Goal: Task Accomplishment & Management: Manage account settings

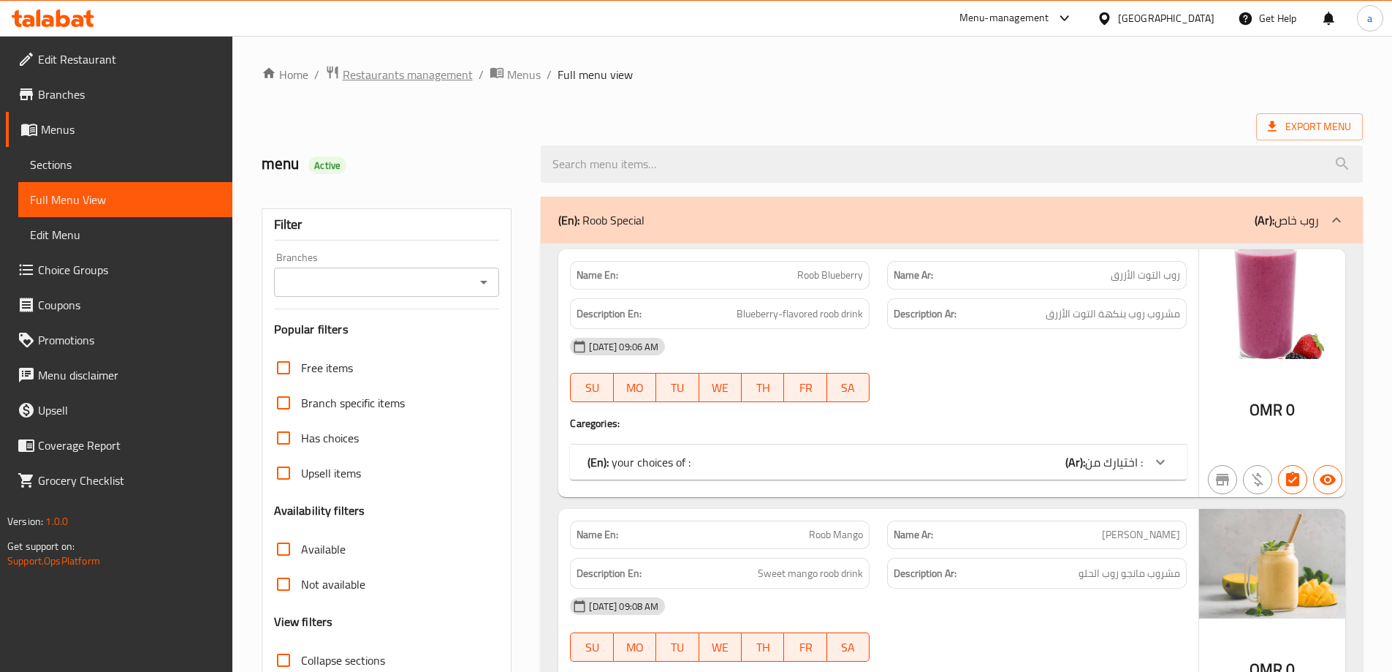
click at [406, 76] on span "Restaurants management" at bounding box center [408, 75] width 130 height 18
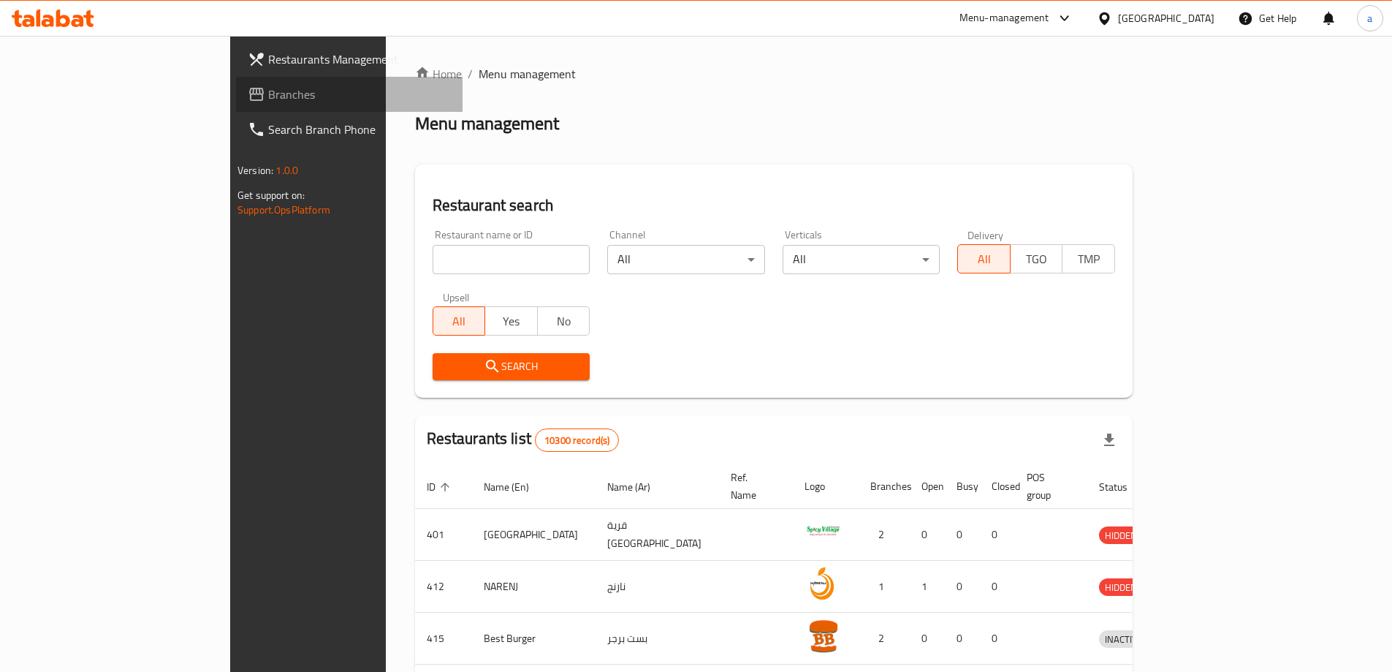
click at [268, 88] on span "Branches" at bounding box center [359, 95] width 183 height 18
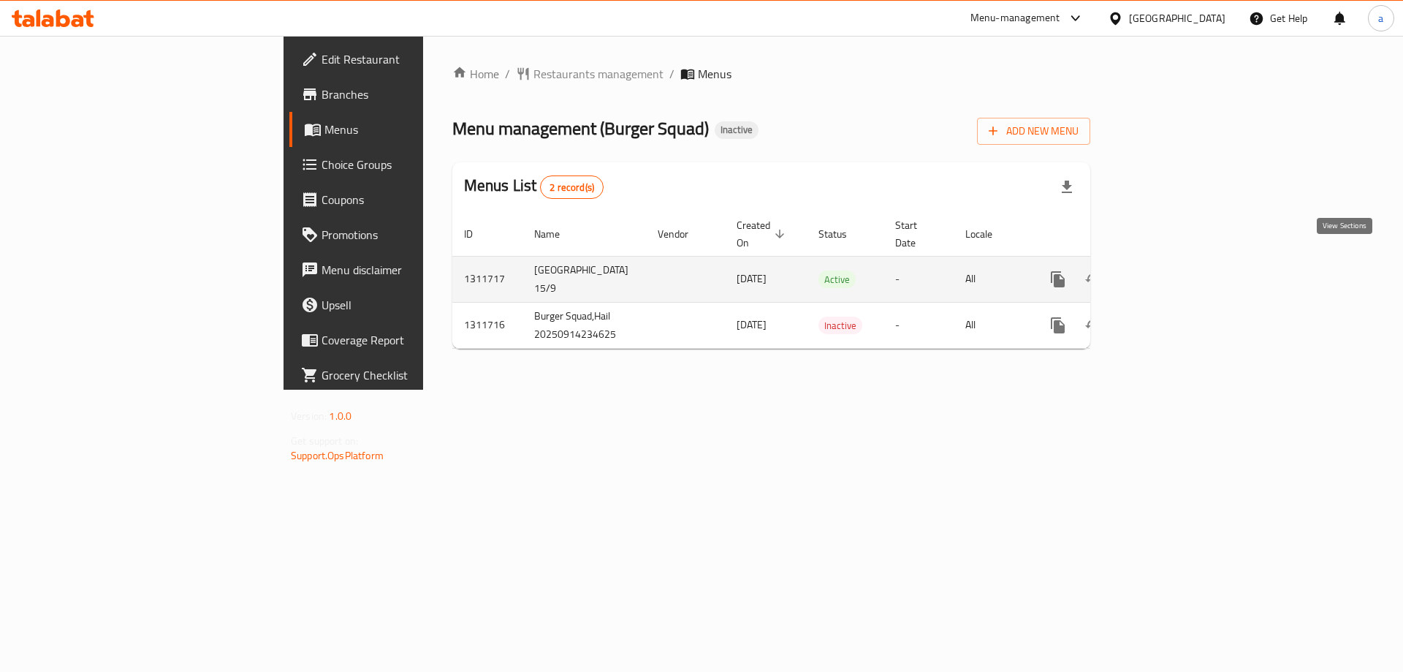
click at [1172, 270] on icon "enhanced table" at bounding box center [1164, 279] width 18 height 18
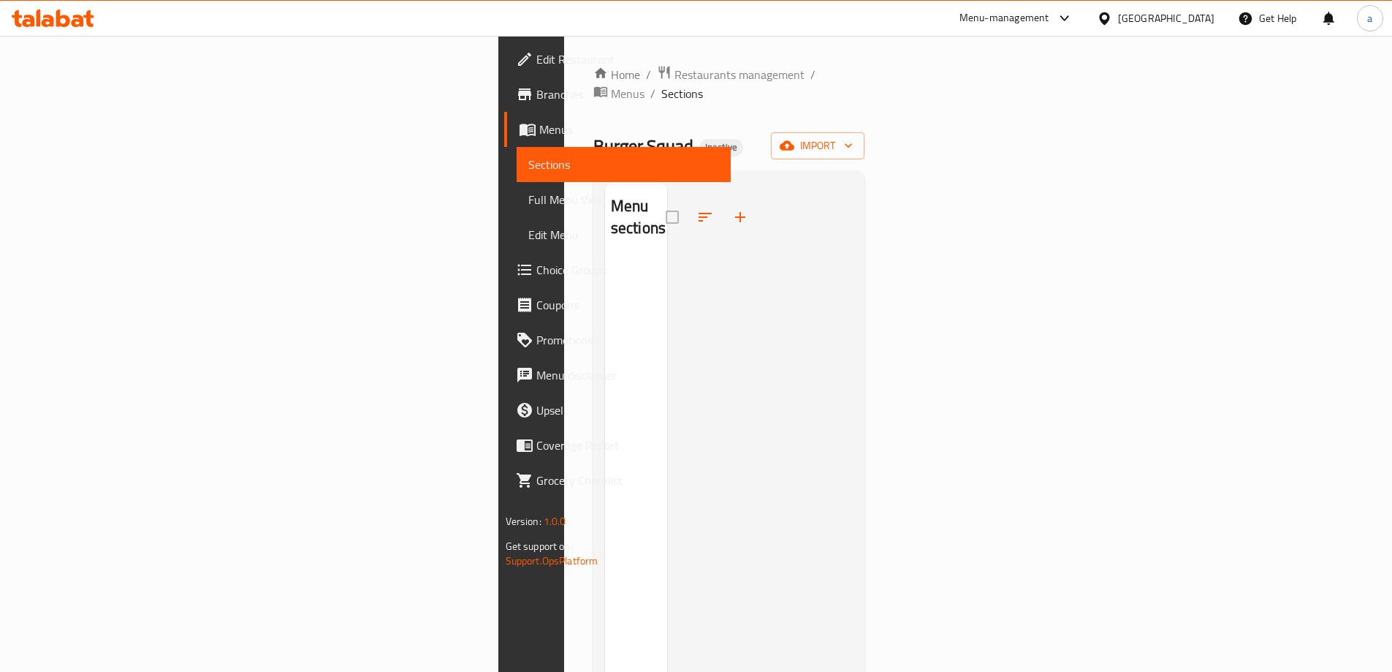
click at [865, 112] on div "Home / Restaurants management / Menus / Sections Burger Squad Inactive import M…" at bounding box center [730, 465] width 272 height 801
click at [853, 137] on span "import" at bounding box center [818, 146] width 70 height 18
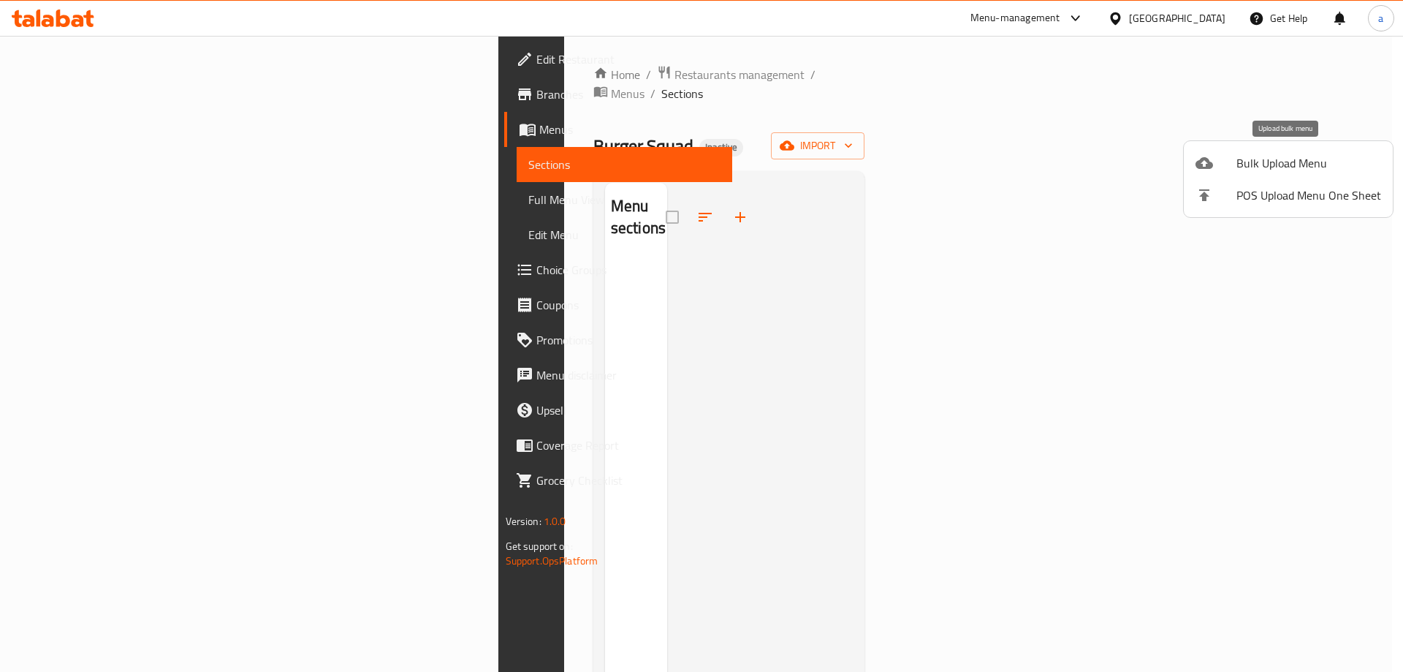
click at [1248, 154] on span "Bulk Upload Menu" at bounding box center [1309, 163] width 145 height 18
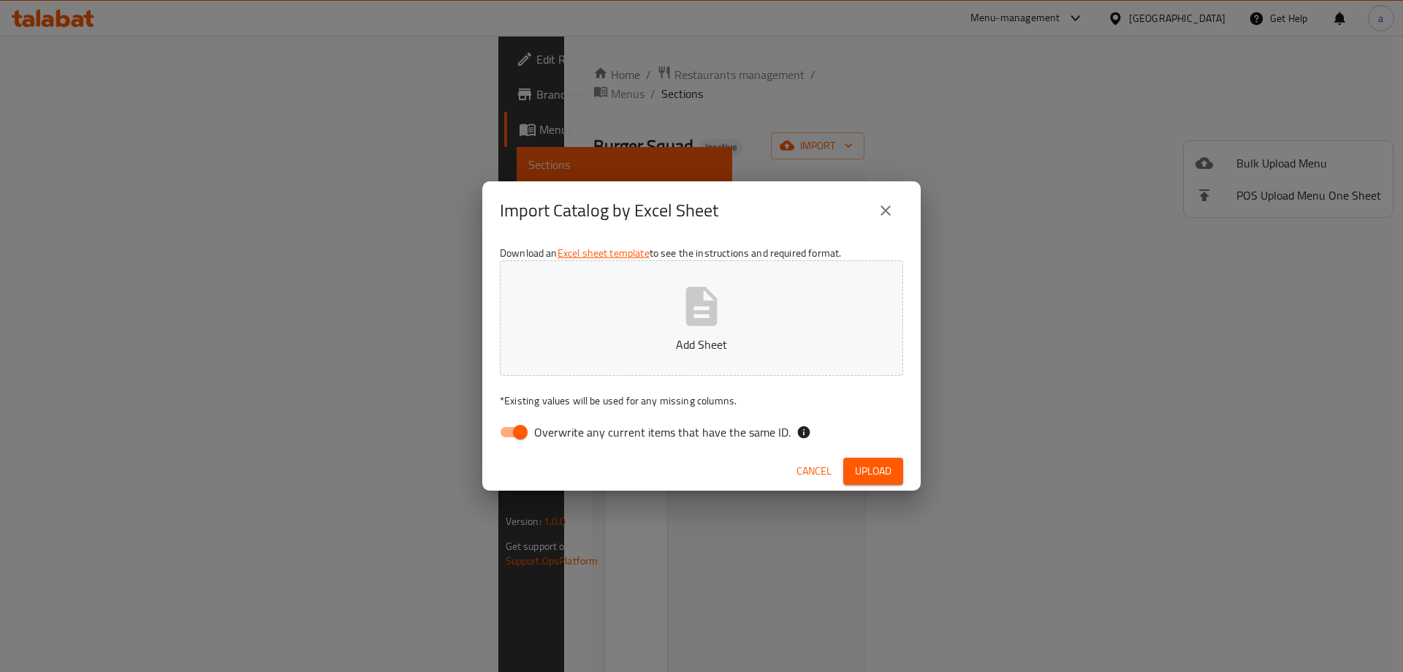
click at [532, 429] on input "Overwrite any current items that have the same ID." at bounding box center [520, 432] width 83 height 28
checkbox input "false"
click at [601, 357] on button "Add Sheet" at bounding box center [701, 317] width 403 height 115
click at [883, 472] on span "Upload" at bounding box center [873, 471] width 37 height 18
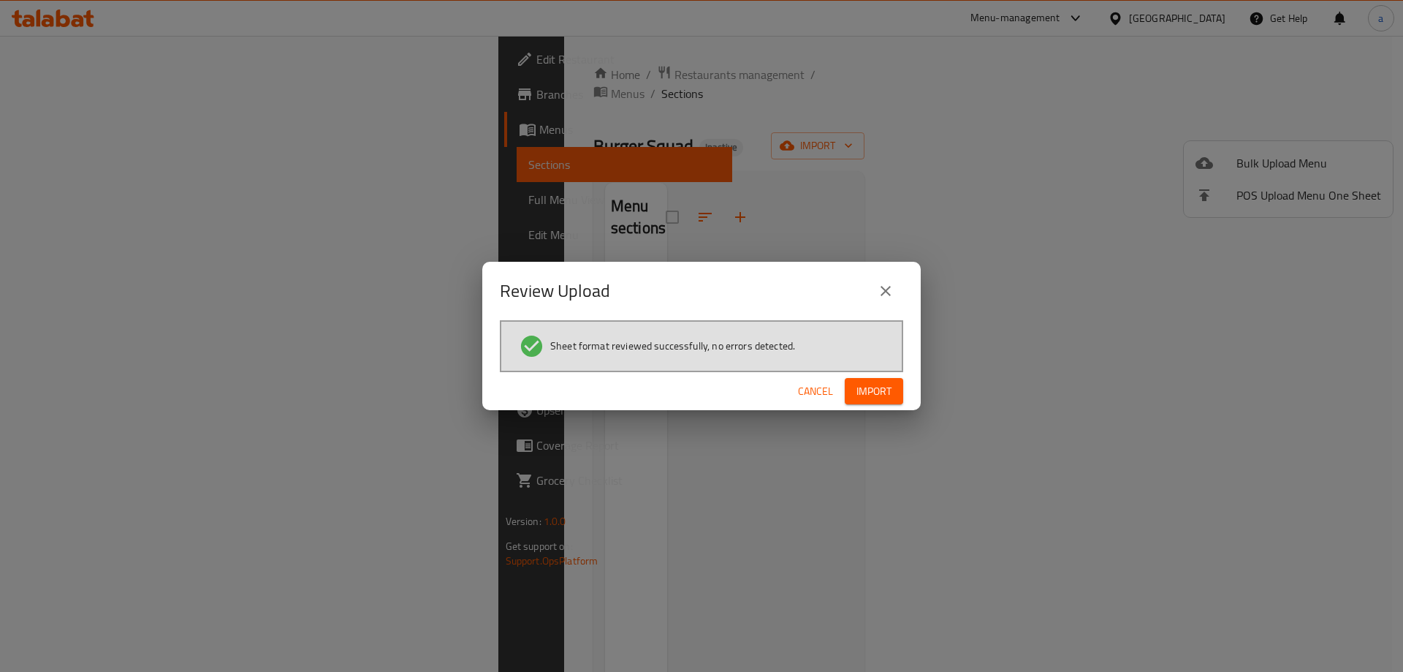
click at [878, 397] on span "Import" at bounding box center [874, 391] width 35 height 18
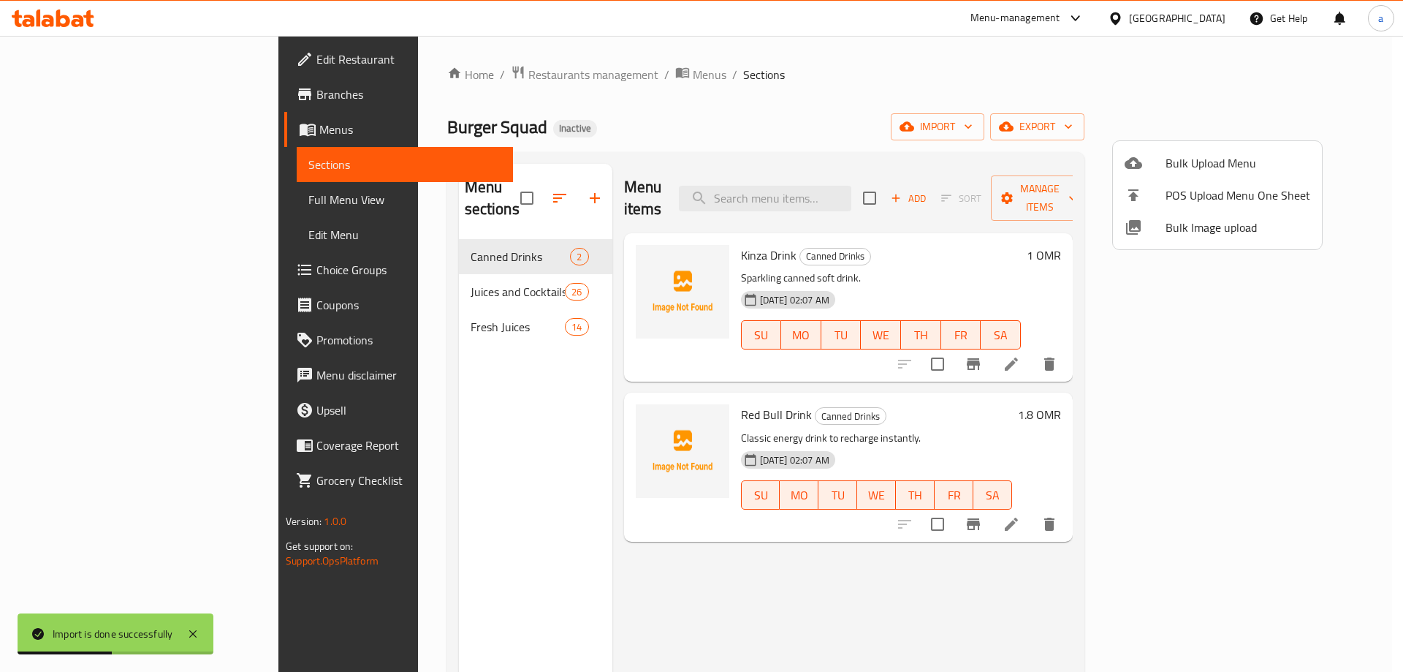
click at [326, 278] on div at bounding box center [701, 336] width 1403 height 672
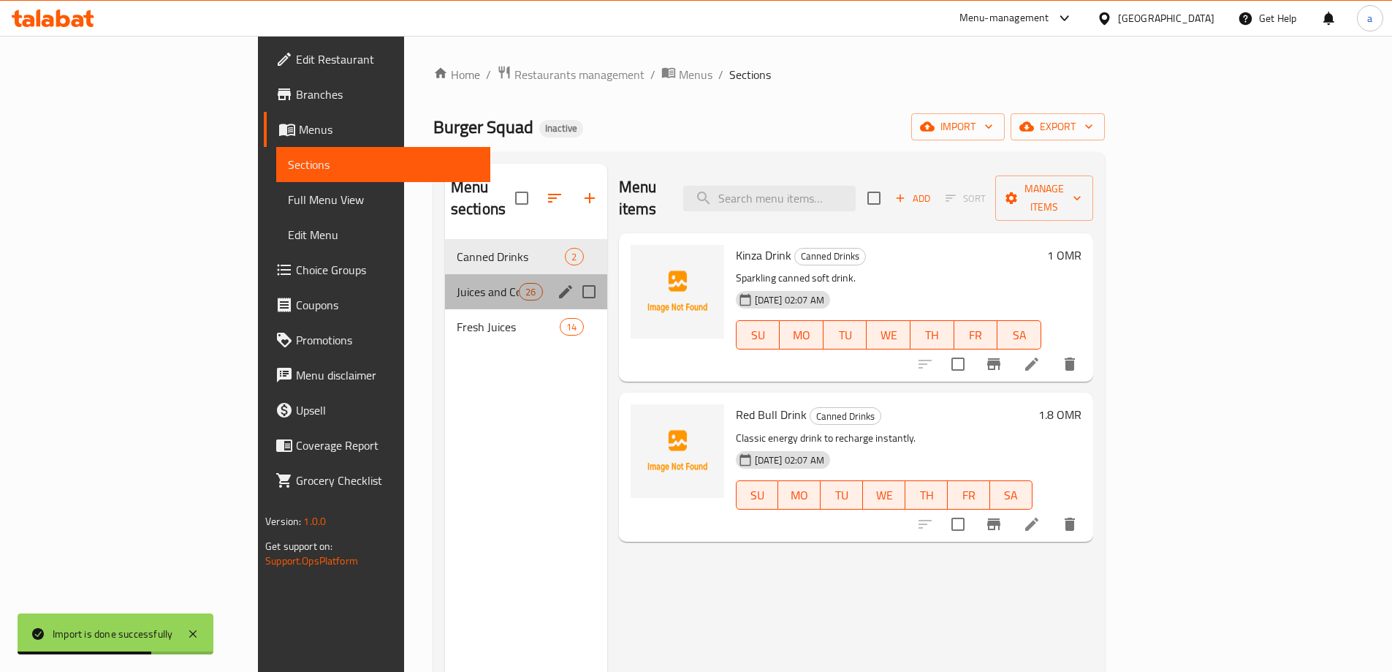
click at [445, 274] on div "Juices and Cocktails 26" at bounding box center [526, 291] width 162 height 35
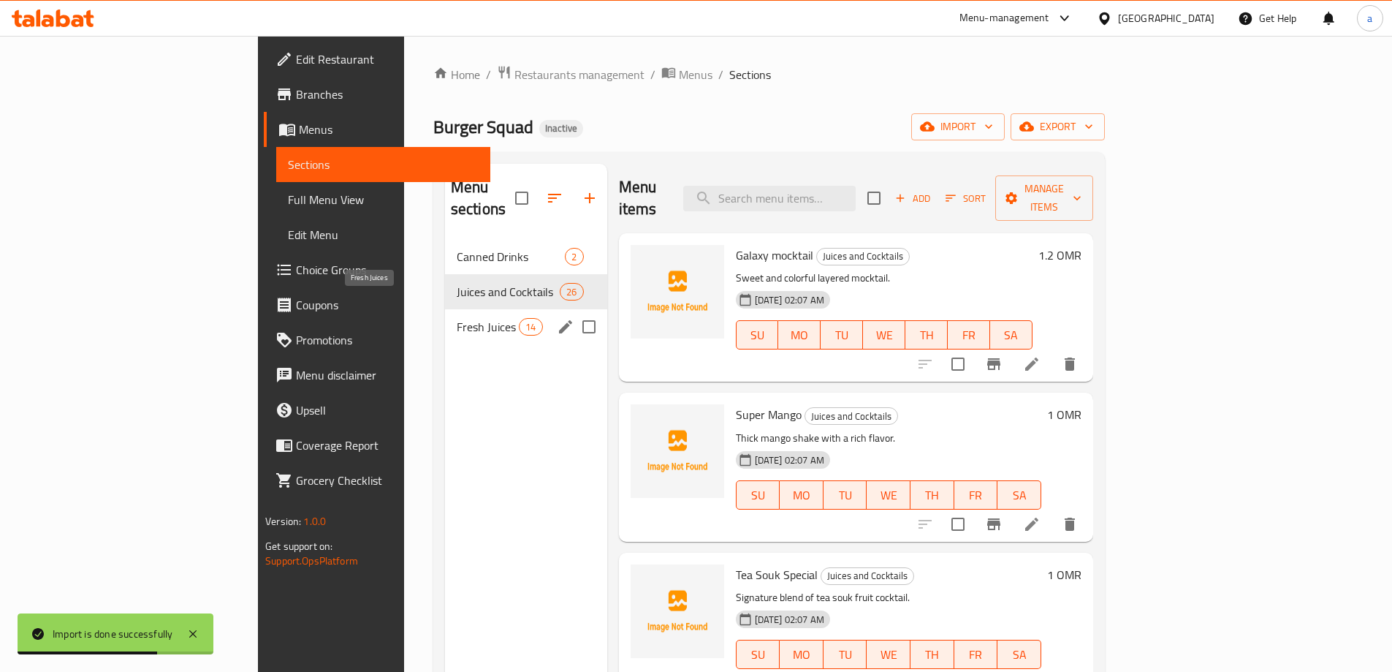
click at [457, 318] on span "Fresh Juices" at bounding box center [488, 327] width 62 height 18
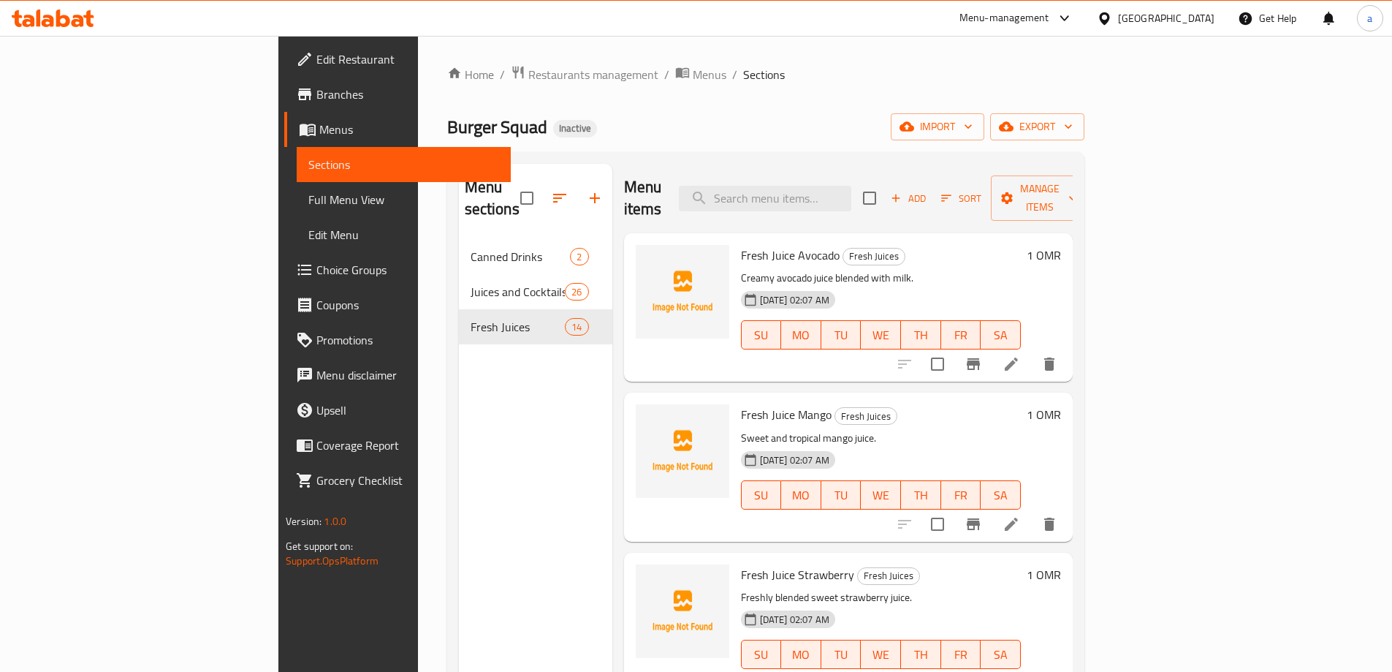
click at [784, 403] on div "Fresh Juice Mango Fresh Juices Sweet and tropical mango juice. 15-09-2025 02:07…" at bounding box center [881, 466] width 292 height 137
click at [973, 129] on span "import" at bounding box center [938, 127] width 70 height 18
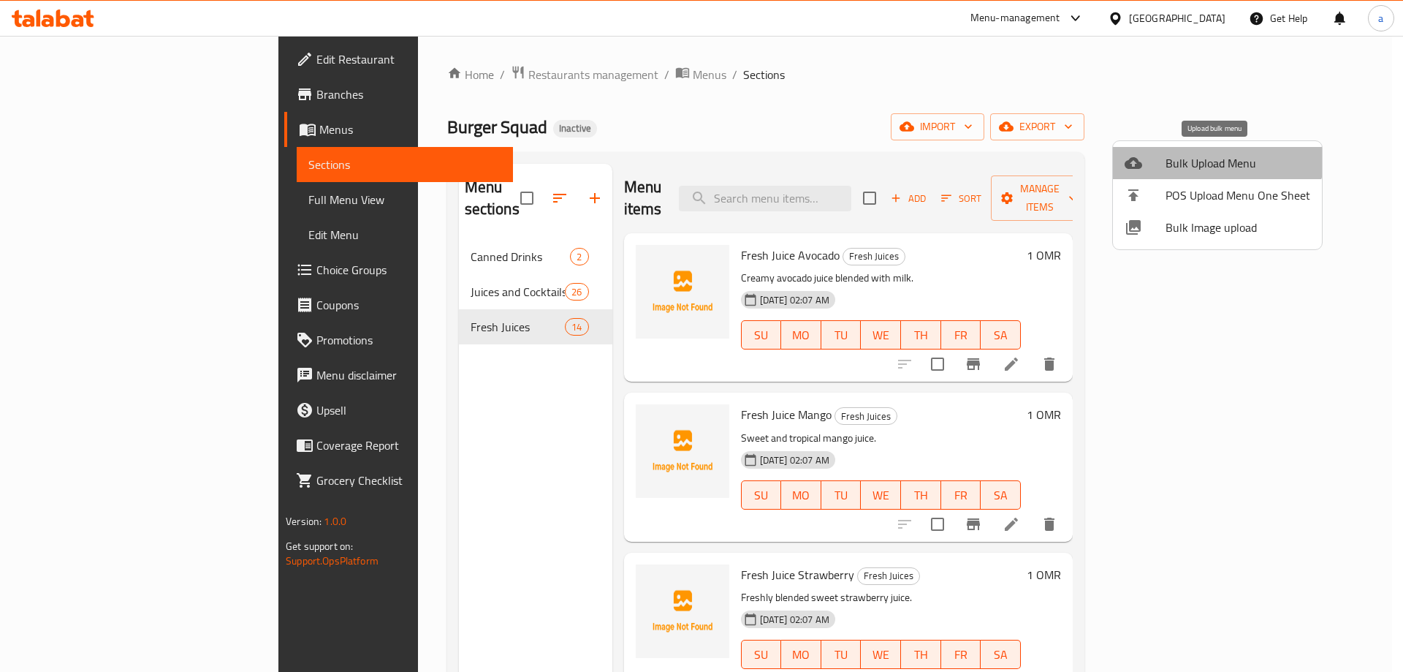
click at [1217, 154] on span "Bulk Upload Menu" at bounding box center [1238, 163] width 145 height 18
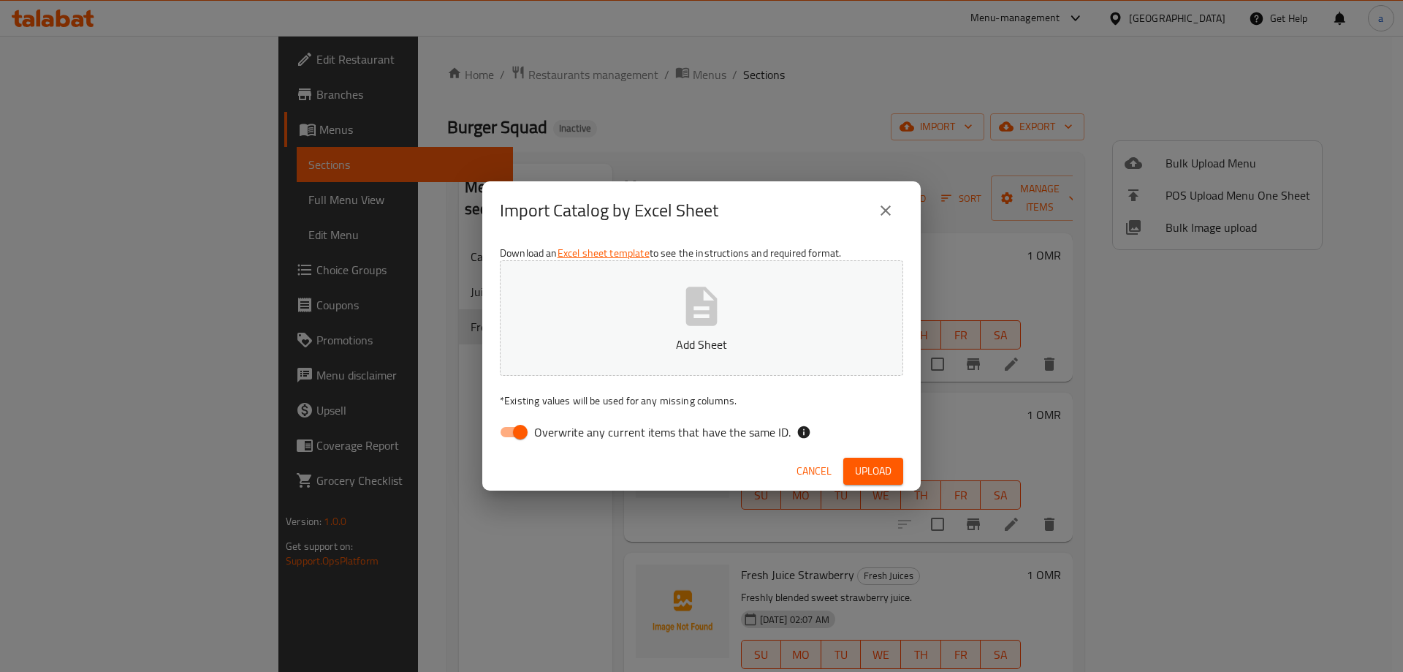
click at [588, 439] on span "Overwrite any current items that have the same ID." at bounding box center [662, 432] width 257 height 18
click at [562, 439] on input "Overwrite any current items that have the same ID." at bounding box center [520, 432] width 83 height 28
checkbox input "false"
click at [882, 464] on span "Upload" at bounding box center [873, 471] width 37 height 18
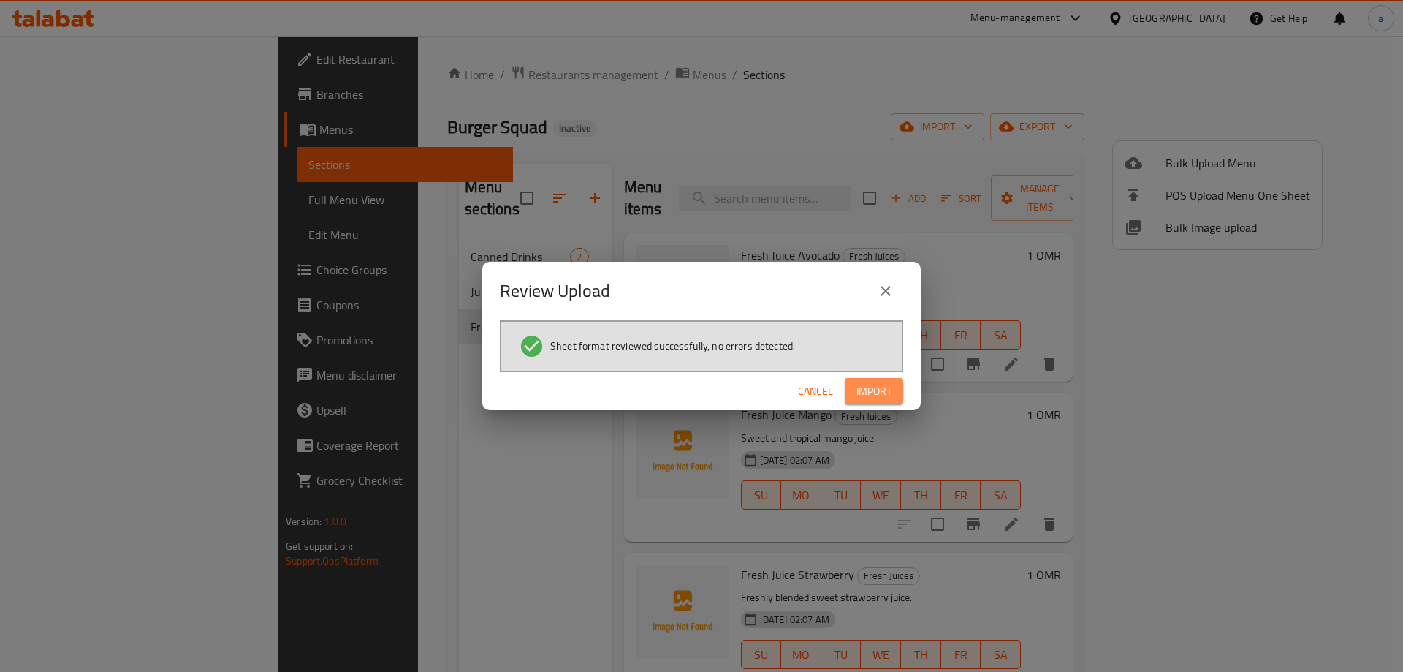
click at [898, 385] on button "Import" at bounding box center [874, 391] width 58 height 27
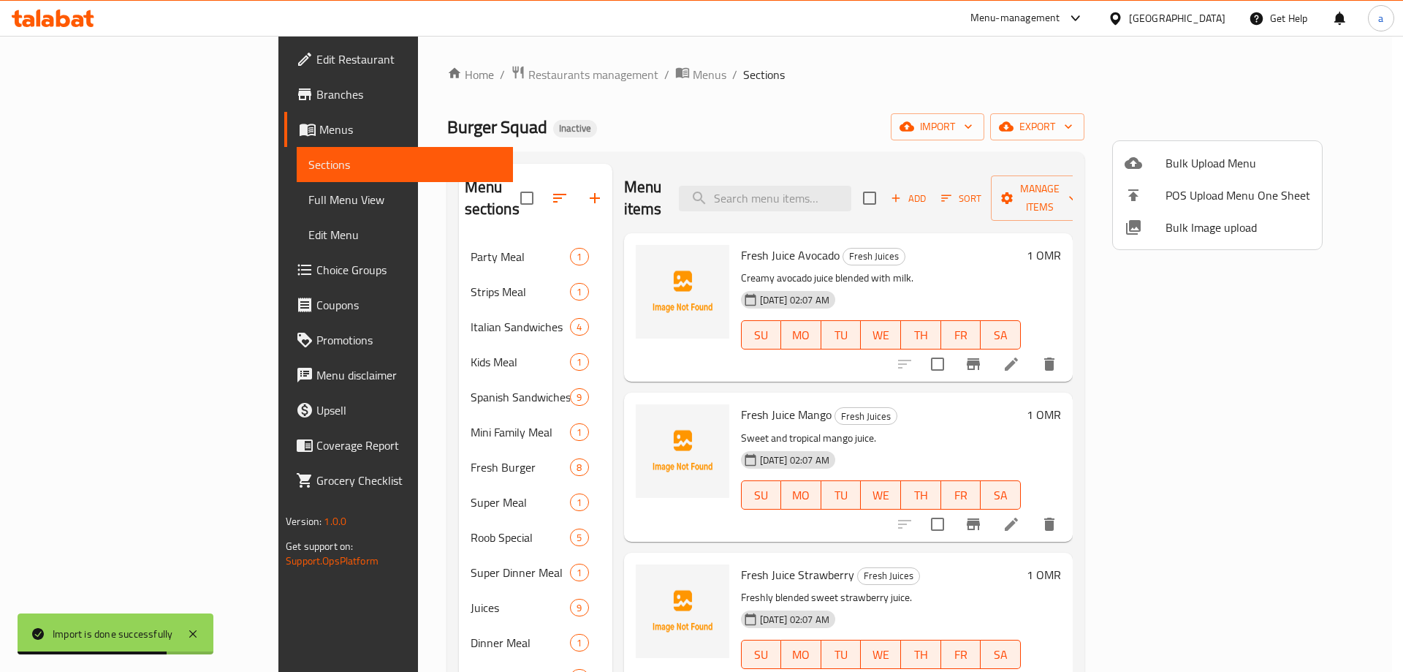
click at [384, 500] on div at bounding box center [701, 336] width 1403 height 672
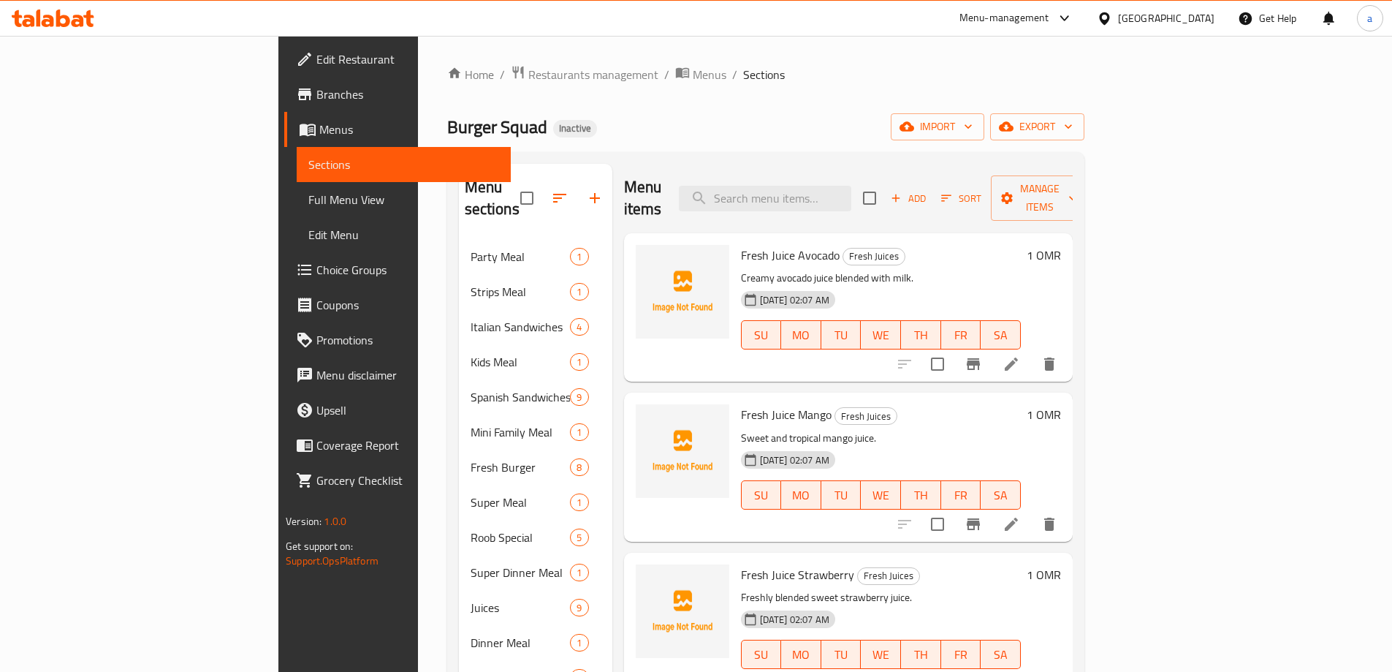
click at [308, 196] on span "Full Menu View" at bounding box center [403, 200] width 191 height 18
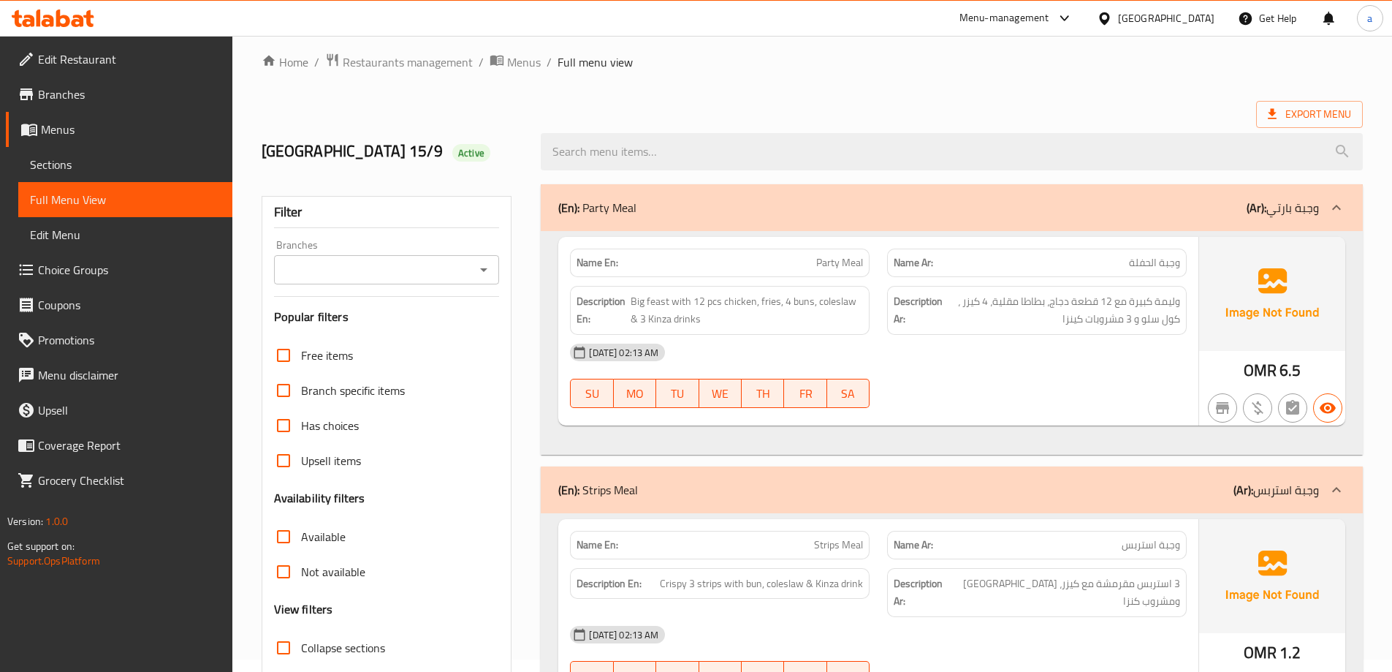
scroll to position [365, 0]
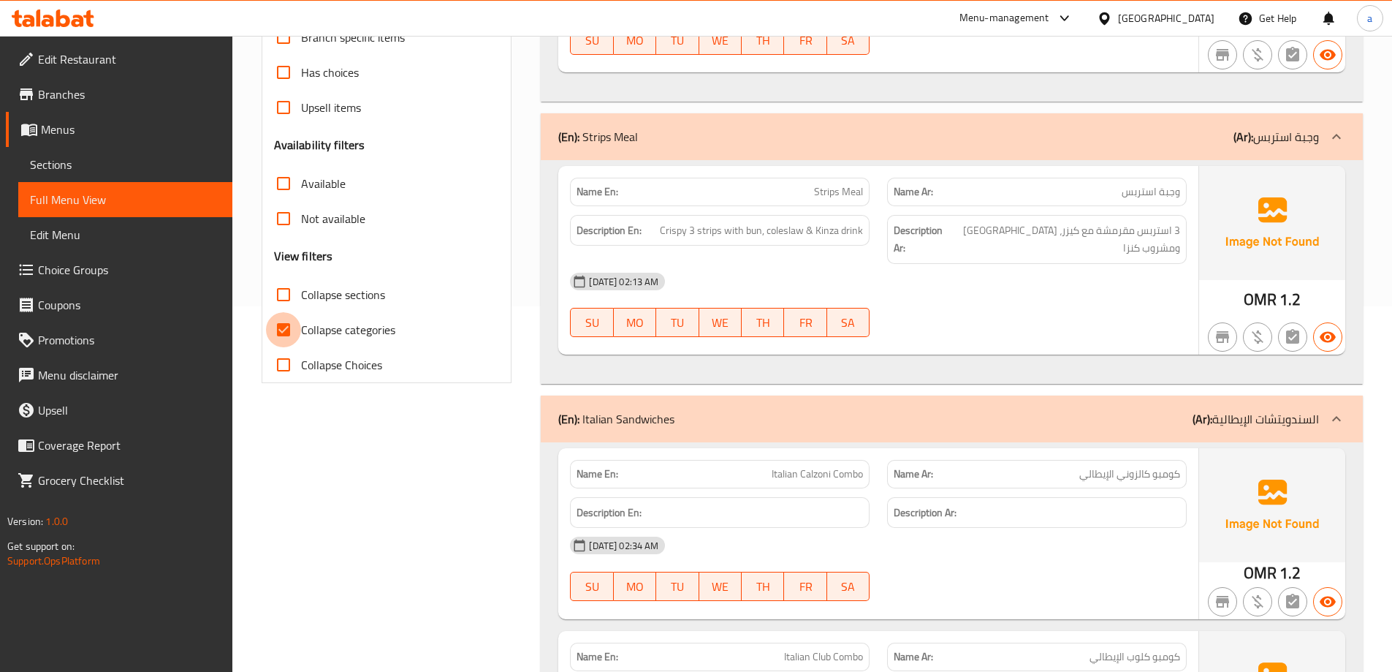
click at [297, 327] on input "Collapse categories" at bounding box center [283, 329] width 35 height 35
checkbox input "false"
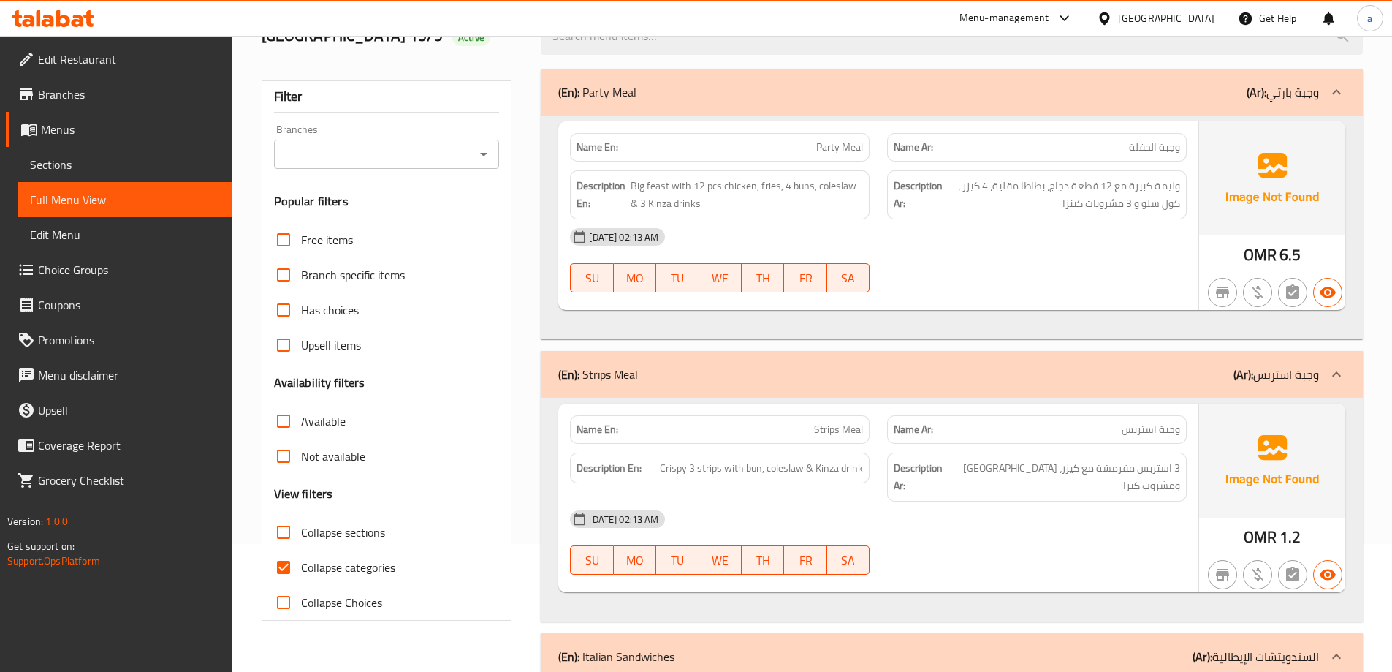
scroll to position [146, 0]
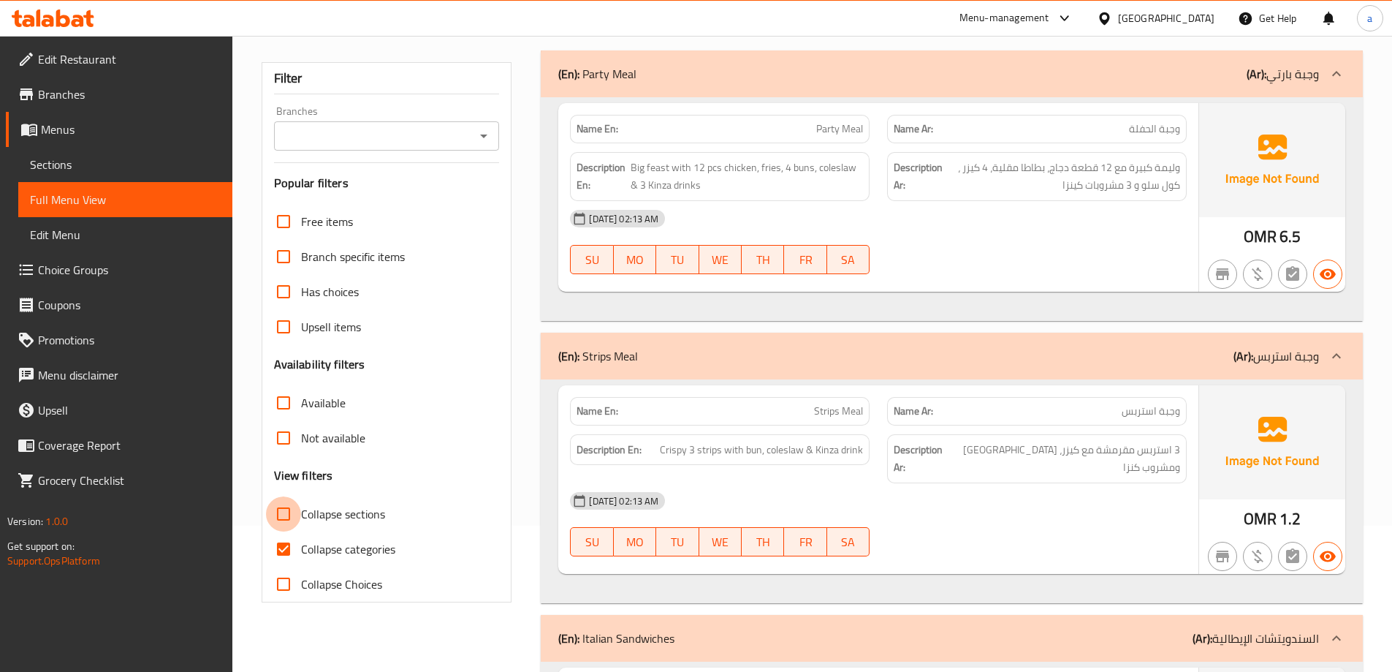
click at [297, 520] on input "Collapse sections" at bounding box center [283, 513] width 35 height 35
checkbox input "true"
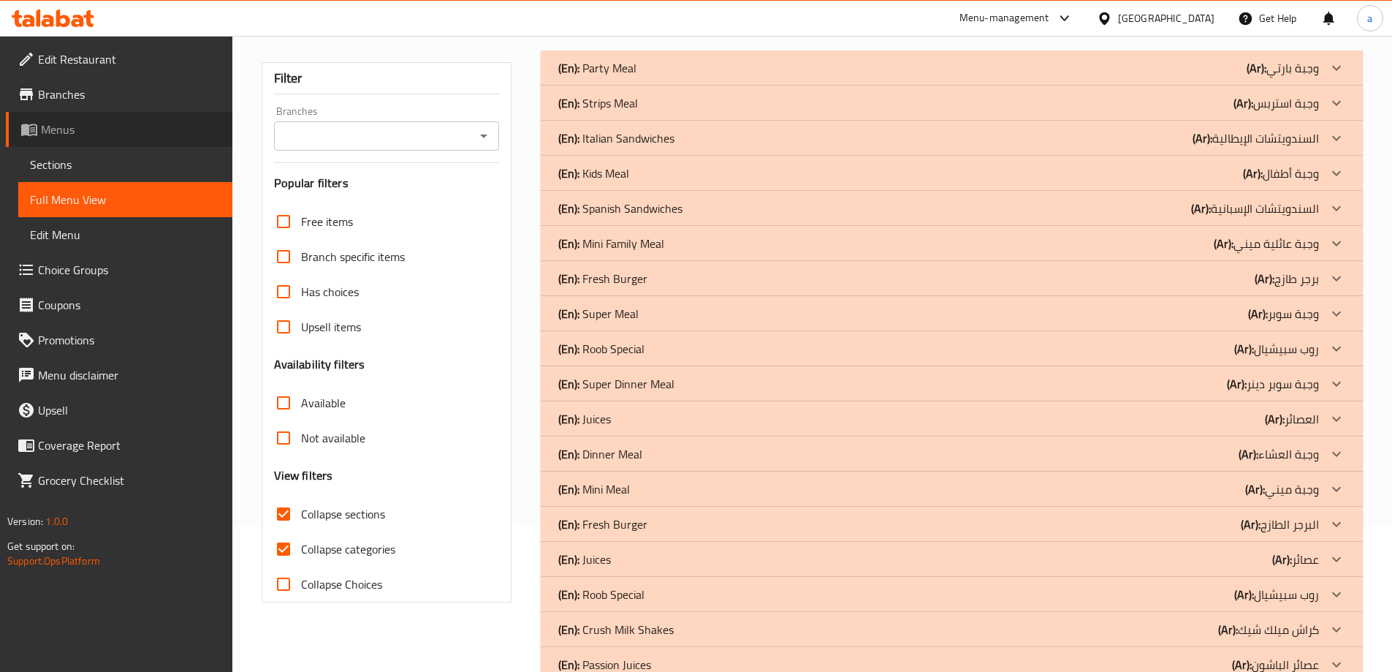
click at [94, 124] on span "Menus" at bounding box center [131, 130] width 180 height 18
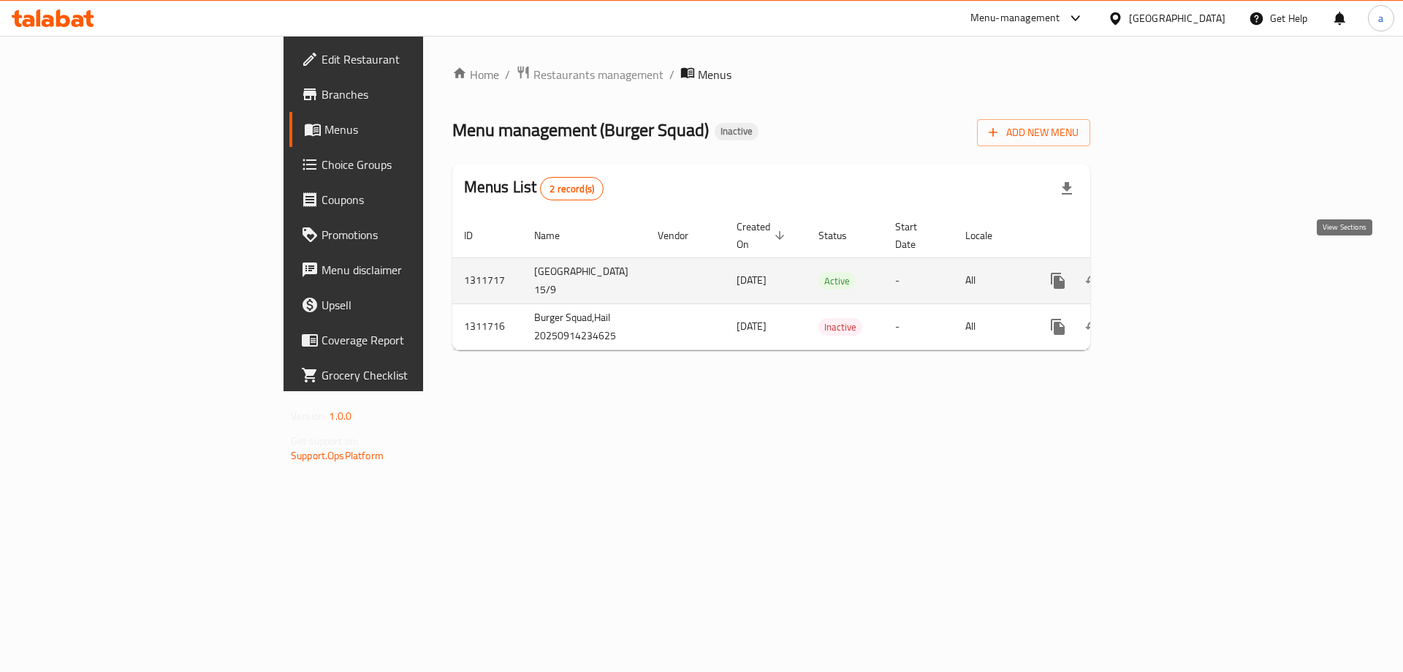
click at [1172, 272] on icon "enhanced table" at bounding box center [1164, 281] width 18 height 18
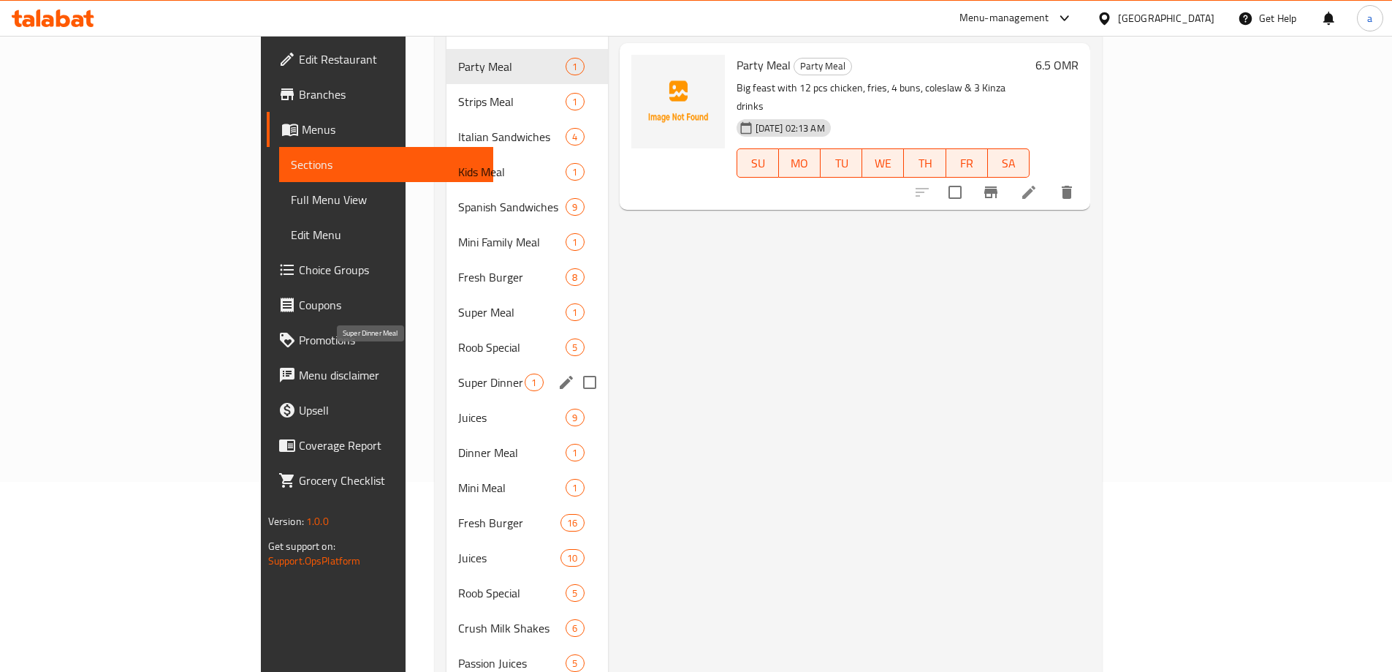
scroll to position [177, 0]
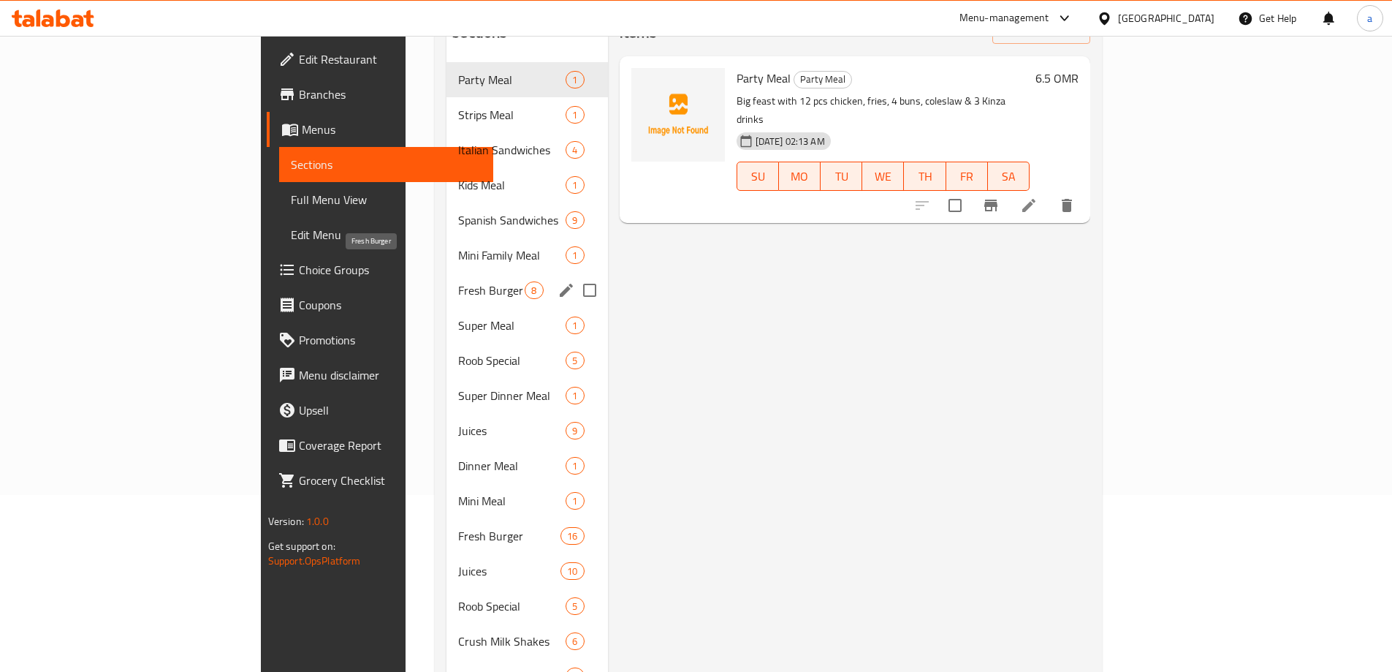
click at [458, 281] on span "Fresh Burger" at bounding box center [491, 290] width 67 height 18
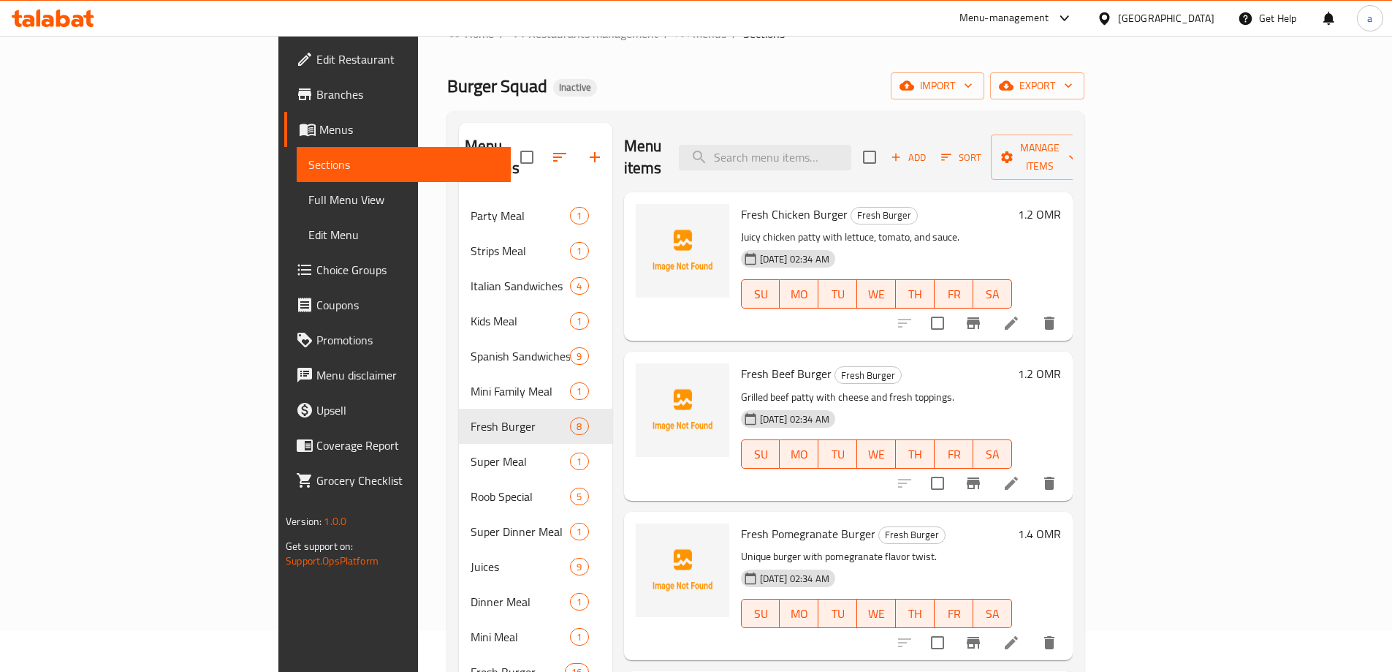
scroll to position [31, 0]
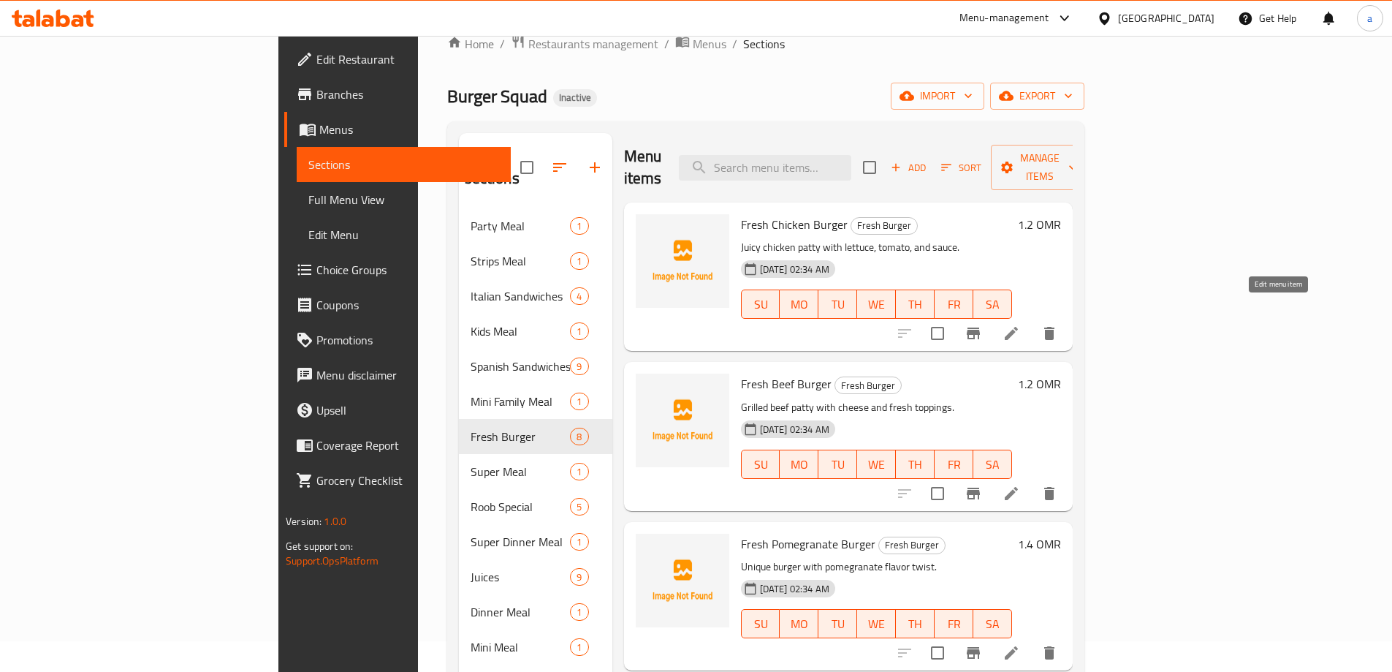
click at [1020, 325] on icon at bounding box center [1012, 334] width 18 height 18
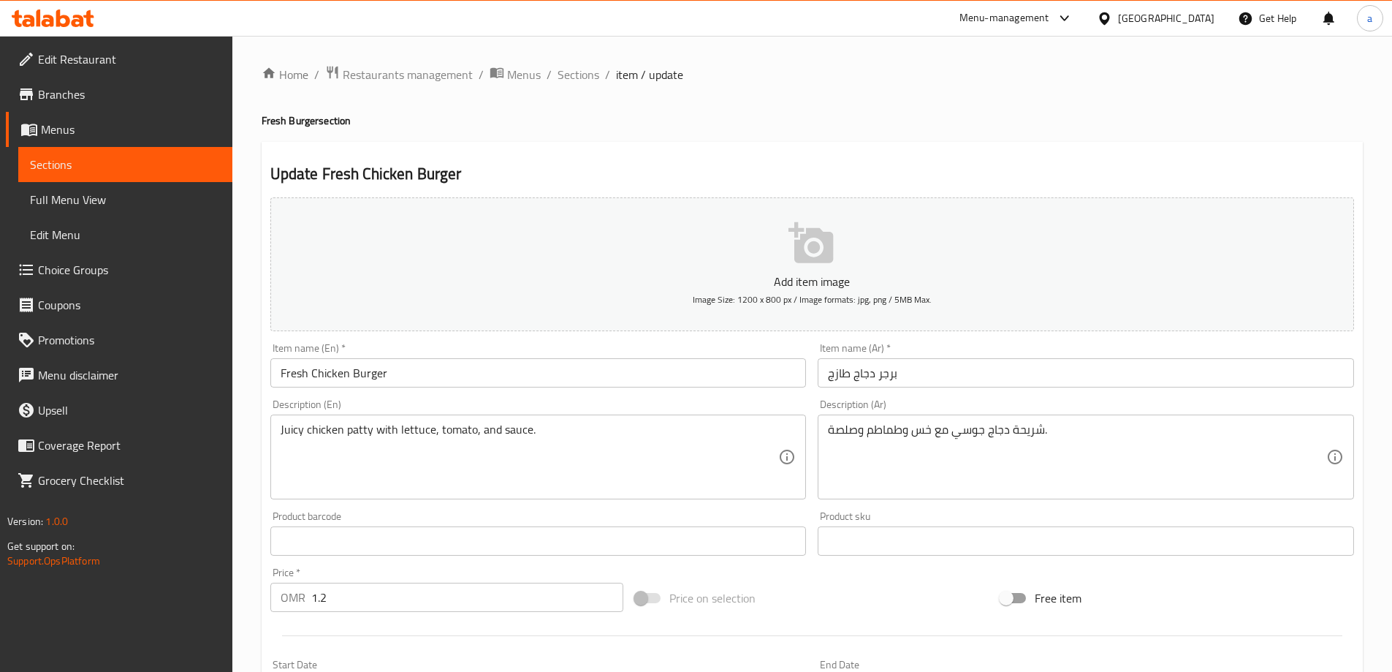
click at [410, 379] on input "Fresh Chicken Burger" at bounding box center [538, 372] width 537 height 29
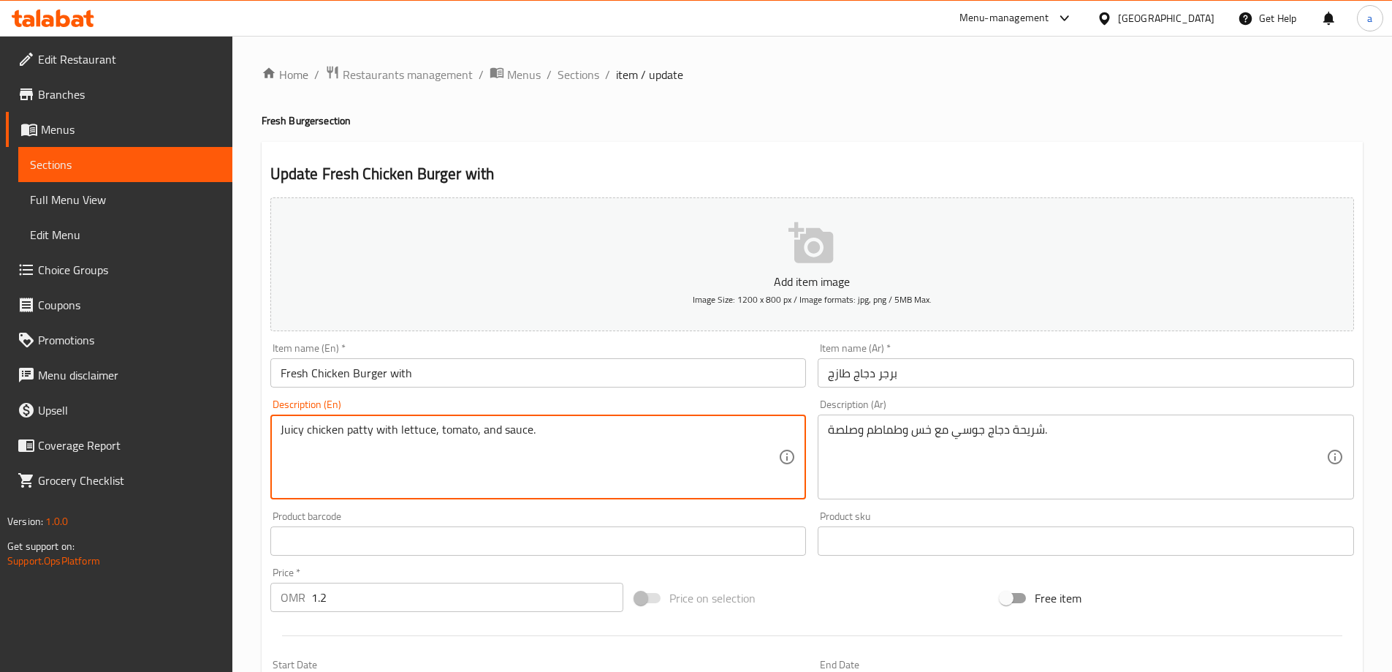
click at [519, 433] on textarea "Juicy chicken patty with lettuce, tomato, and sauce." at bounding box center [530, 456] width 499 height 69
click at [511, 431] on textarea "Juicy chicken patty with lettuce, tomato, and sauce." at bounding box center [530, 456] width 499 height 69
click at [466, 386] on input "Fresh Chicken Burger with" at bounding box center [538, 372] width 537 height 29
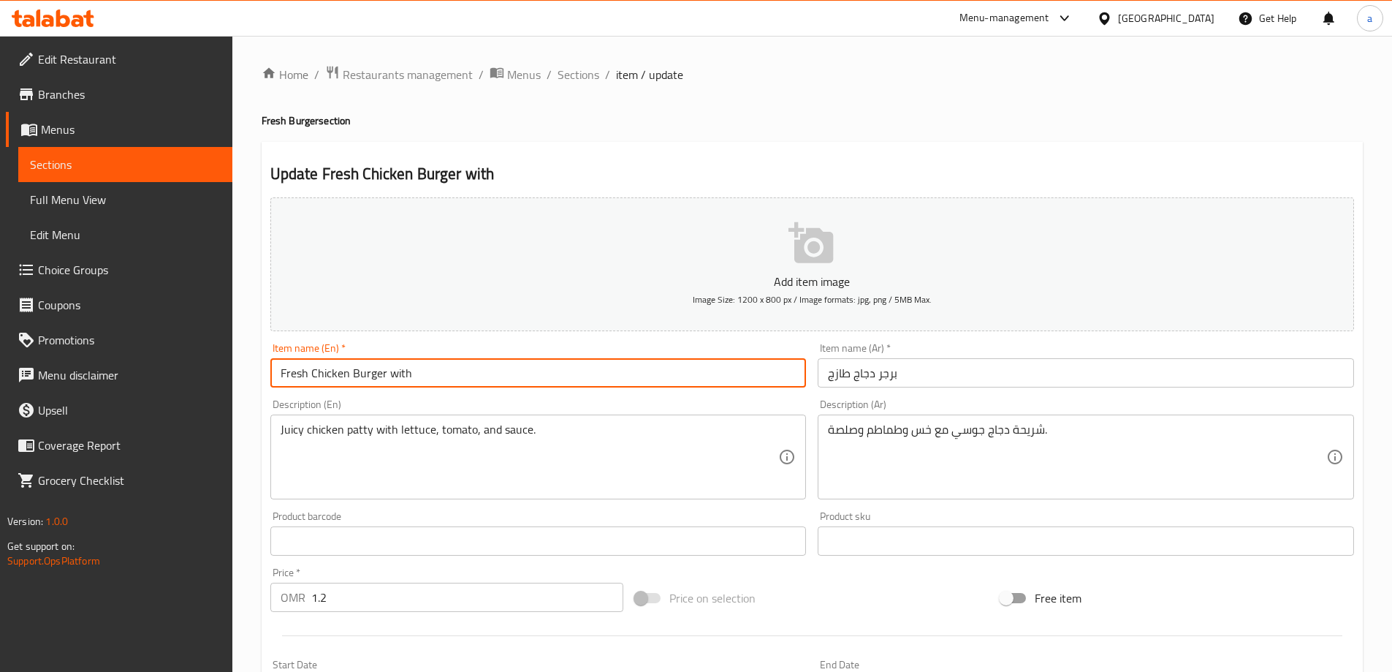
paste input "sauce"
type input "Fresh Chicken Burger with sauce"
click at [944, 376] on input "برجر دجاج طازج" at bounding box center [1086, 372] width 537 height 29
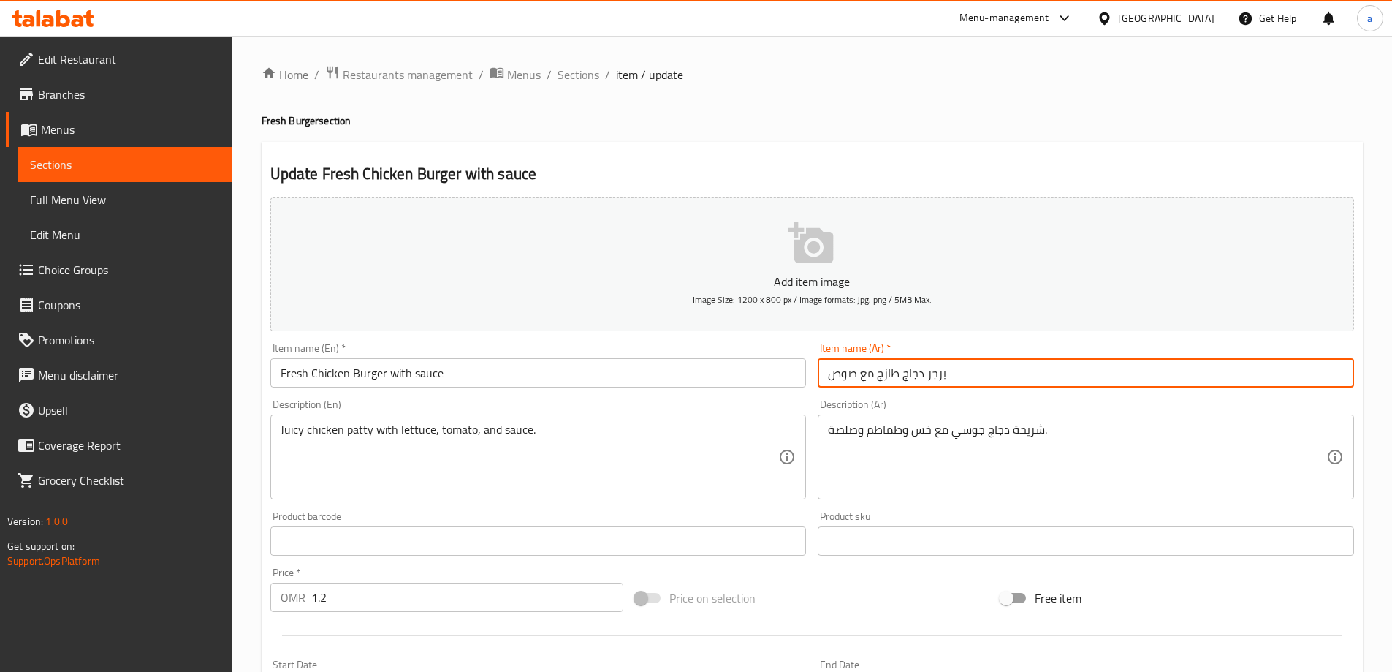
scroll to position [361, 0]
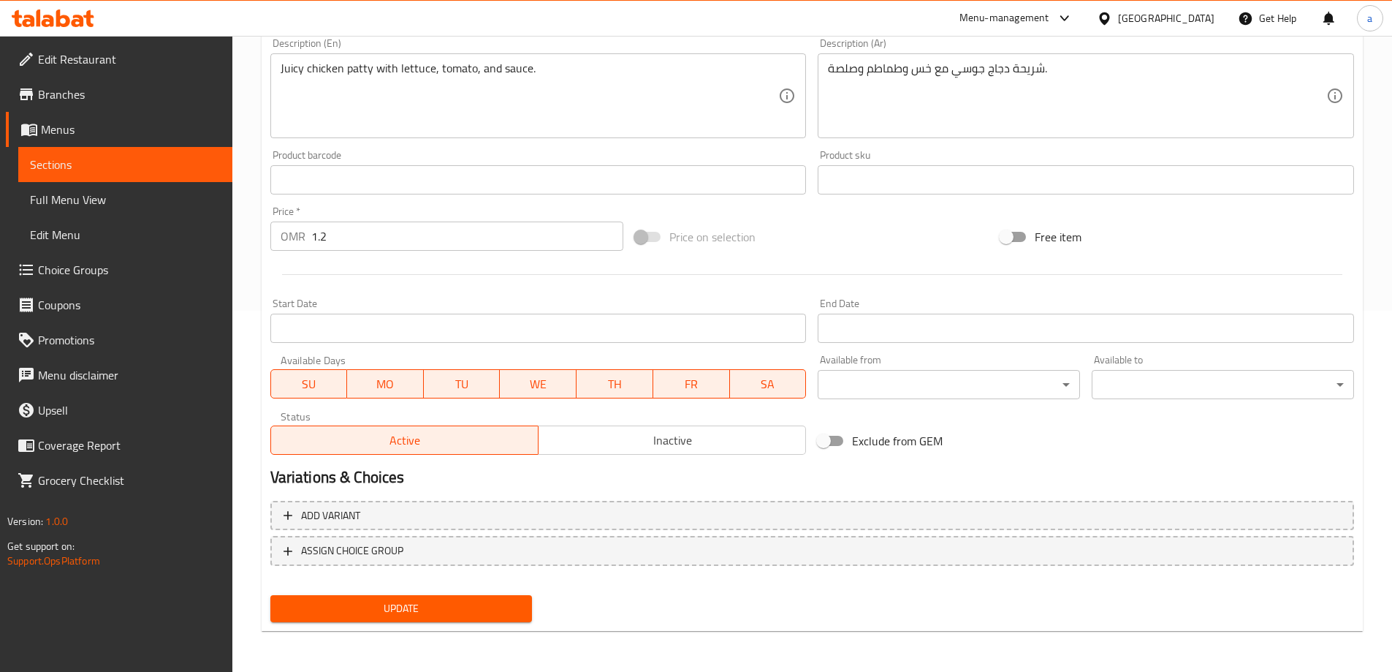
type input "برجر دجاج طازج مع صوص"
click at [410, 602] on span "Update" at bounding box center [401, 608] width 239 height 18
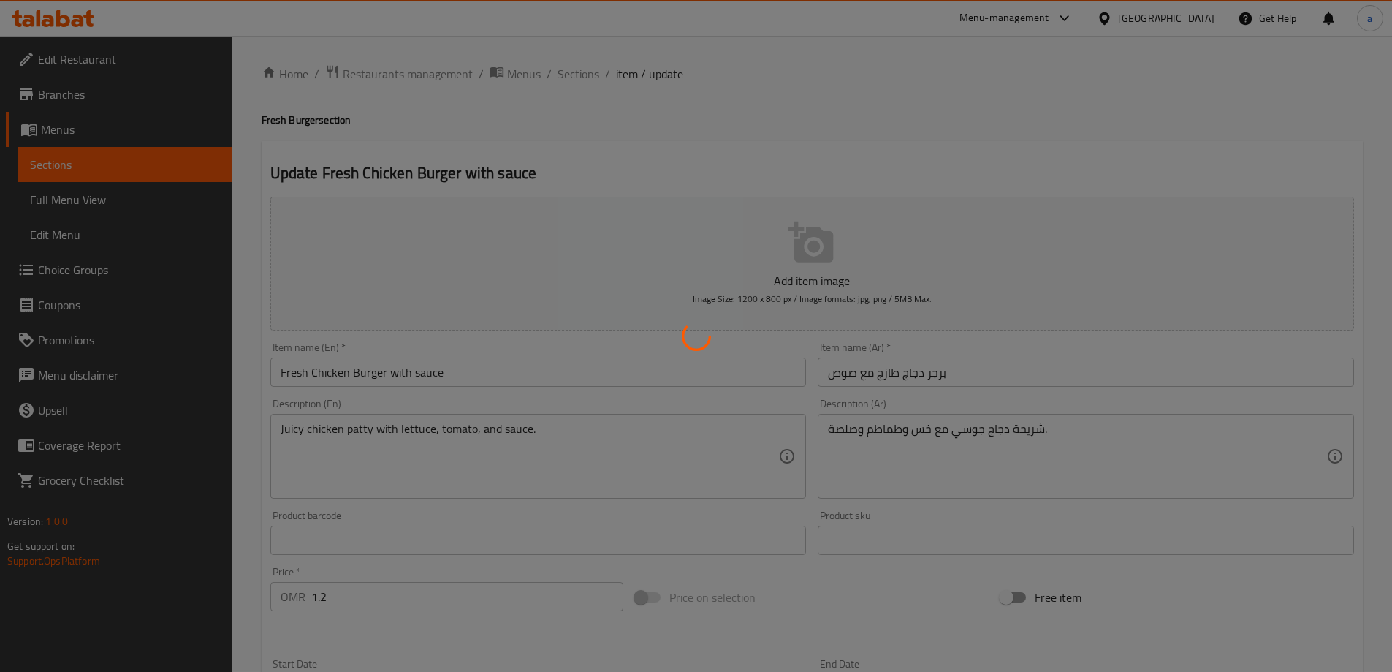
scroll to position [0, 0]
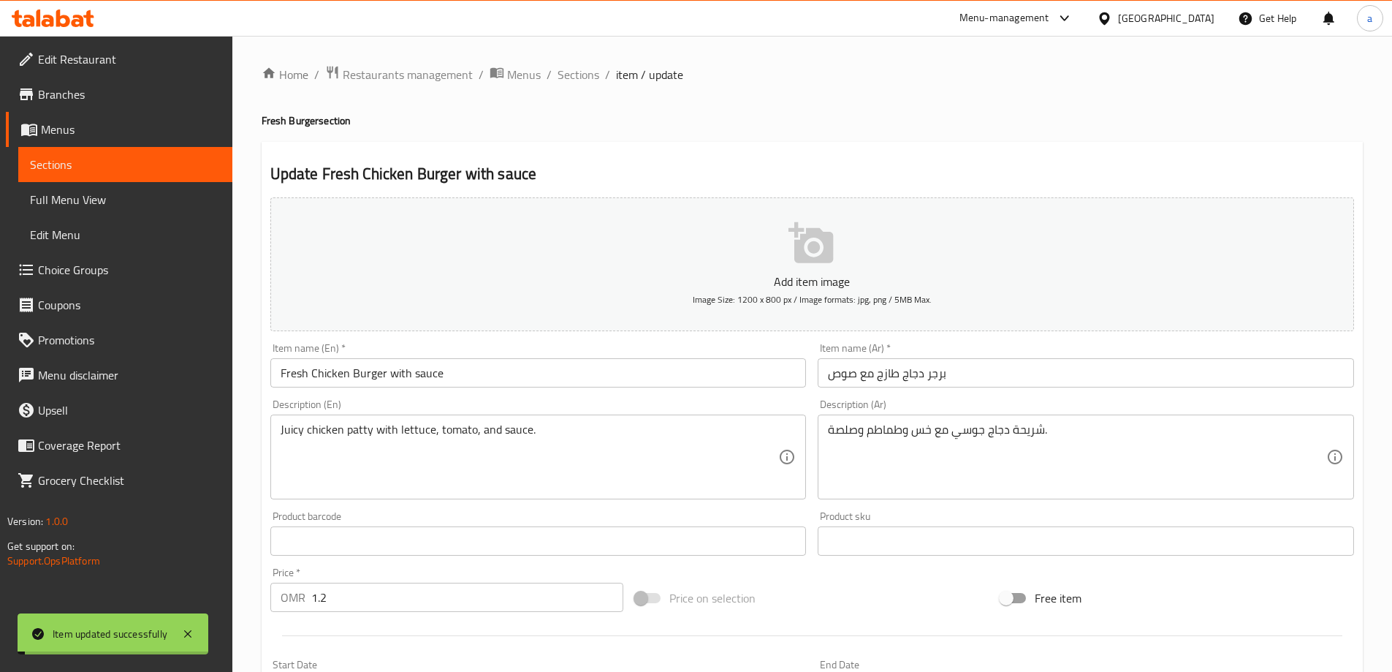
click at [581, 77] on span "Sections" at bounding box center [579, 75] width 42 height 18
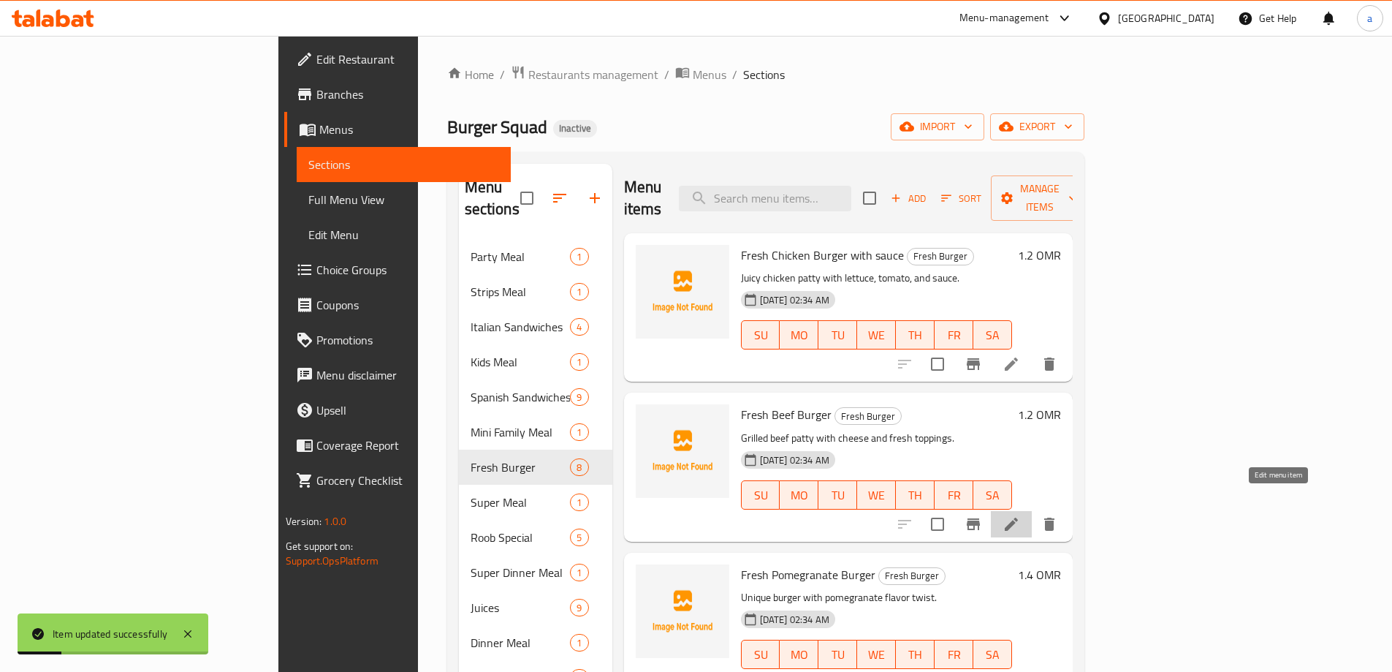
click at [1020, 515] on icon at bounding box center [1012, 524] width 18 height 18
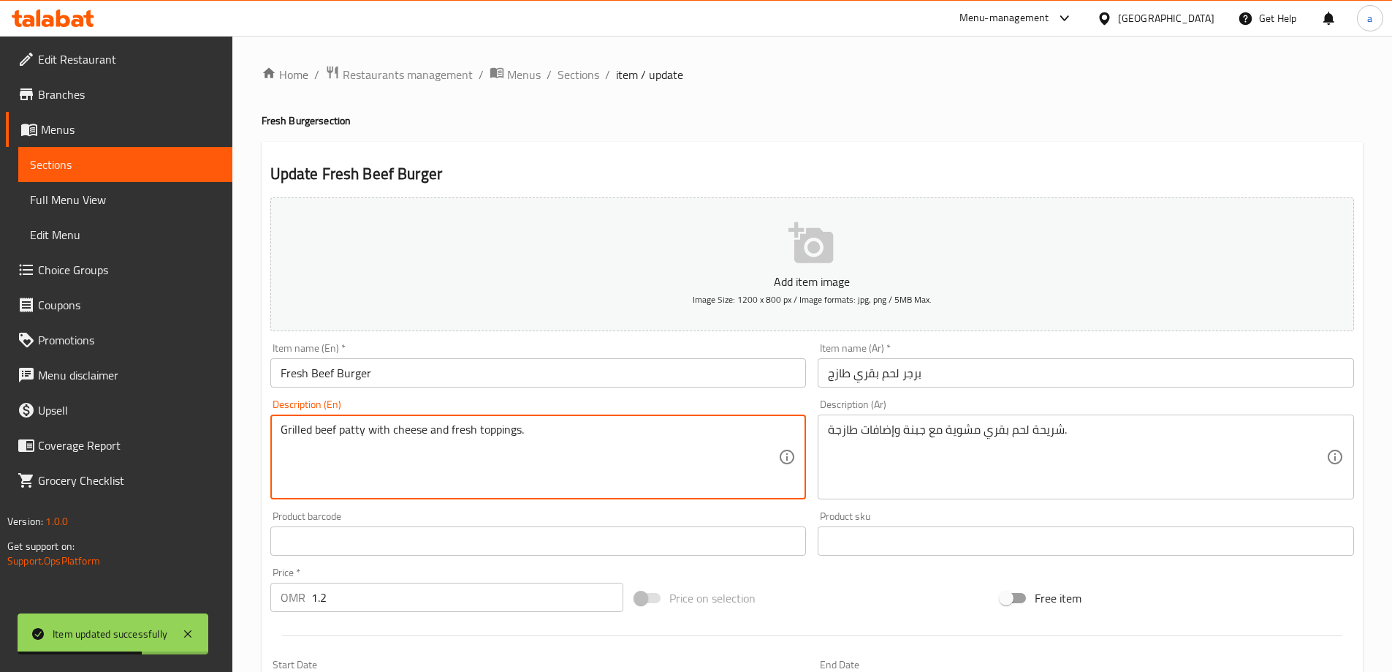
drag, startPoint x: 429, startPoint y: 431, endPoint x: 595, endPoint y: 439, distance: 166.1
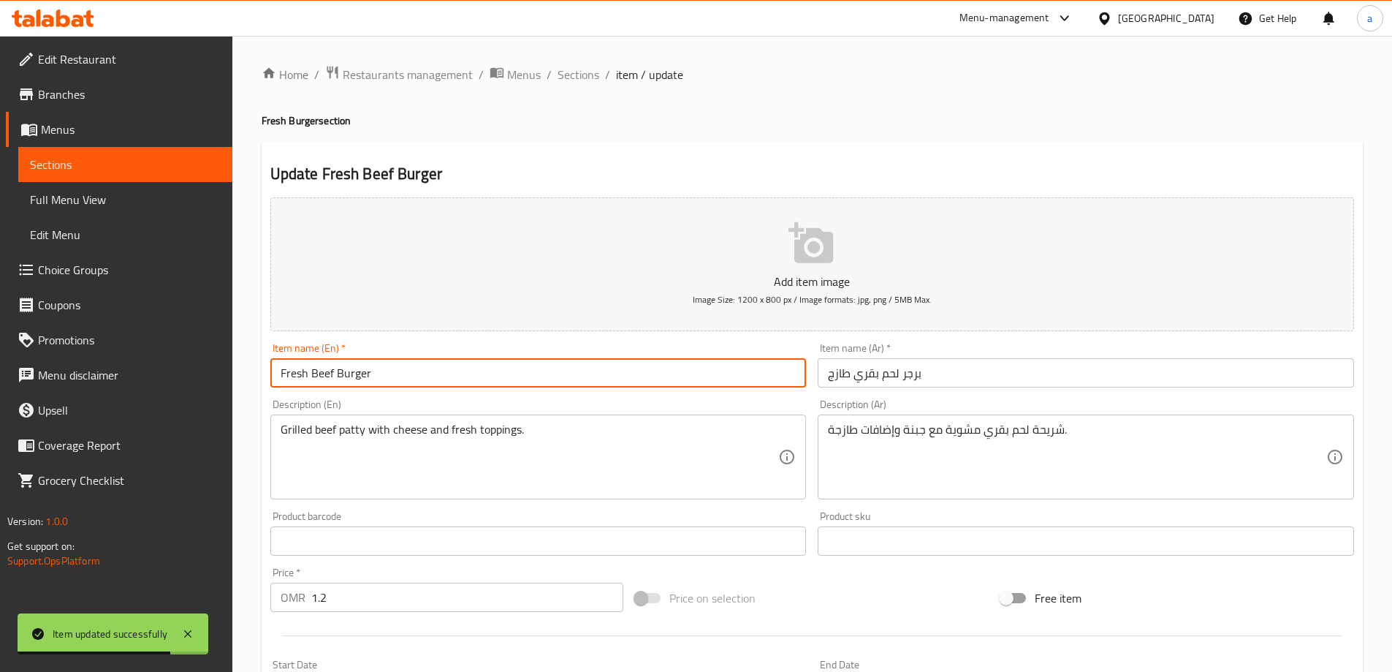
click at [409, 368] on input "Fresh Beef Burger" at bounding box center [538, 372] width 537 height 29
paste input "and fresh toppings."
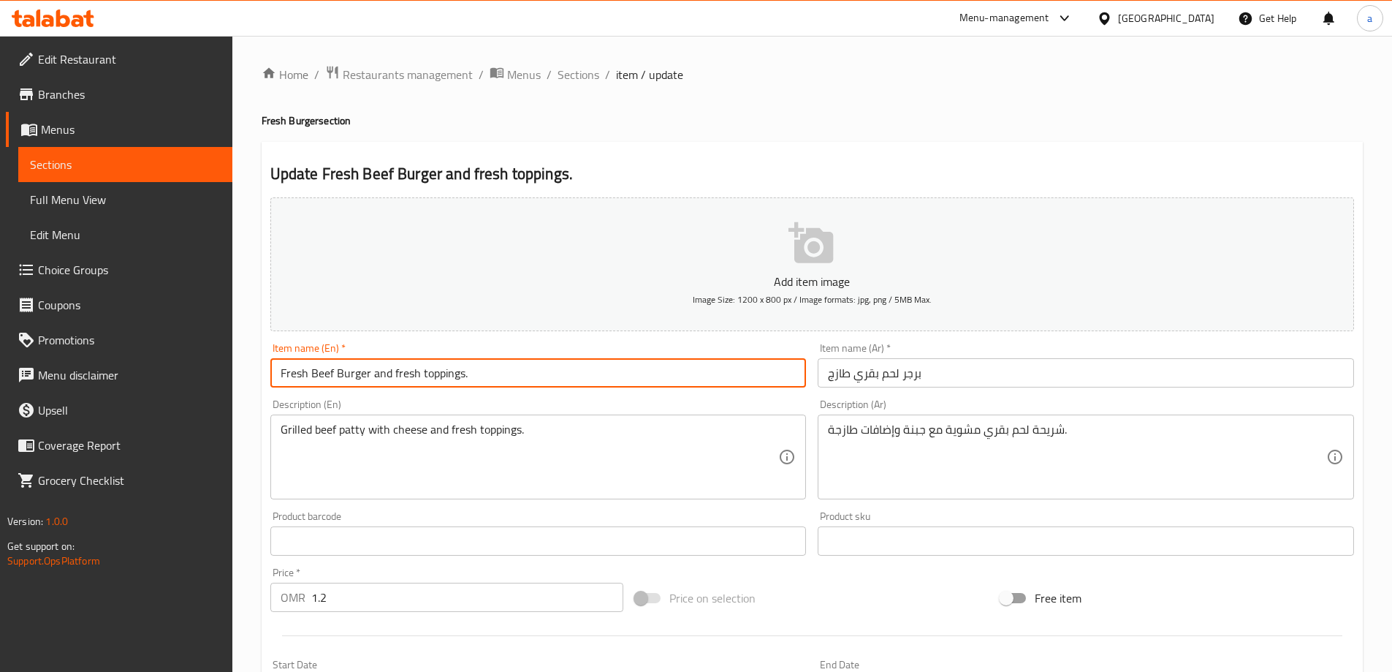
type input "Fresh Beef Burger and fresh toppings."
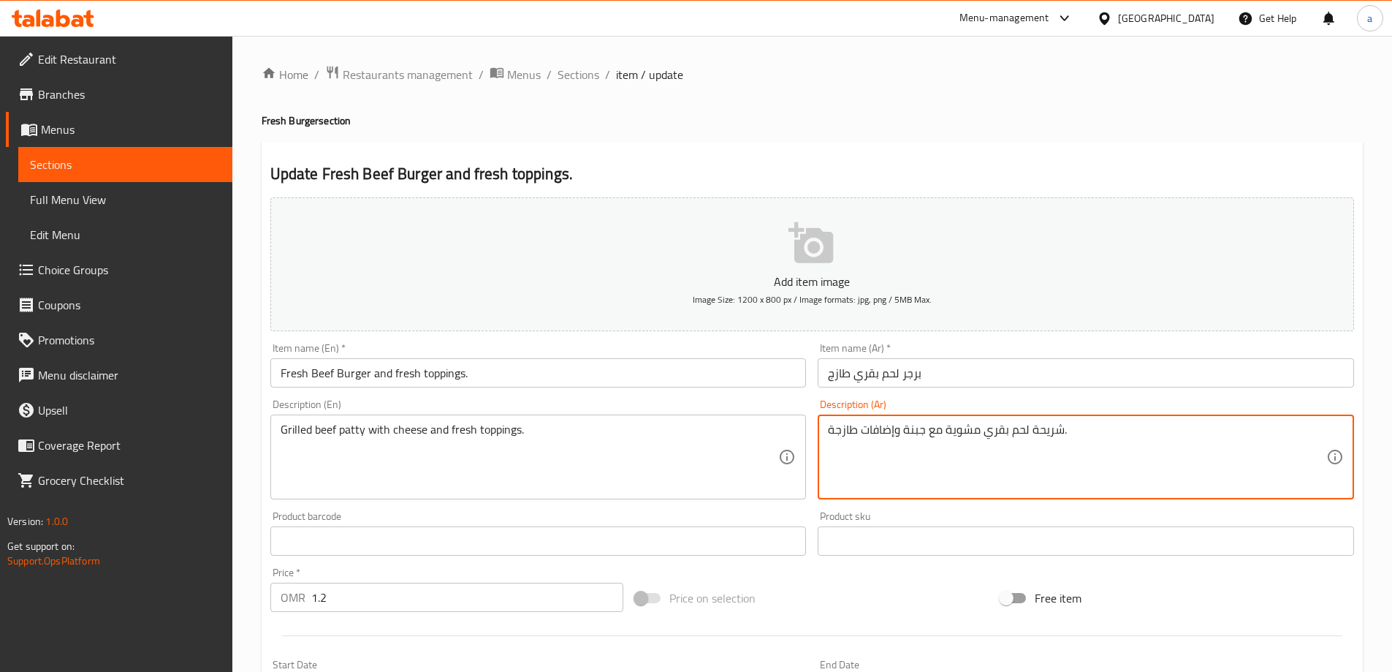
drag, startPoint x: 901, startPoint y: 433, endPoint x: 728, endPoint y: 458, distance: 174.3
click at [728, 458] on div "Add item image Image Size: 1200 x 800 px / Image formats: jpg, png / 5MB Max. I…" at bounding box center [813, 507] width 1096 height 630
click at [944, 371] on input "برجر لحم بقري طازج" at bounding box center [1086, 372] width 537 height 29
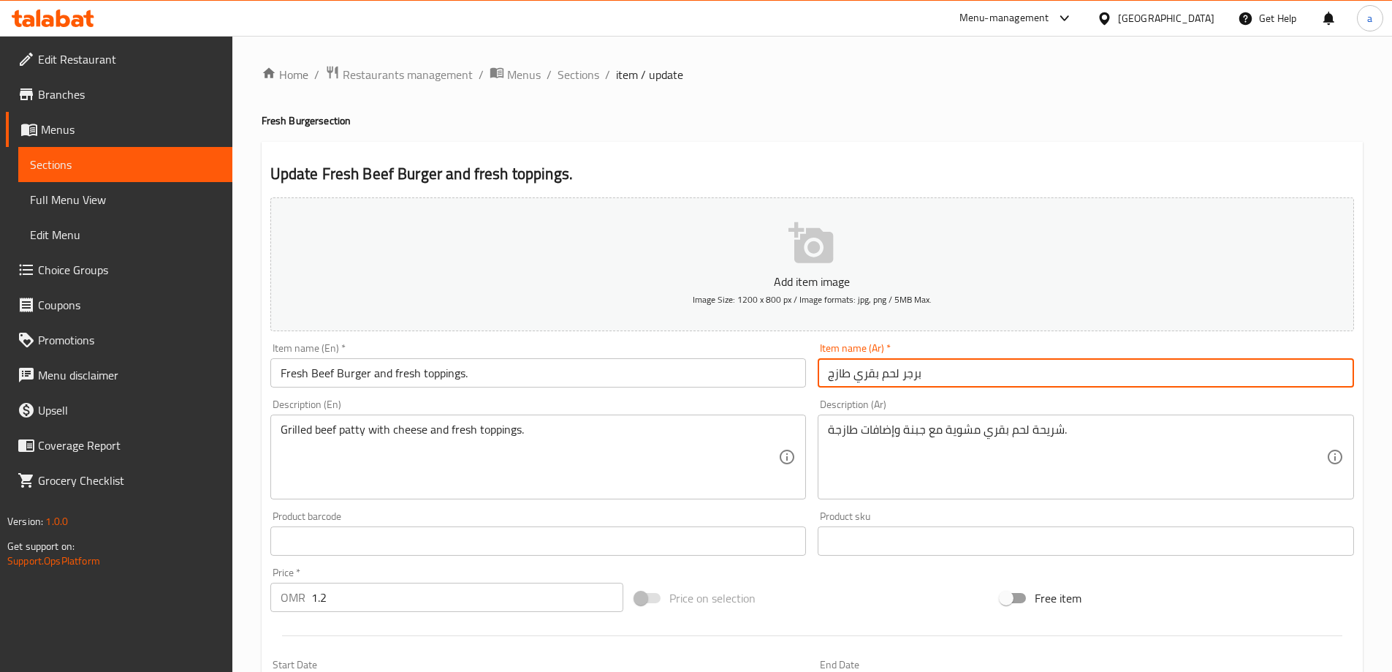
paste input "وإضافات طازجة"
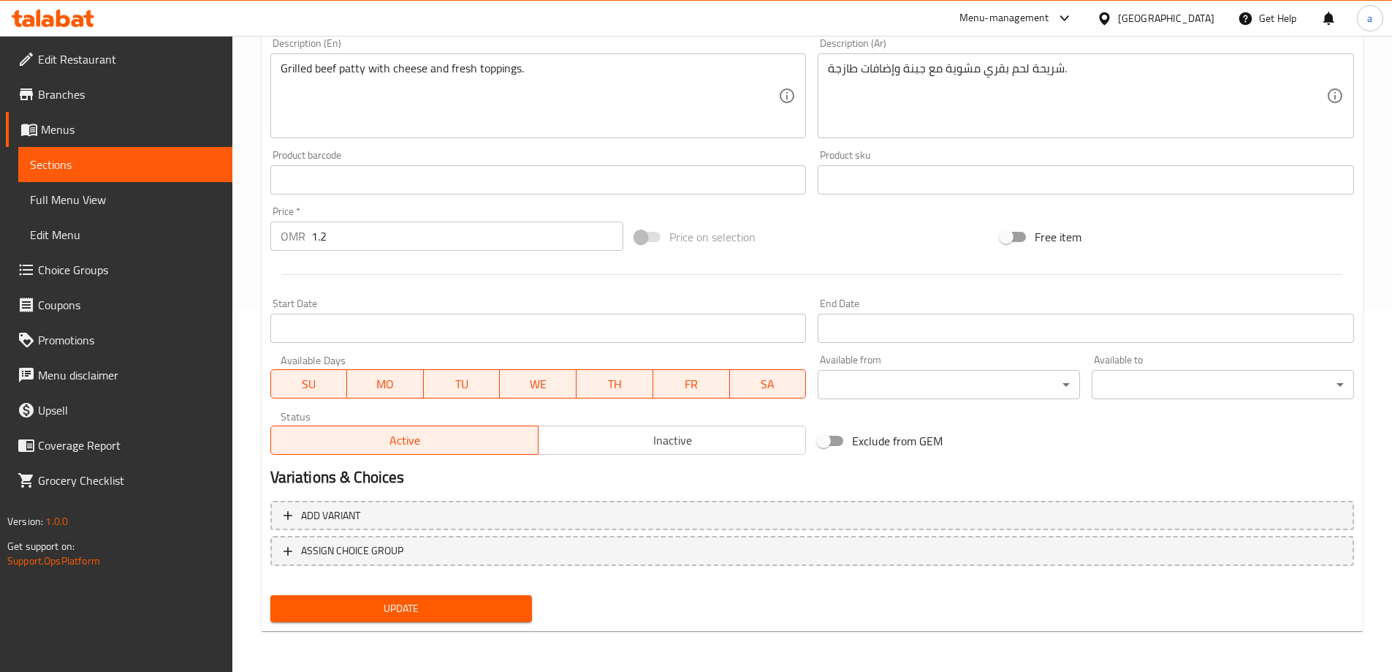
type input "برجر لحم بقري طازج وإضافات طازجة"
click at [499, 616] on span "Update" at bounding box center [401, 608] width 239 height 18
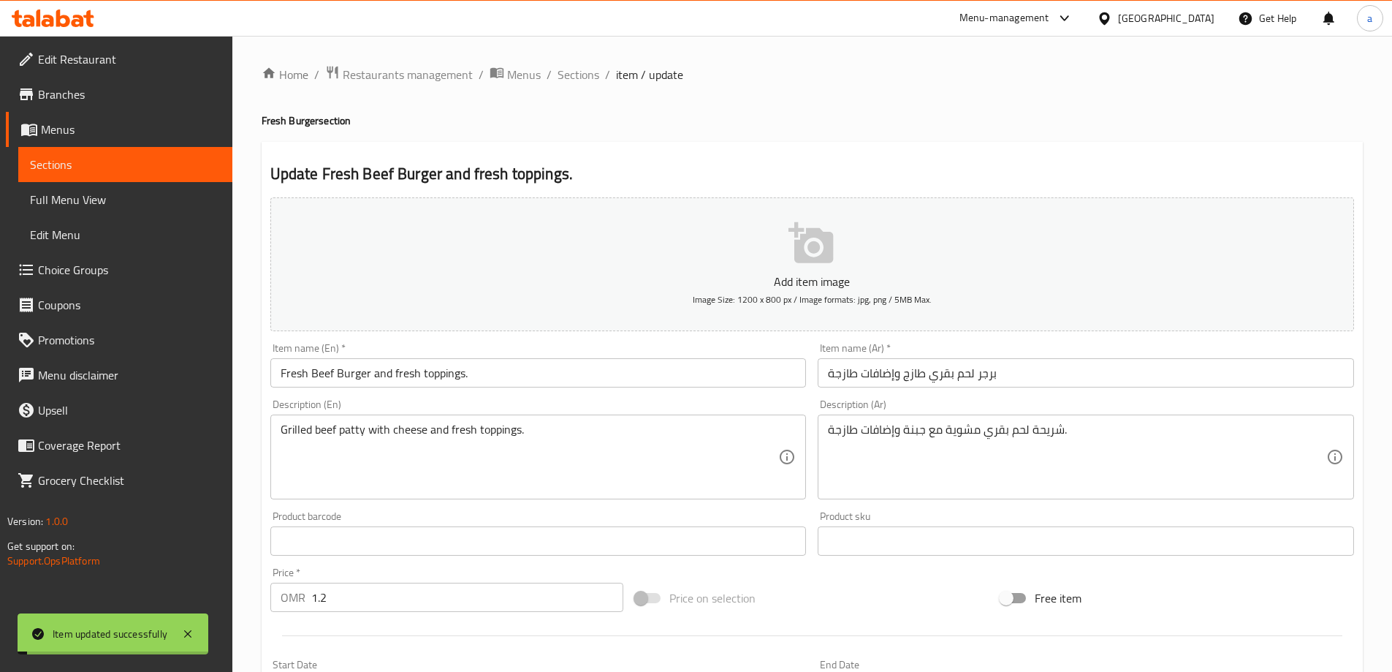
click at [591, 75] on span "Sections" at bounding box center [579, 75] width 42 height 18
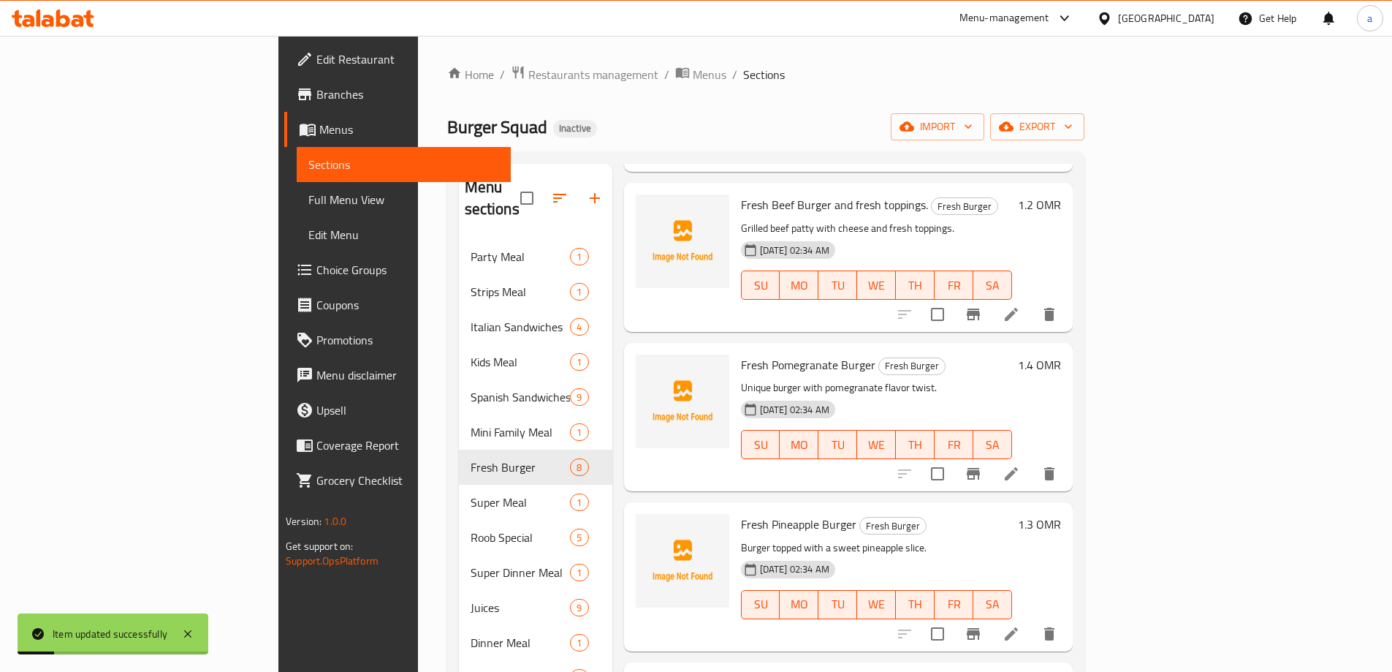
scroll to position [219, 0]
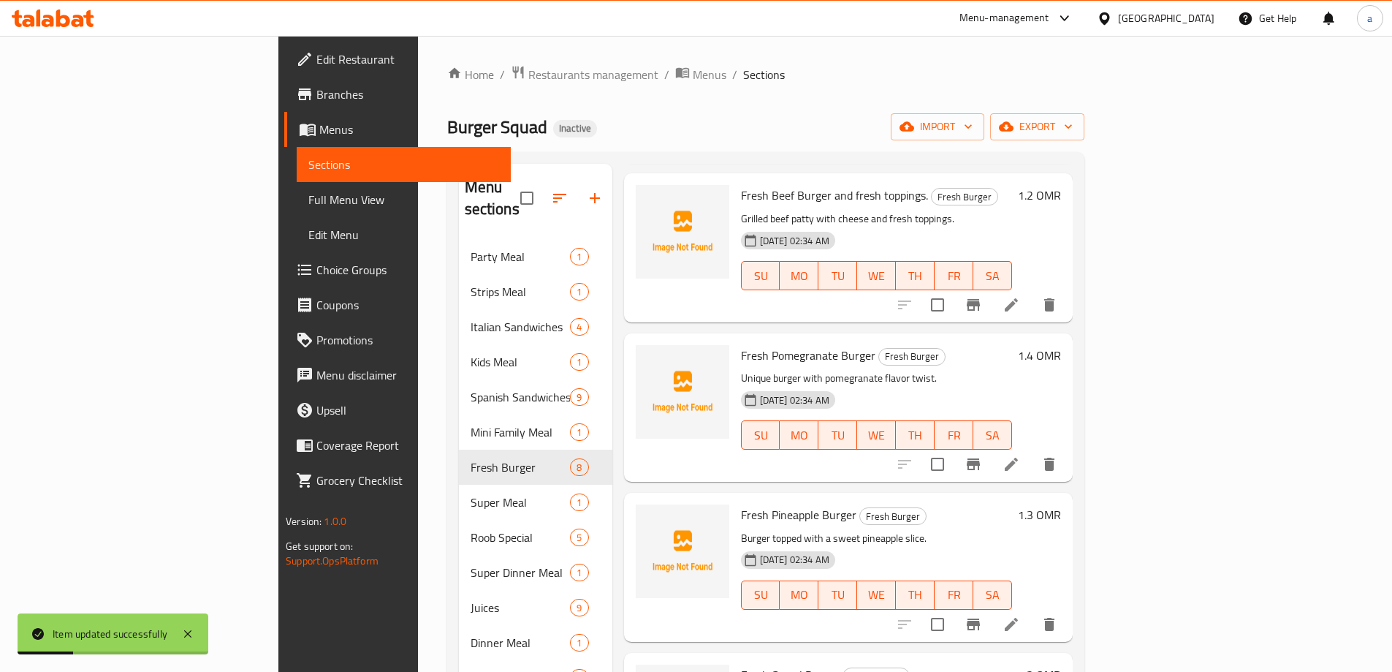
click at [1020, 455] on icon at bounding box center [1012, 464] width 18 height 18
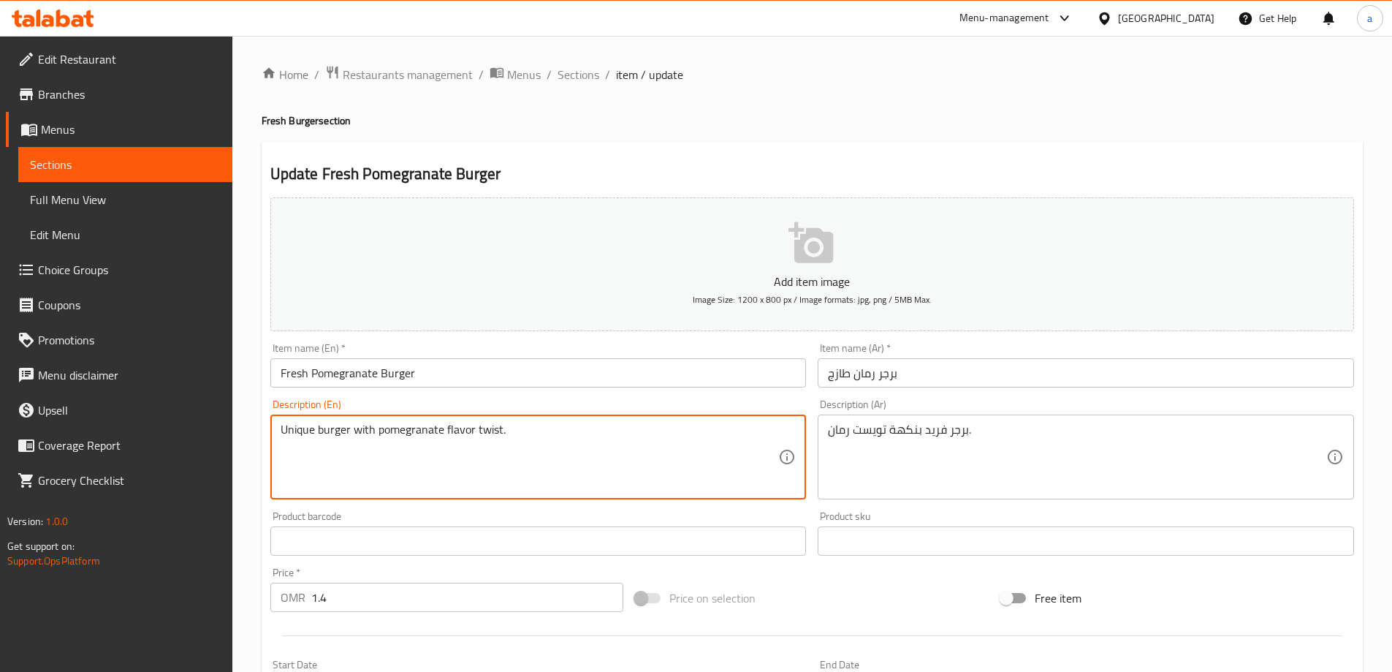
click at [300, 437] on textarea "Unique burger with pomegranate flavor twist." at bounding box center [530, 456] width 499 height 69
click at [442, 376] on input "Fresh Pomegranate Burger" at bounding box center [538, 372] width 537 height 29
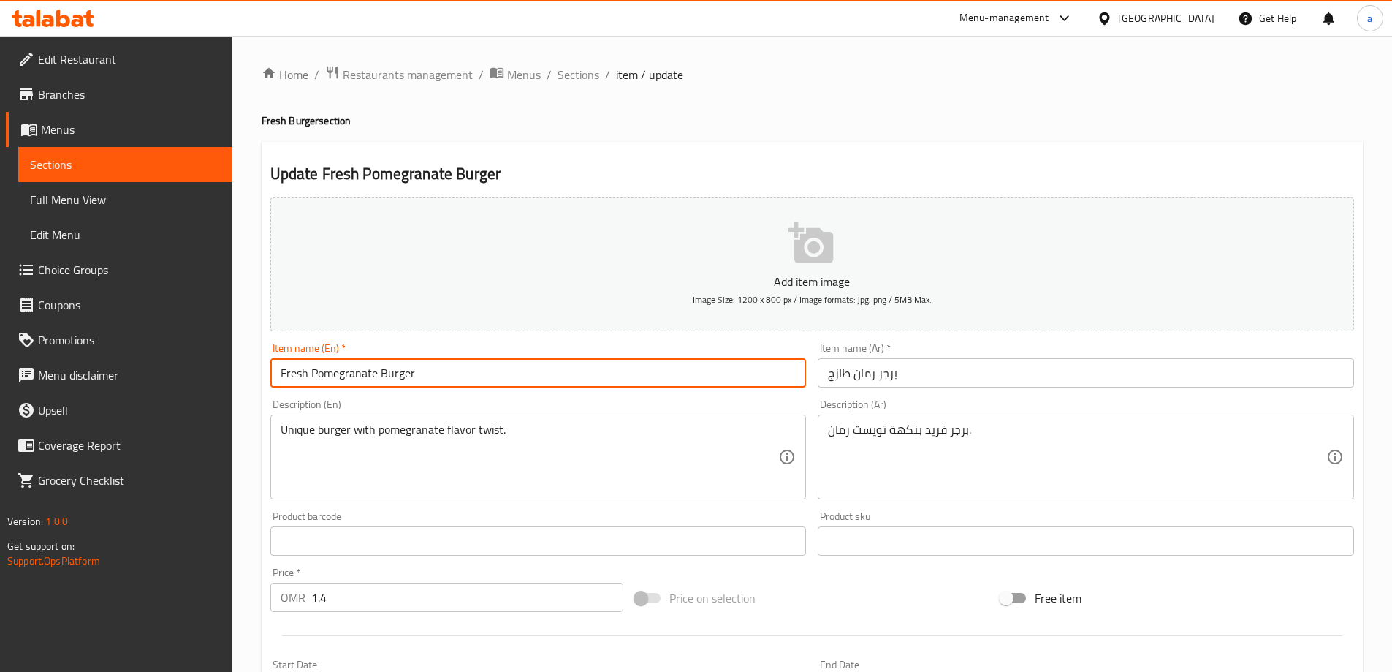
click at [375, 376] on input "Fresh Pomegranate Burger" at bounding box center [538, 372] width 537 height 29
paste input "Unique"
type input "Fresh Pomegranate Unique Burger"
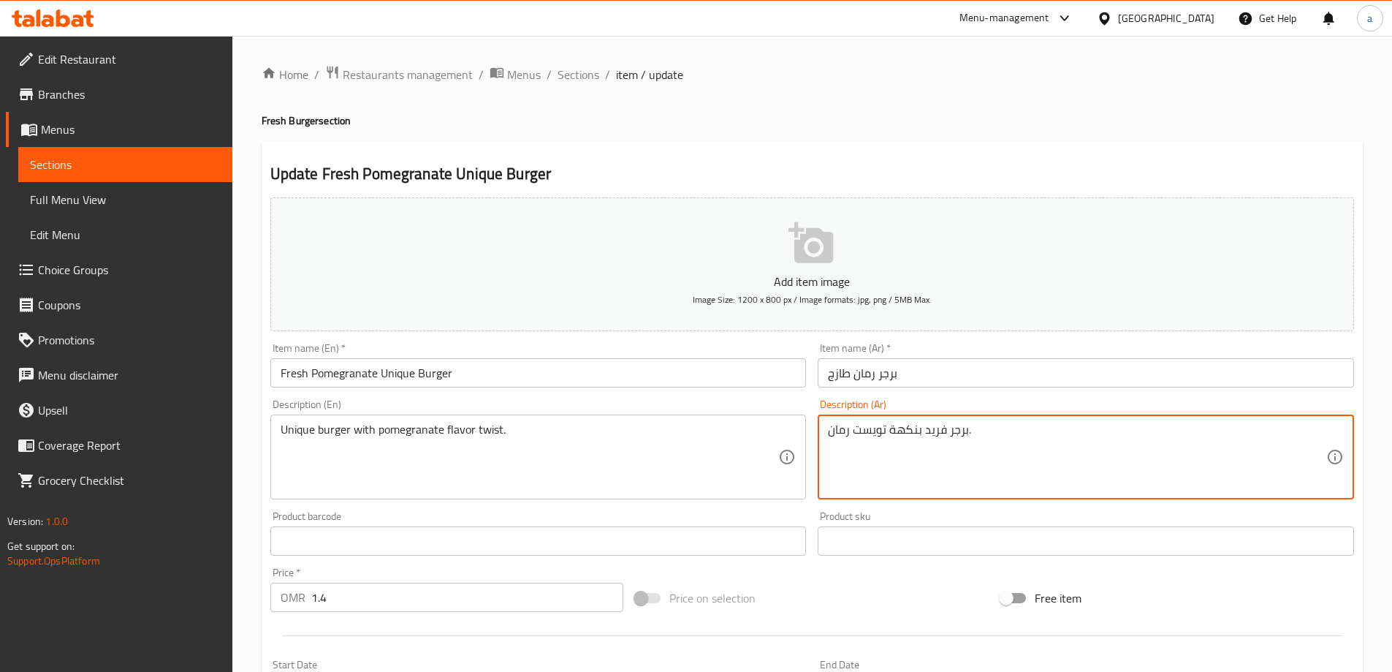
click at [928, 433] on textarea "برجر فريد بنكهة تويست رمان." at bounding box center [1077, 456] width 499 height 69
click at [876, 374] on input "برجر رمان طازج" at bounding box center [1086, 372] width 537 height 29
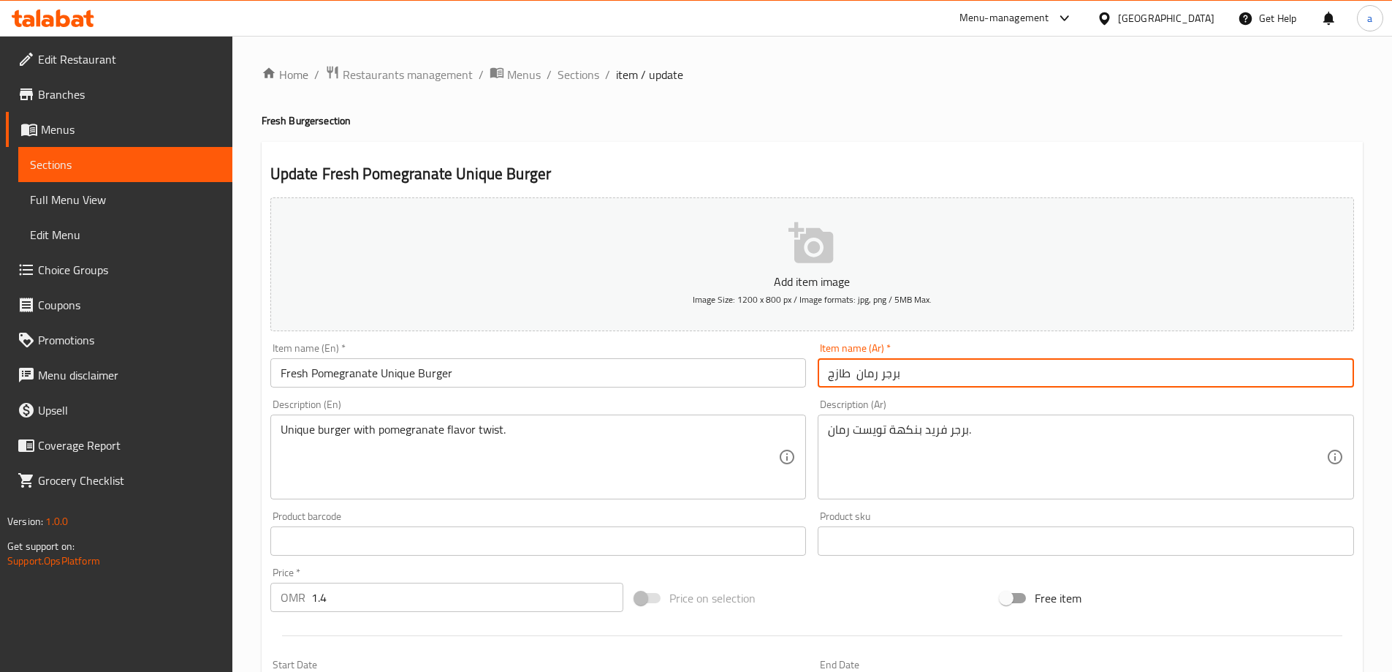
paste input "فريد"
type input "برجر رمان فريد طازج"
click at [409, 375] on input "Fresh Pomegranate Unique Burger" at bounding box center [538, 372] width 537 height 29
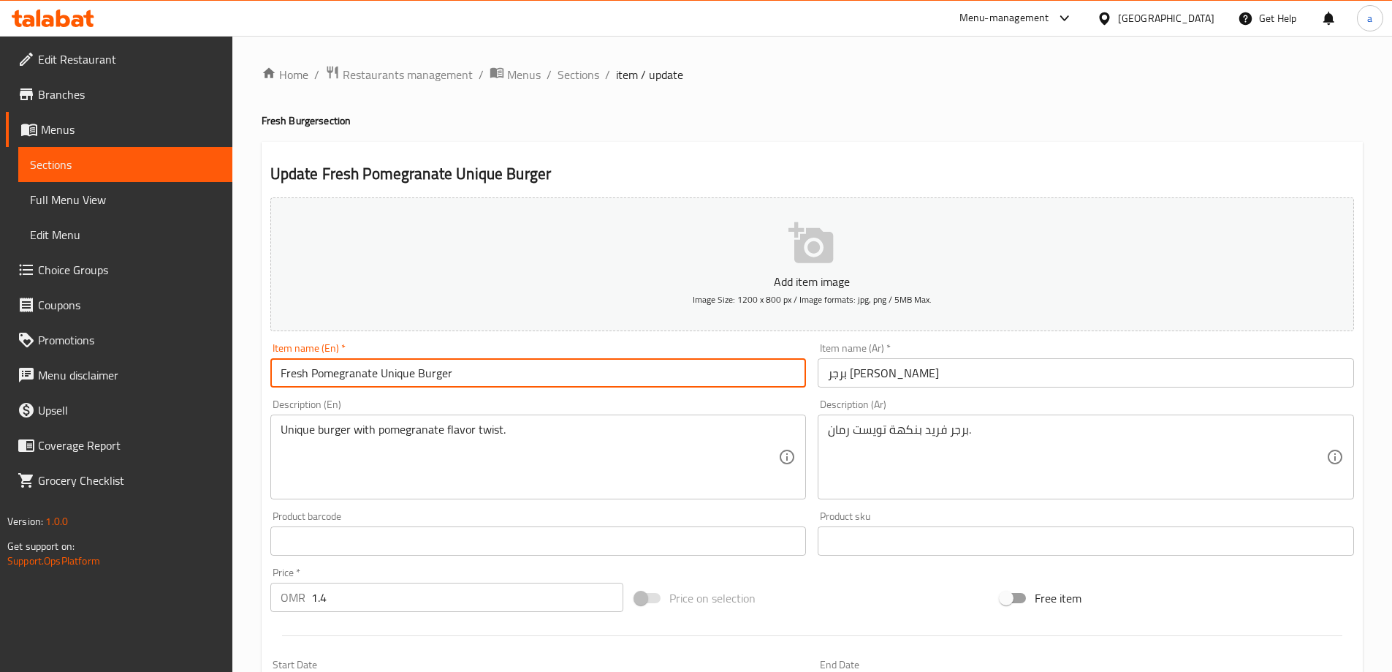
click at [409, 375] on input "Fresh Pomegranate Unique Burger" at bounding box center [538, 372] width 537 height 29
click at [309, 376] on input "Fresh Pomegranate Burger" at bounding box center [538, 372] width 537 height 29
paste input "Unique"
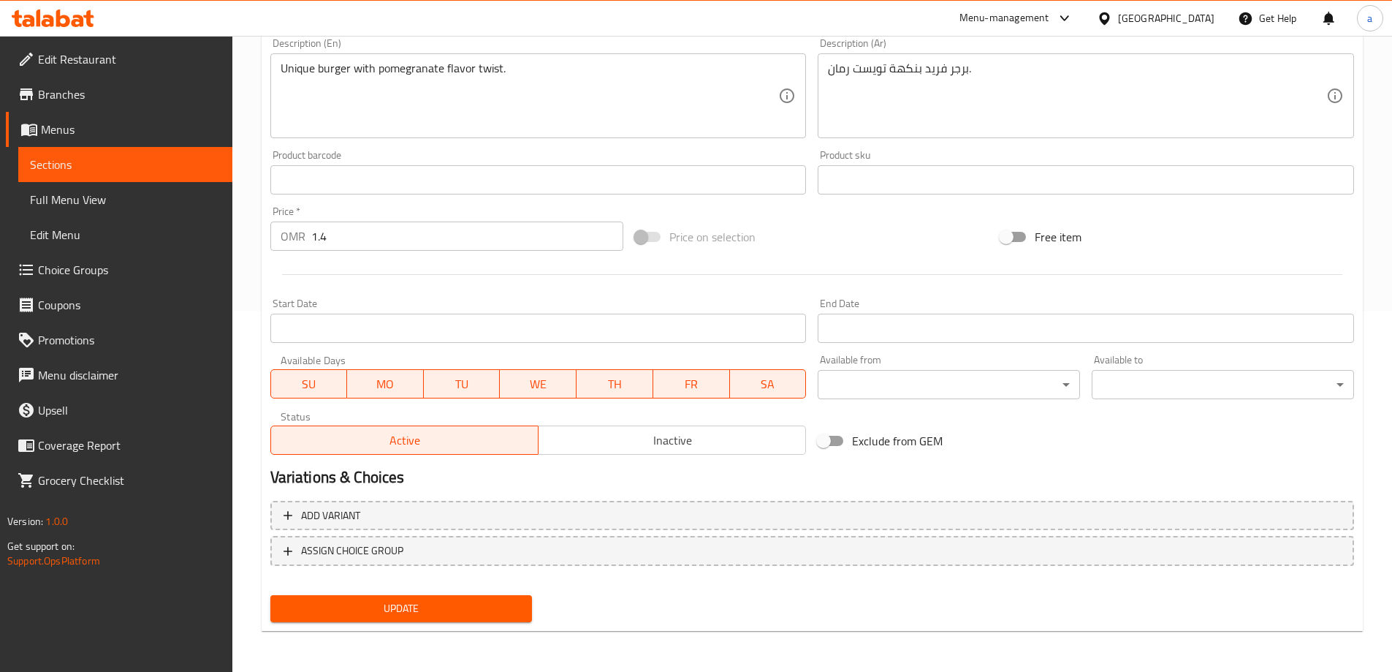
type input "Fresh Unique Pomegranate Burger"
click at [401, 601] on span "Update" at bounding box center [401, 608] width 239 height 18
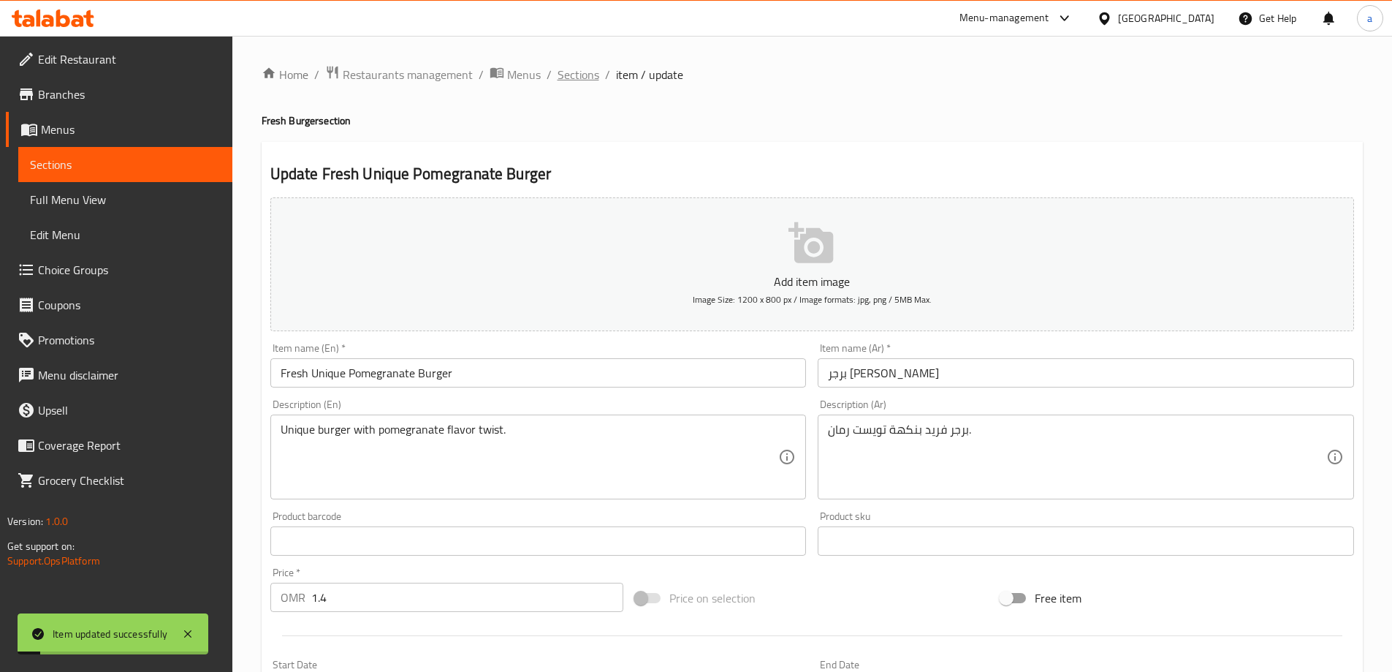
click at [577, 79] on span "Sections" at bounding box center [579, 75] width 42 height 18
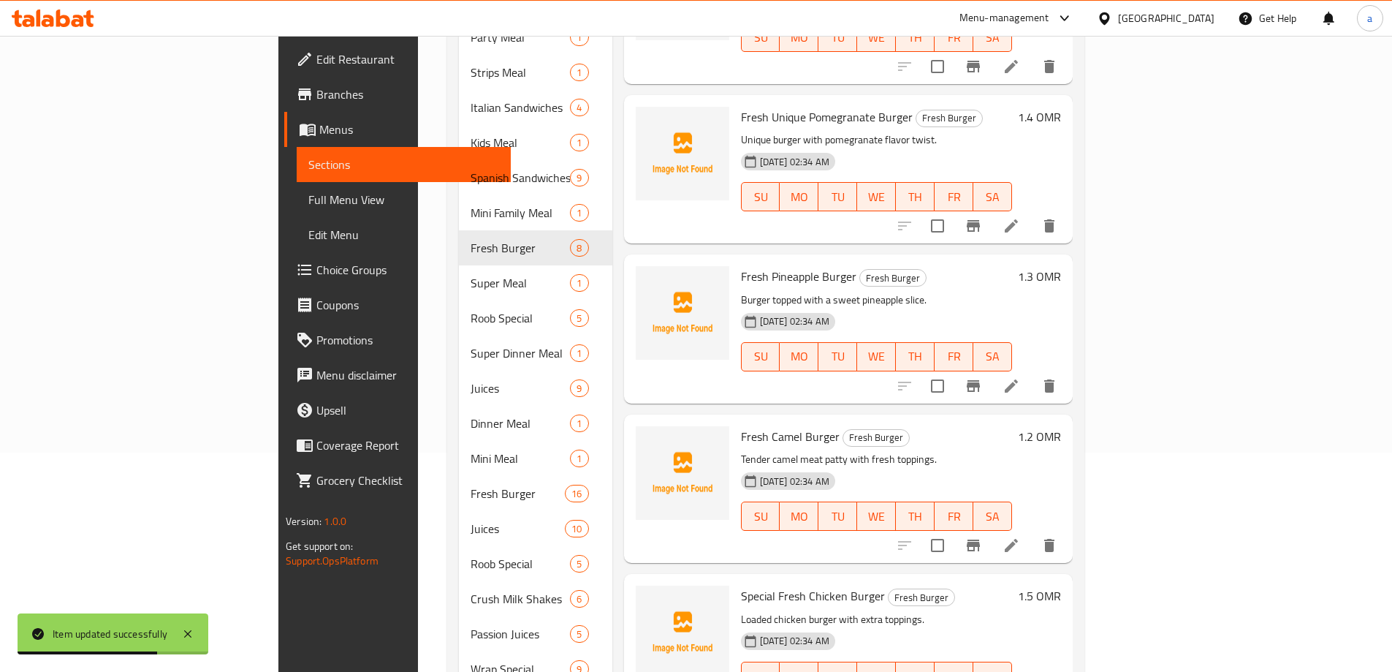
scroll to position [232, 0]
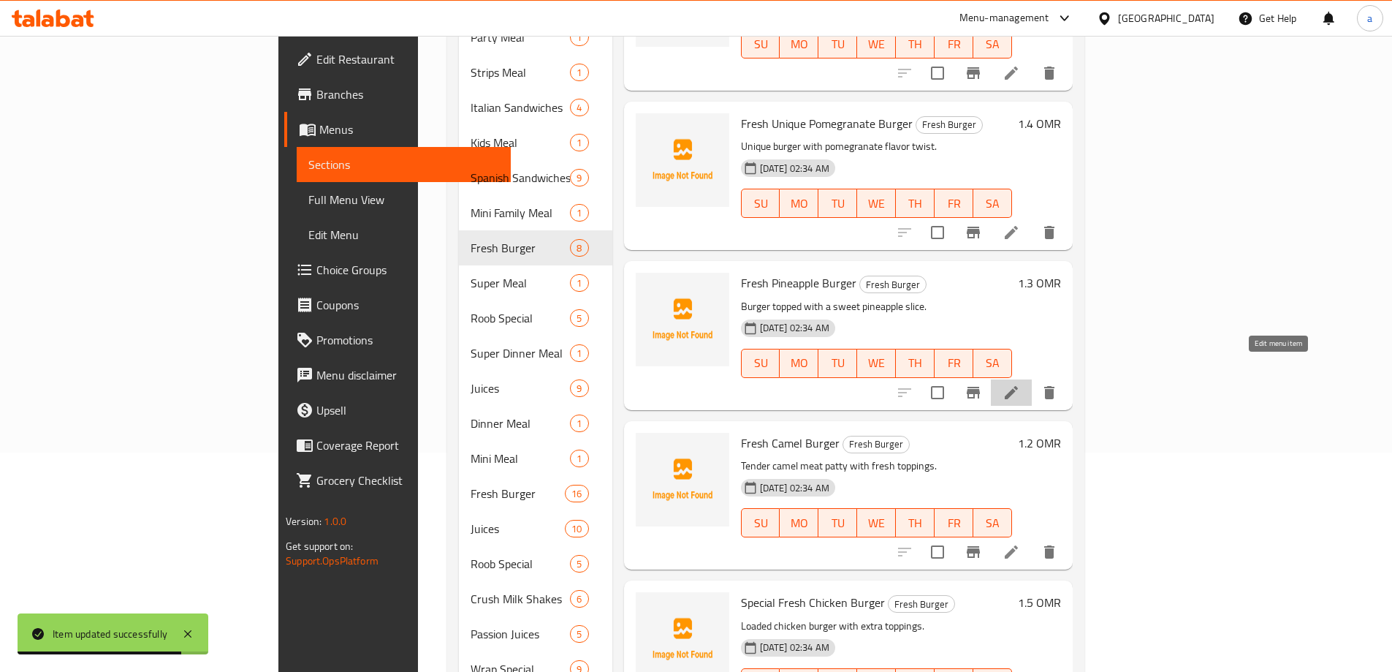
click at [1020, 384] on icon at bounding box center [1012, 393] width 18 height 18
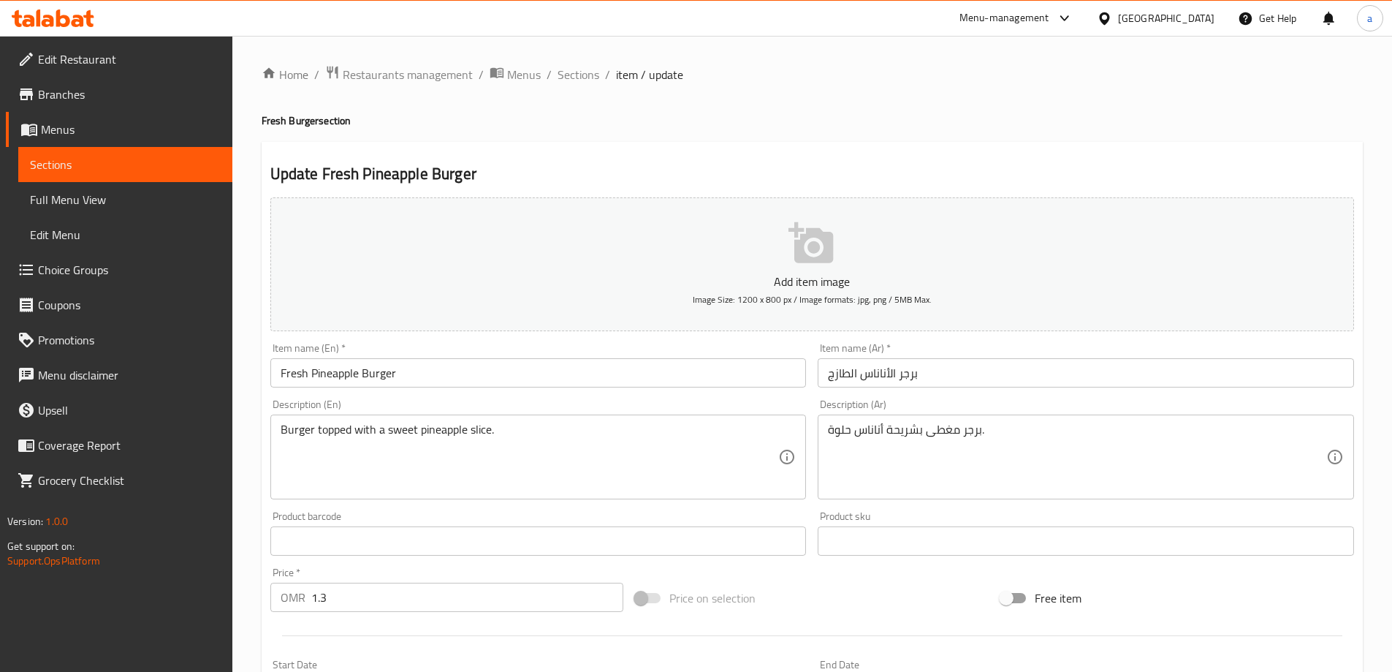
click at [423, 376] on input "Fresh Pineapple Burger" at bounding box center [538, 372] width 537 height 29
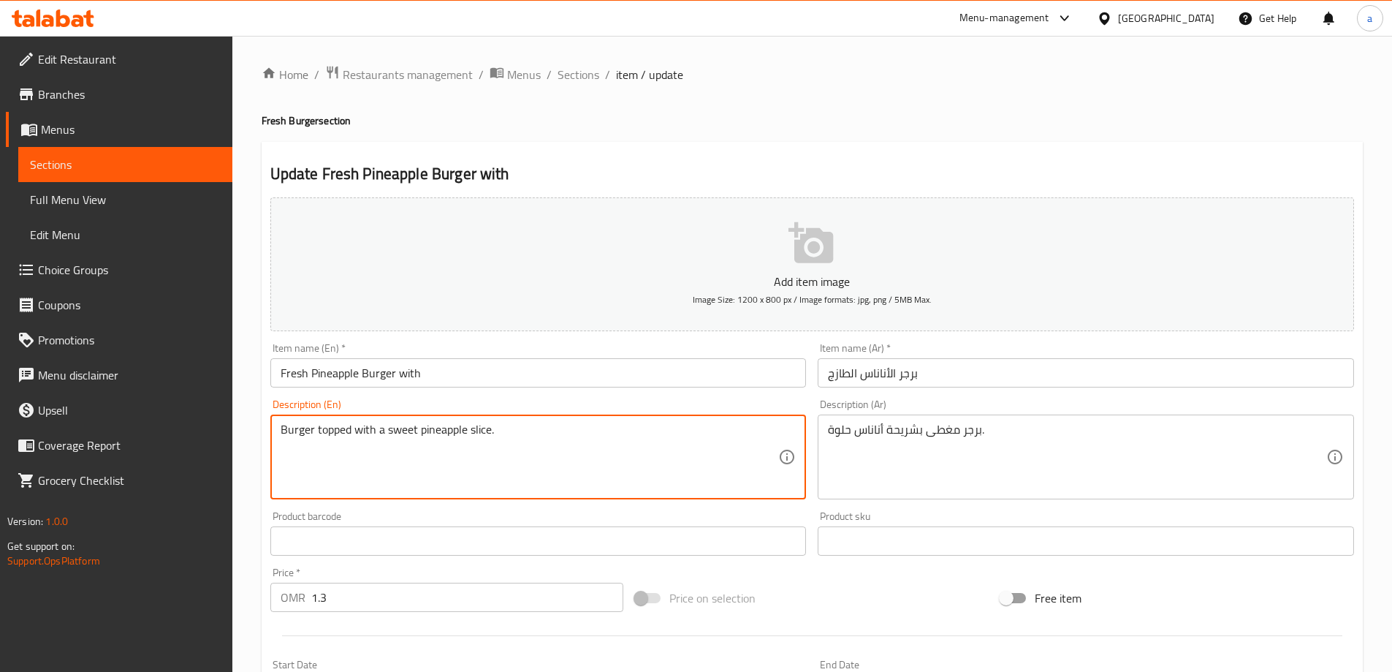
click at [438, 428] on textarea "Burger topped with a sweet pineapple slice." at bounding box center [530, 456] width 499 height 69
click at [474, 425] on textarea "Burger topped with a sweet pineapple slice." at bounding box center [530, 456] width 499 height 69
click at [450, 375] on input "Fresh Pineapple Burger with" at bounding box center [538, 372] width 537 height 29
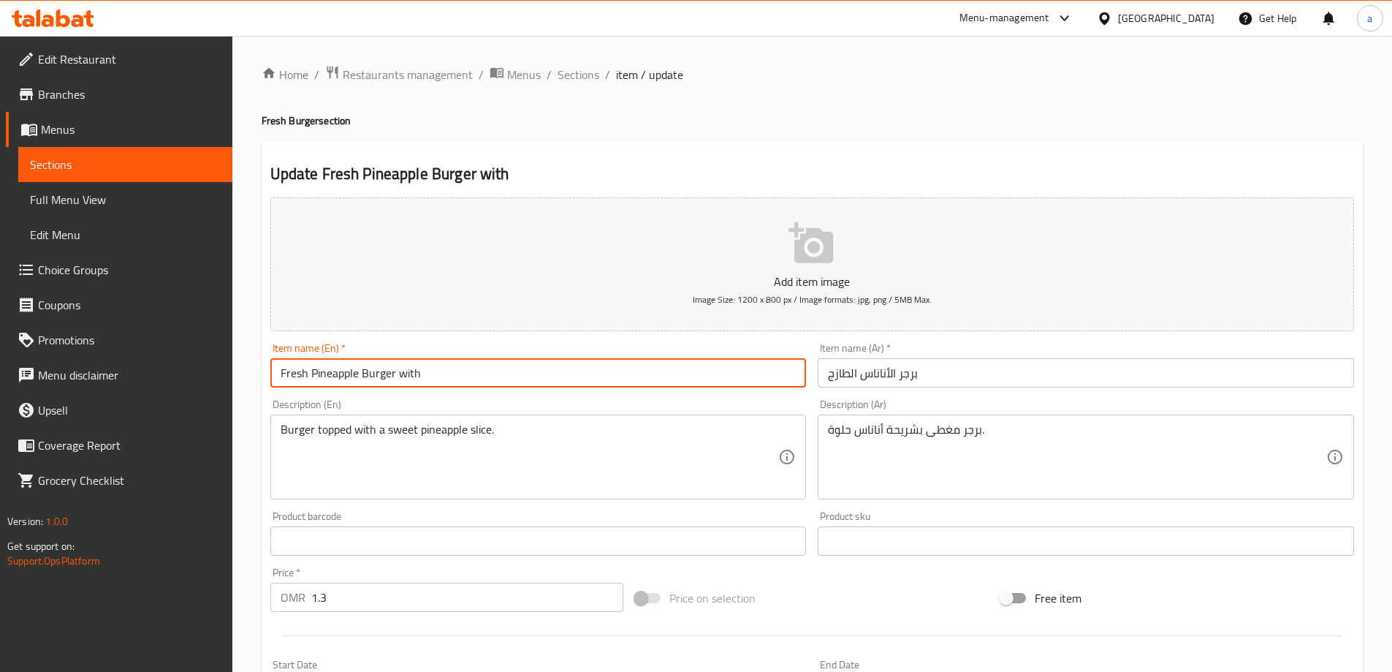
paste input "pineapple slice"
type input "Fresh Pineapple Burger with pineapple slice"
click at [971, 364] on input "برجر الأناناس الطازج" at bounding box center [1086, 372] width 537 height 29
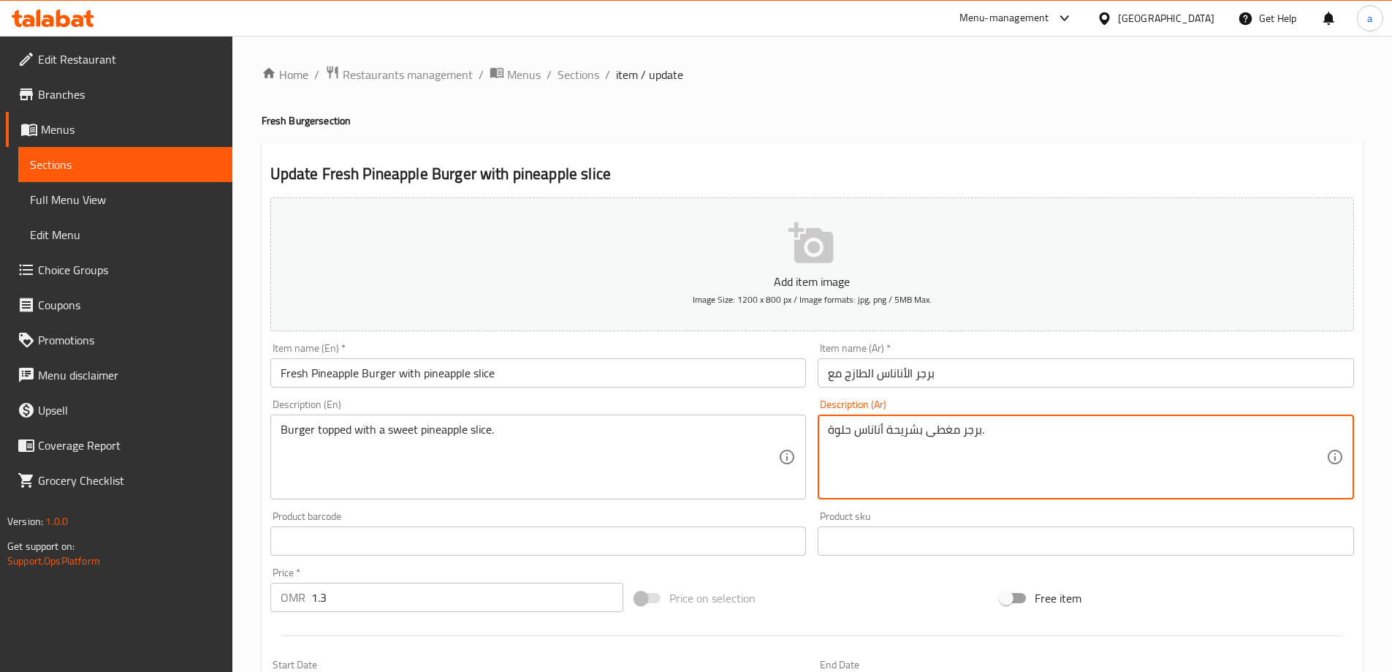
click at [919, 433] on textarea "برجر مغطى بشريحة أناناس حلوة." at bounding box center [1077, 456] width 499 height 69
click at [871, 431] on textarea "برجر مغطى بشريحة أناناس حلوة." at bounding box center [1077, 456] width 499 height 69
click at [1113, 377] on input "برجر الأناناس الطازج مع" at bounding box center [1086, 372] width 537 height 29
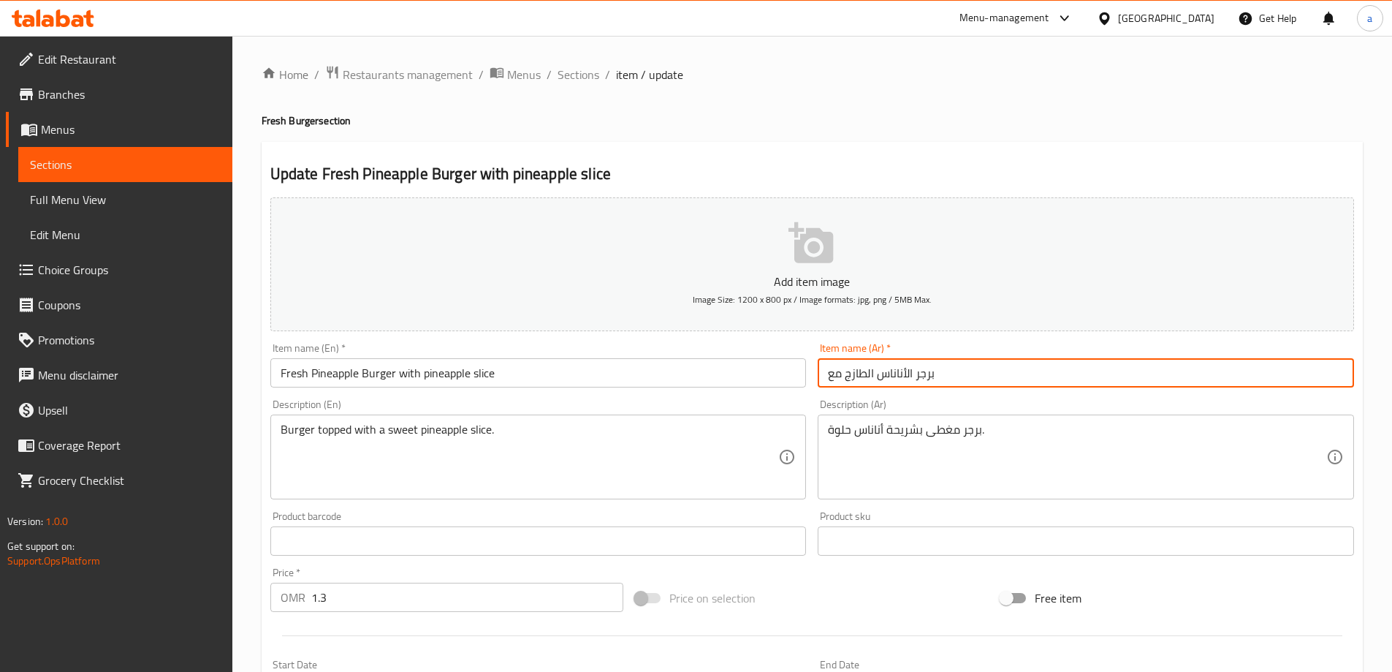
paste input "بشريحة أناناس"
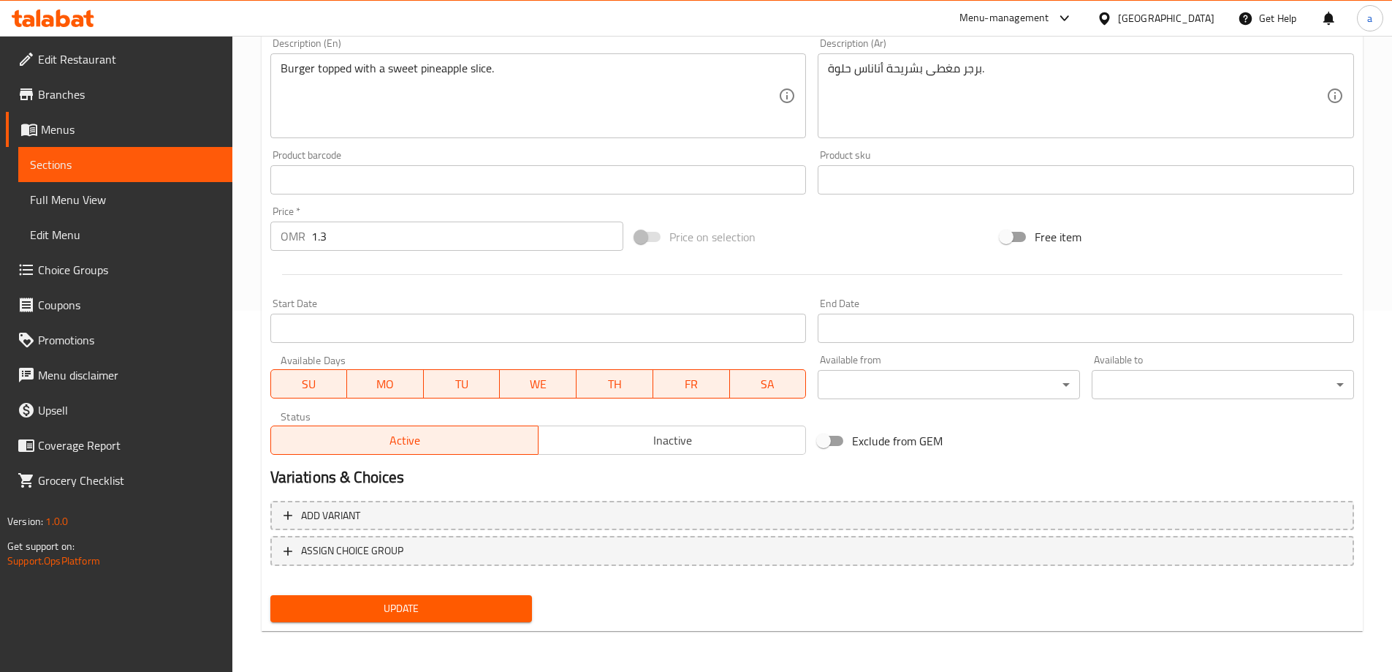
scroll to position [142, 0]
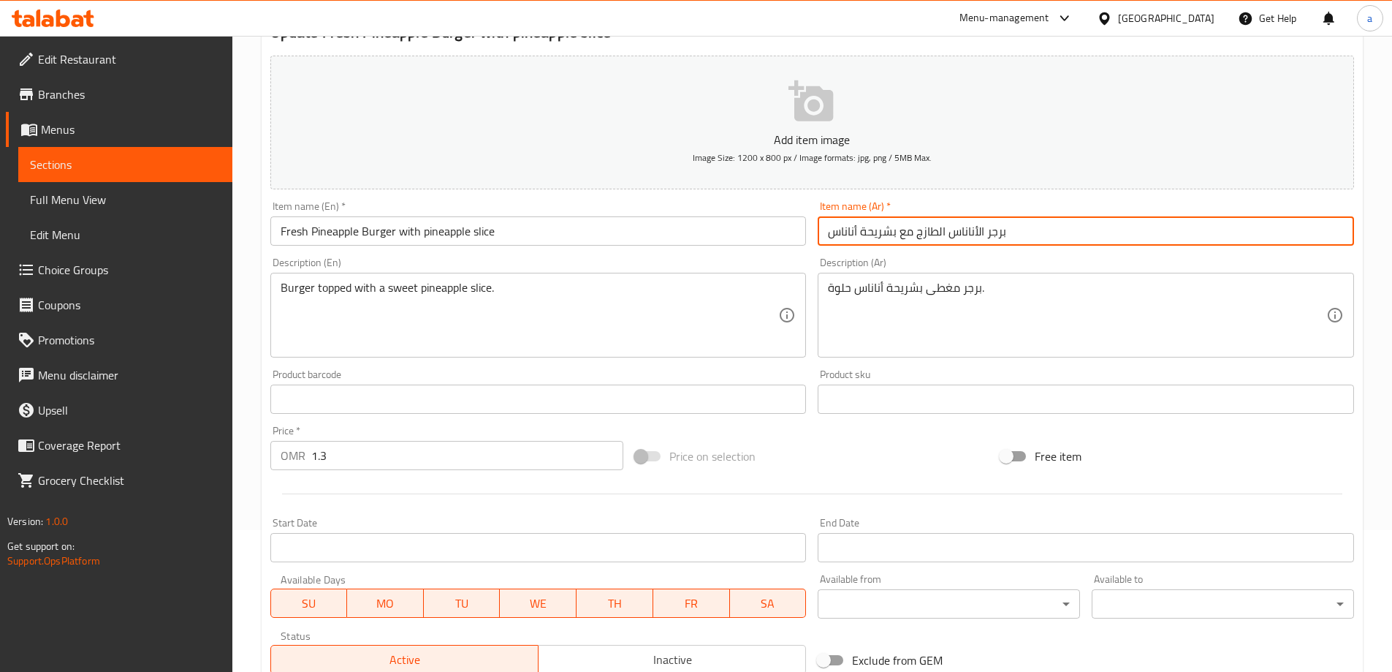
click at [894, 238] on input "برجر الأناناس الطازج مع بشريحة أناناس" at bounding box center [1086, 230] width 537 height 29
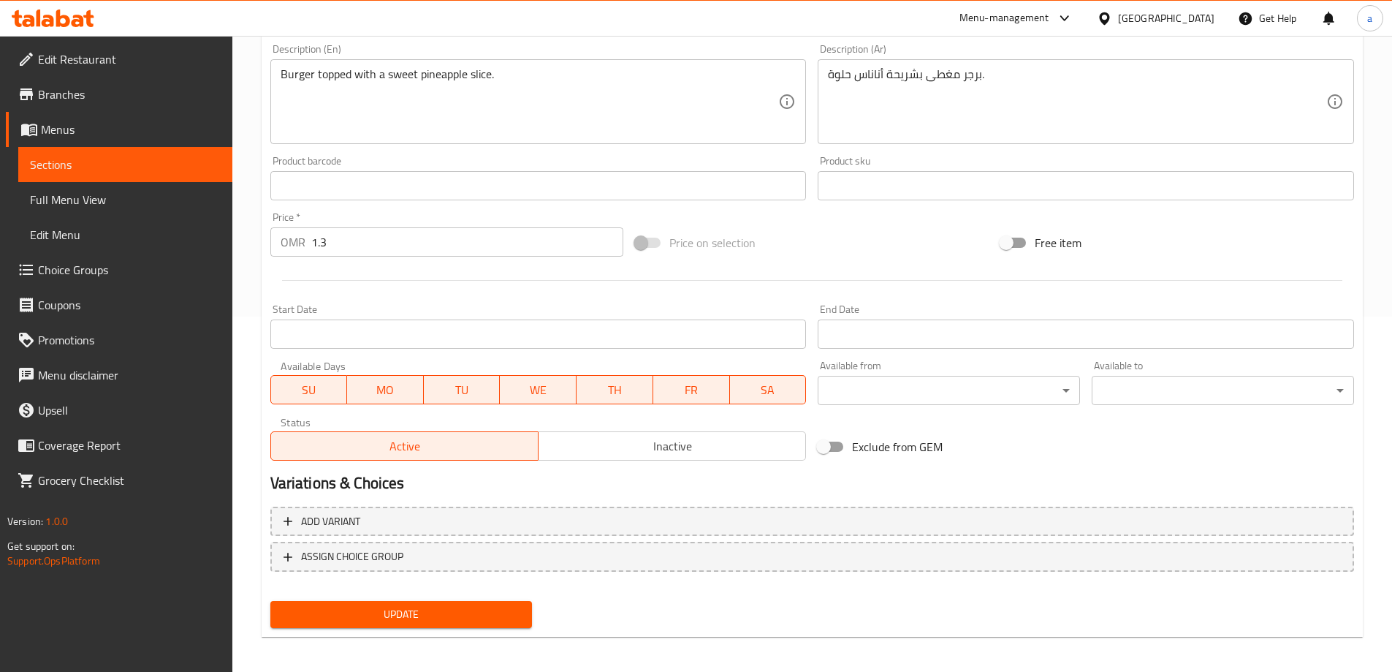
scroll to position [361, 0]
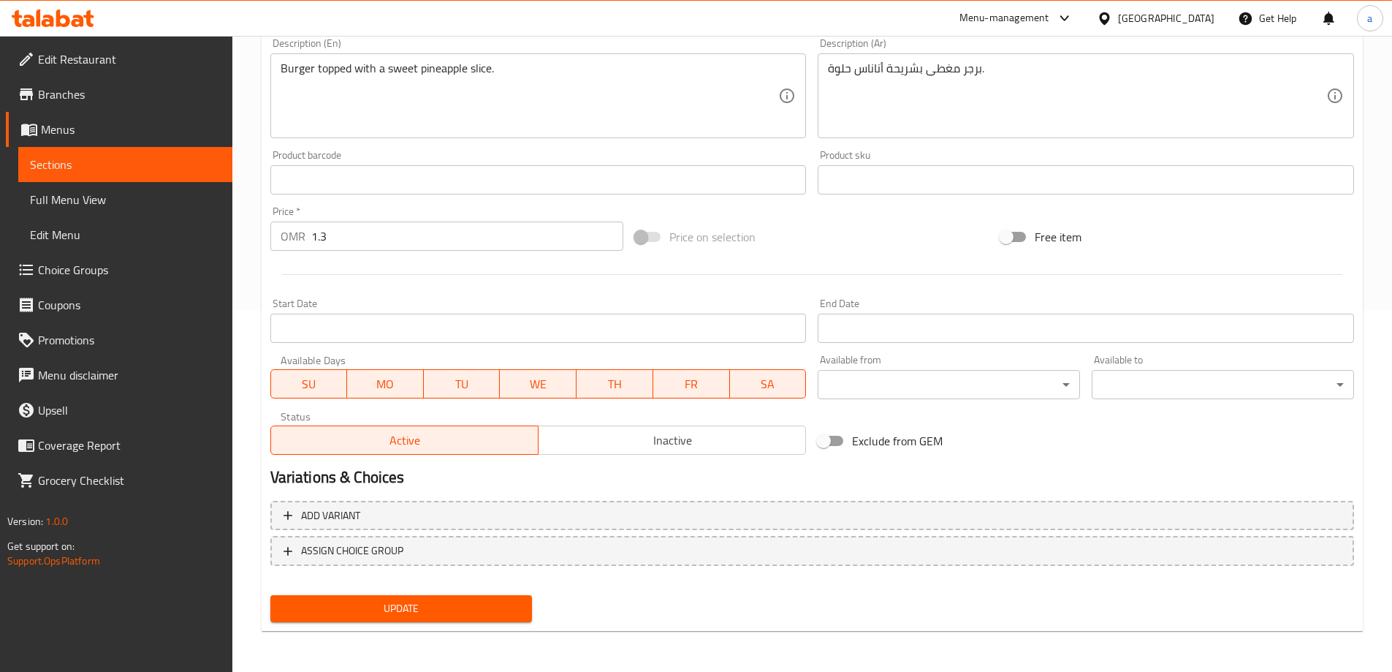
type input "برجر الأناناس الطازج مع شريحة أناناس"
click at [501, 596] on button "Update" at bounding box center [401, 608] width 262 height 27
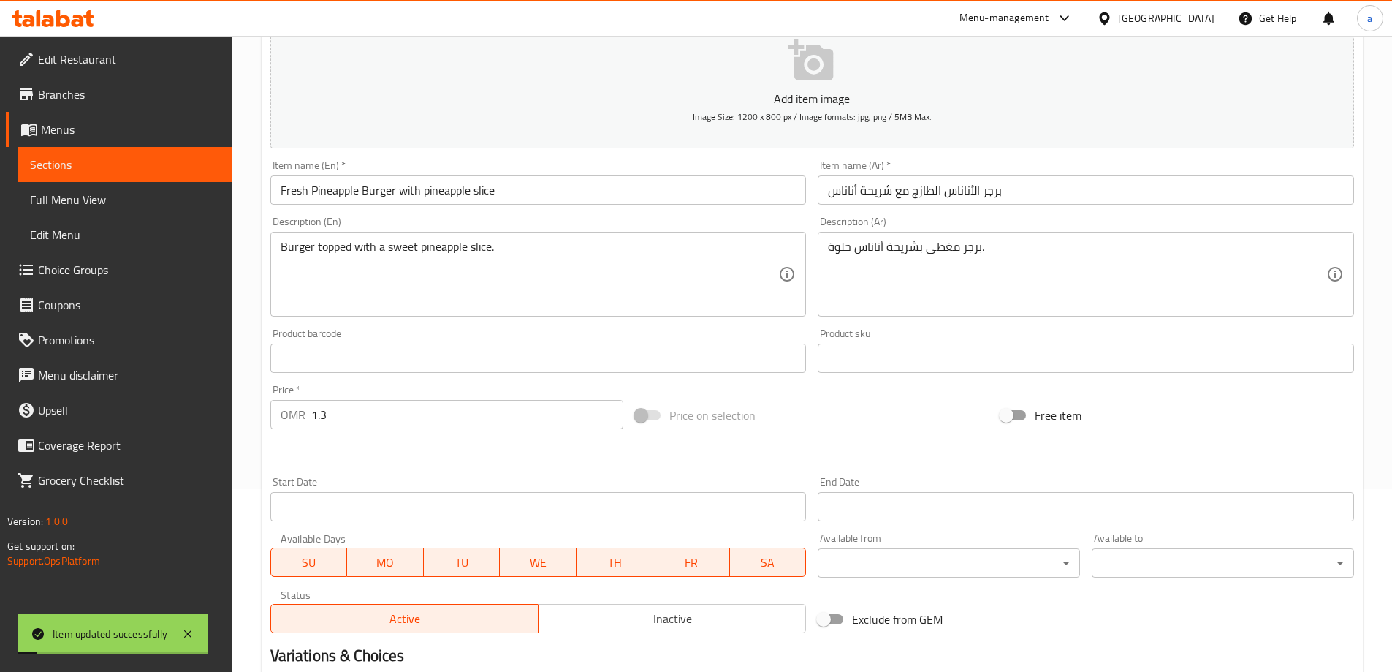
scroll to position [0, 0]
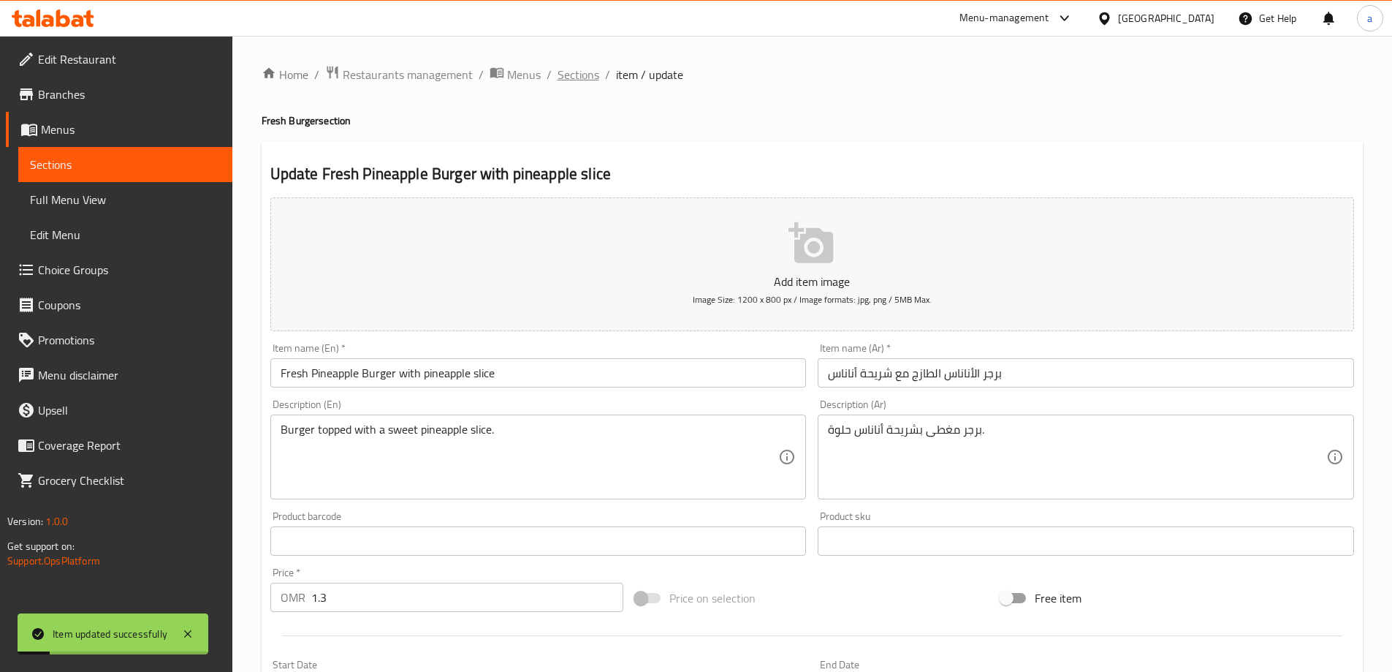
click at [588, 67] on span "Sections" at bounding box center [579, 75] width 42 height 18
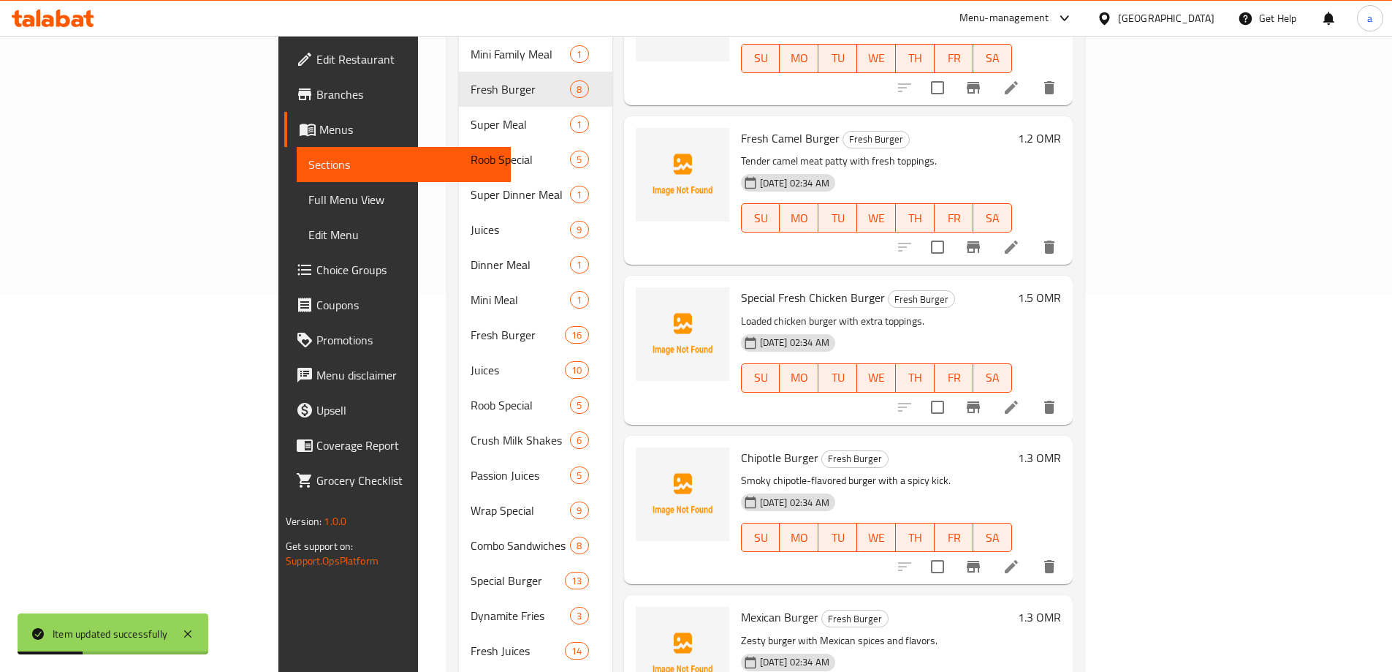
scroll to position [250, 0]
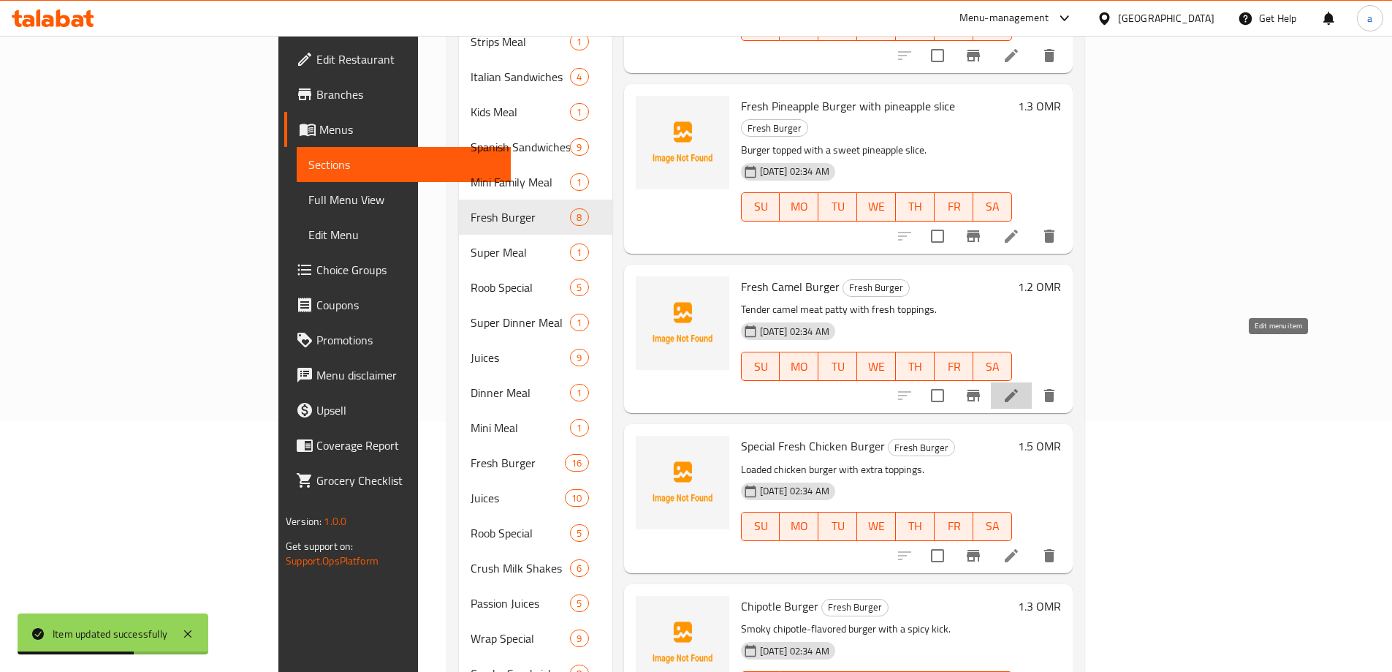
click at [1018, 389] on icon at bounding box center [1011, 395] width 13 height 13
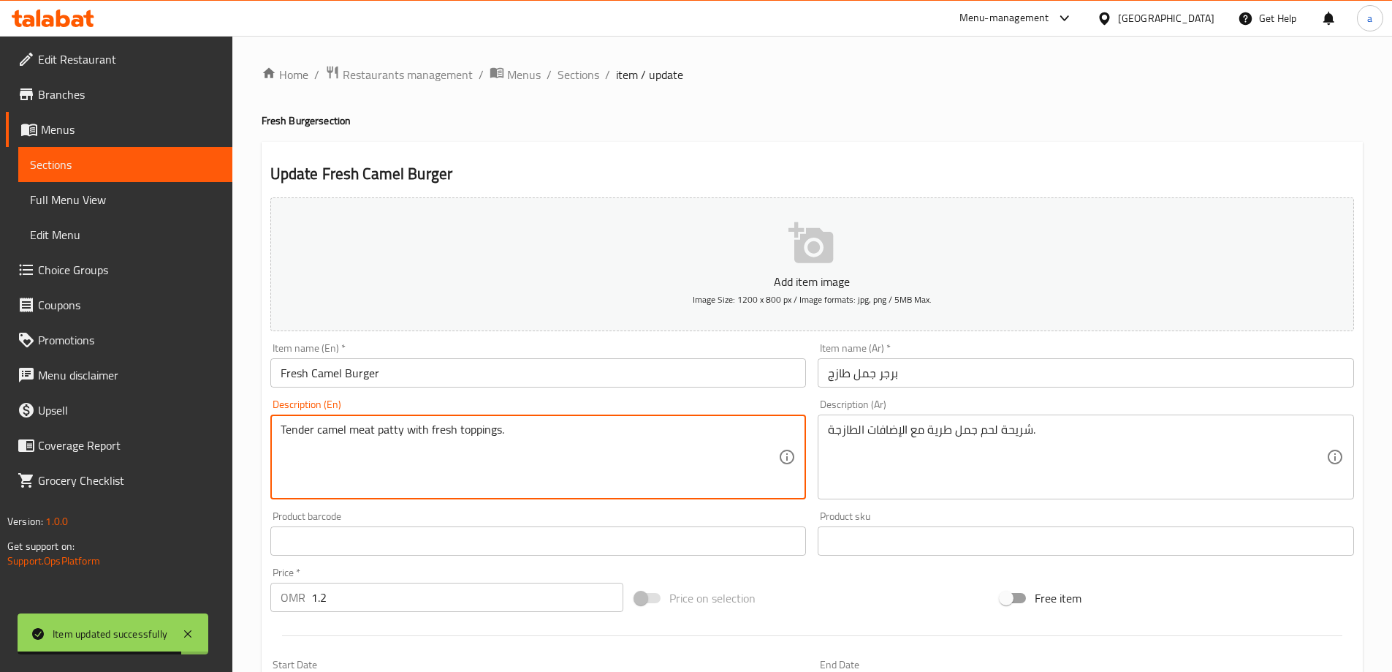
click at [415, 437] on textarea "Tender camel meat patty with fresh toppings." at bounding box center [530, 456] width 499 height 69
click at [504, 436] on textarea "Tender camel meat patty with fresh toppings." at bounding box center [530, 456] width 499 height 69
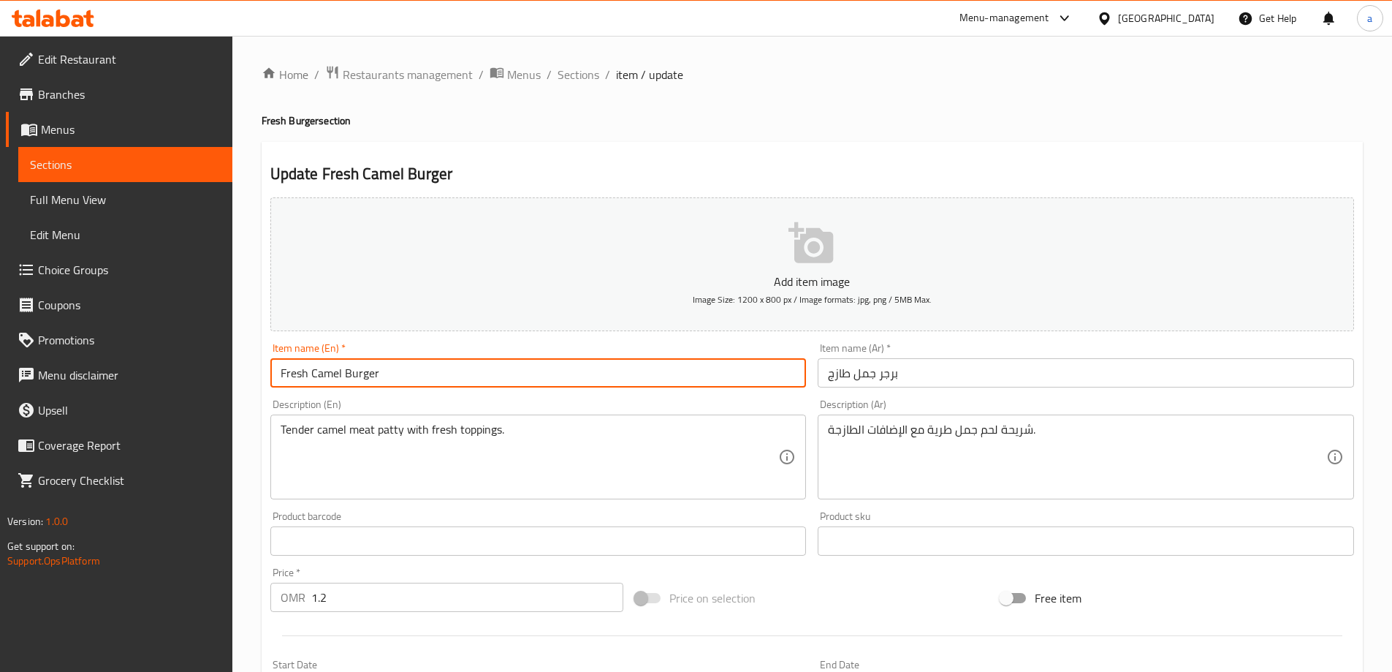
click at [451, 379] on input "Fresh Camel Burger" at bounding box center [538, 372] width 537 height 29
paste input "with fresh toppings."
type input "Fresh Camel Burger with fresh toppings."
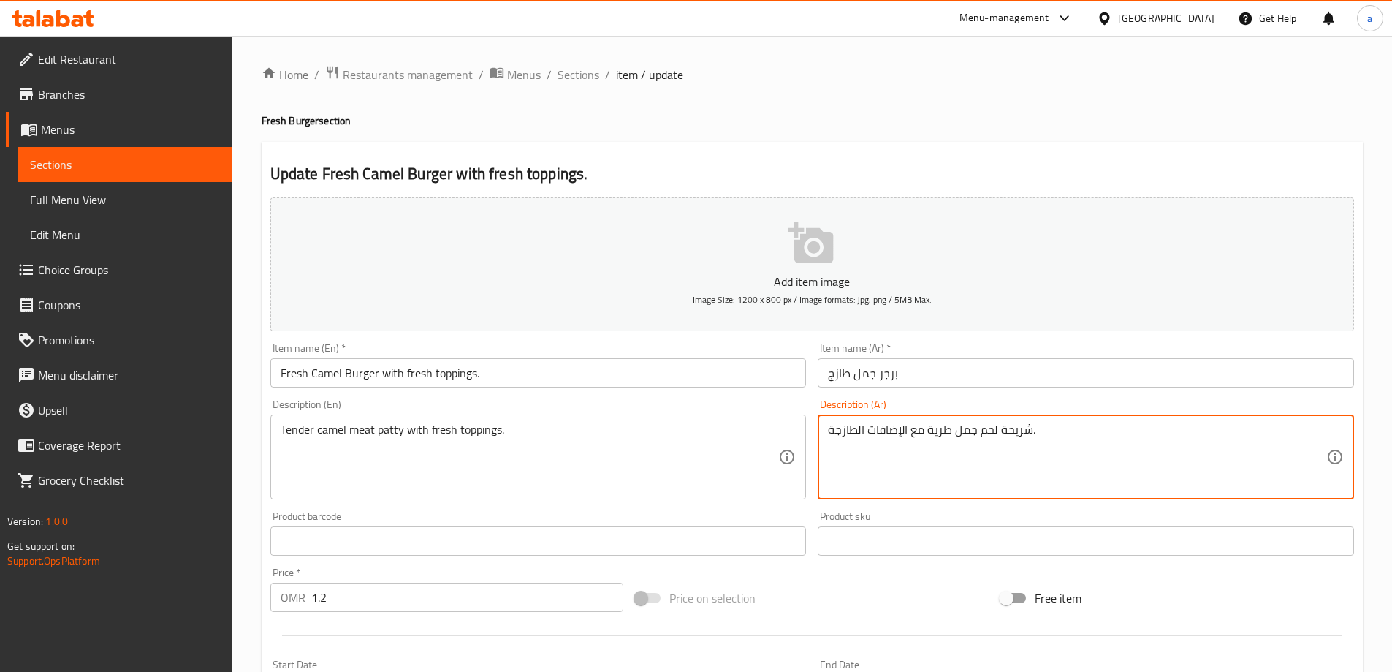
click at [918, 435] on textarea "شريحة لحم جمل طرية مع الإضافات الطازجة." at bounding box center [1077, 456] width 499 height 69
click at [853, 435] on textarea "شريحة لحم جمل طرية مع الإضافات الطازجة." at bounding box center [1077, 456] width 499 height 69
click at [940, 384] on input "برجر جمل طازج" at bounding box center [1086, 372] width 537 height 29
click at [918, 431] on textarea "شريحة لحم جمل طرية مع الإضافات الطازجة." at bounding box center [1077, 456] width 499 height 69
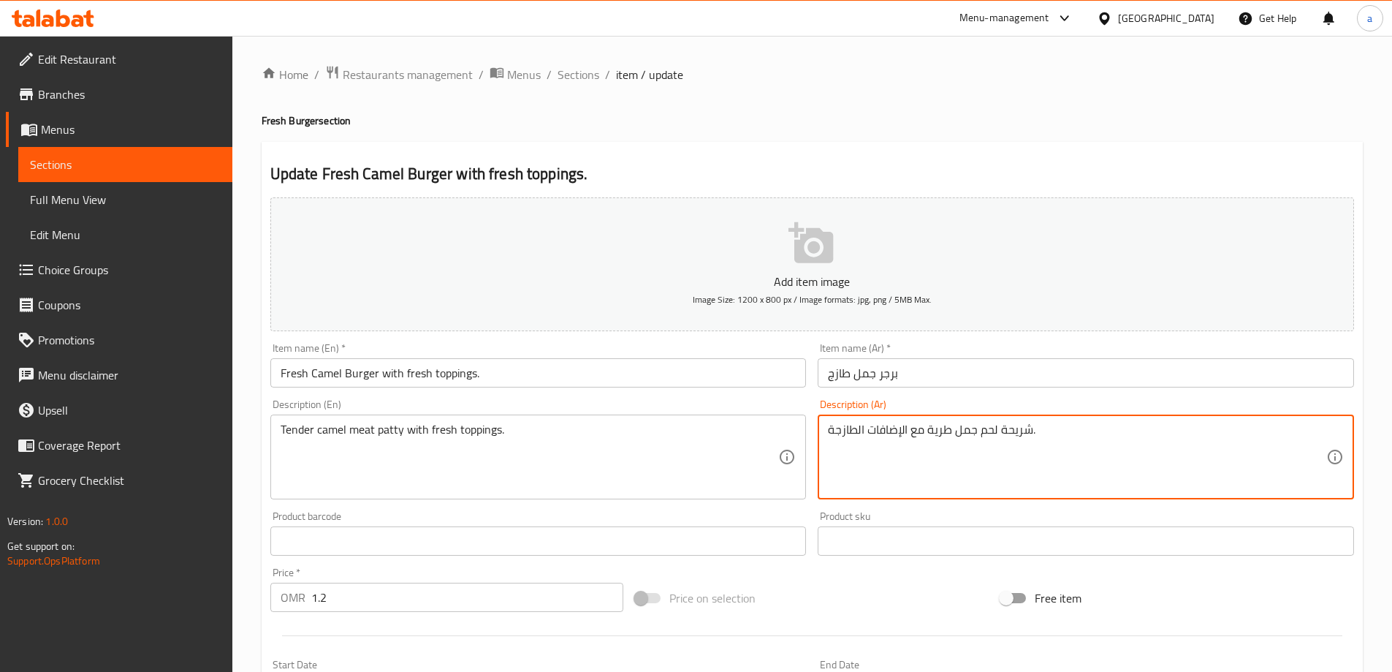
click at [860, 430] on textarea "شريحة لحم جمل طرية مع الإضافات الطازجة." at bounding box center [1077, 456] width 499 height 69
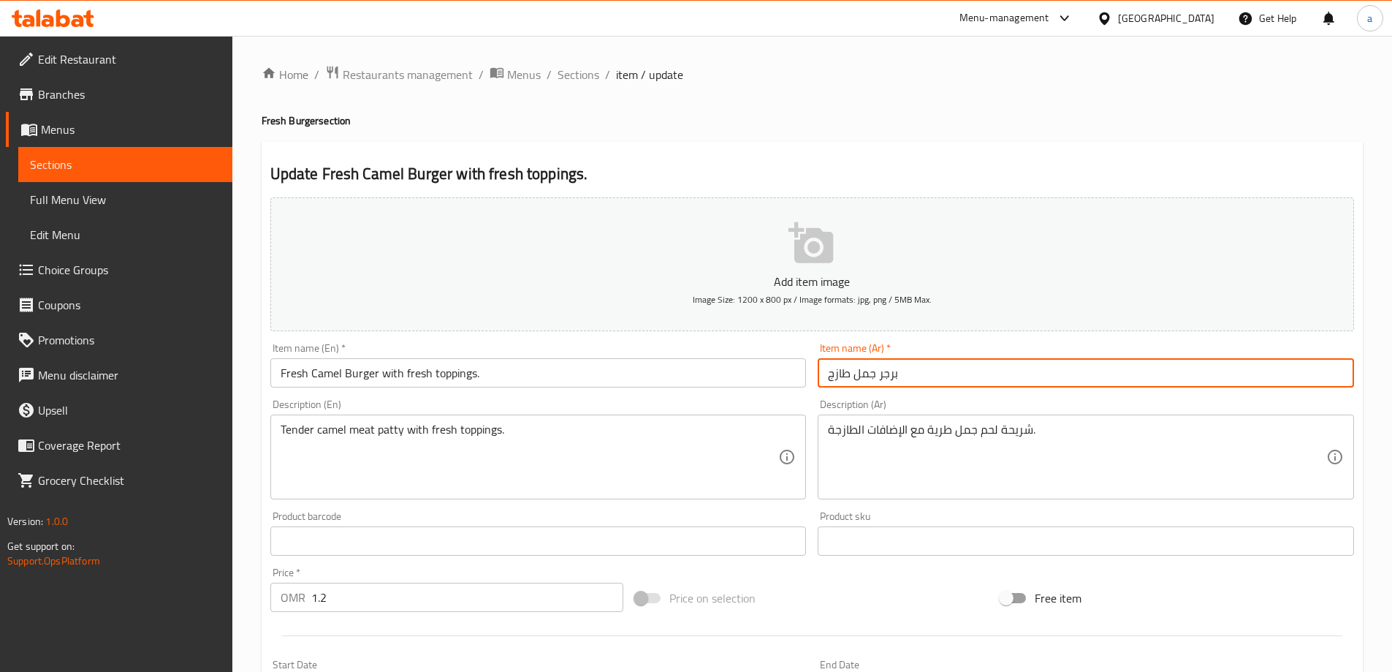
click at [941, 366] on input "برجر جمل طازج" at bounding box center [1086, 372] width 537 height 29
paste input "مع الإضافات الطازجة"
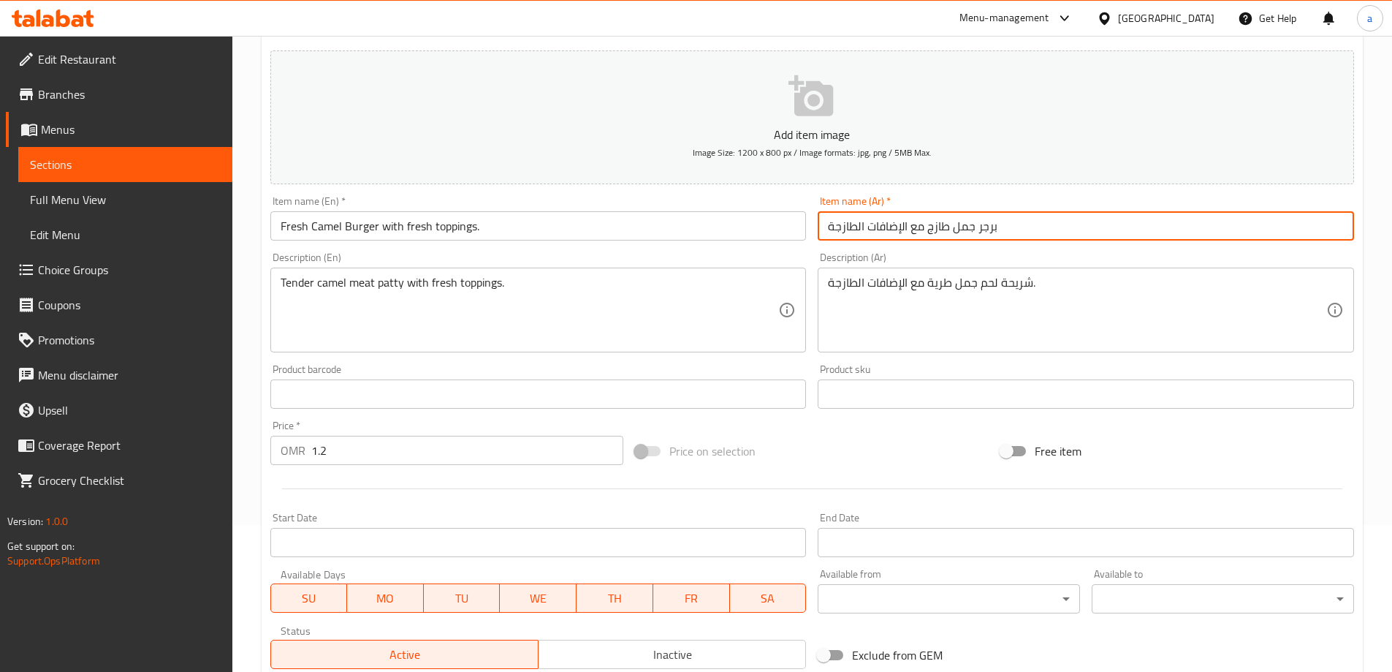
scroll to position [361, 0]
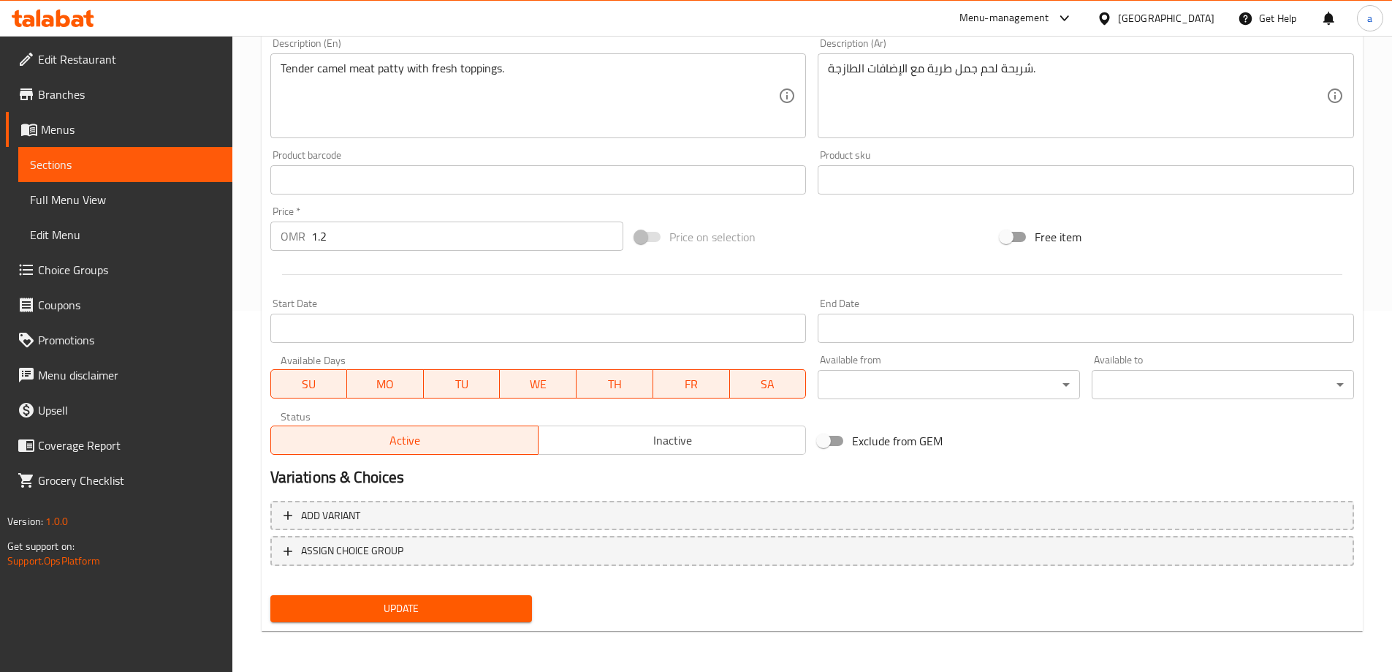
type input "برجر جمل طازج مع الإضافات الطازجة"
click at [503, 607] on span "Update" at bounding box center [401, 608] width 239 height 18
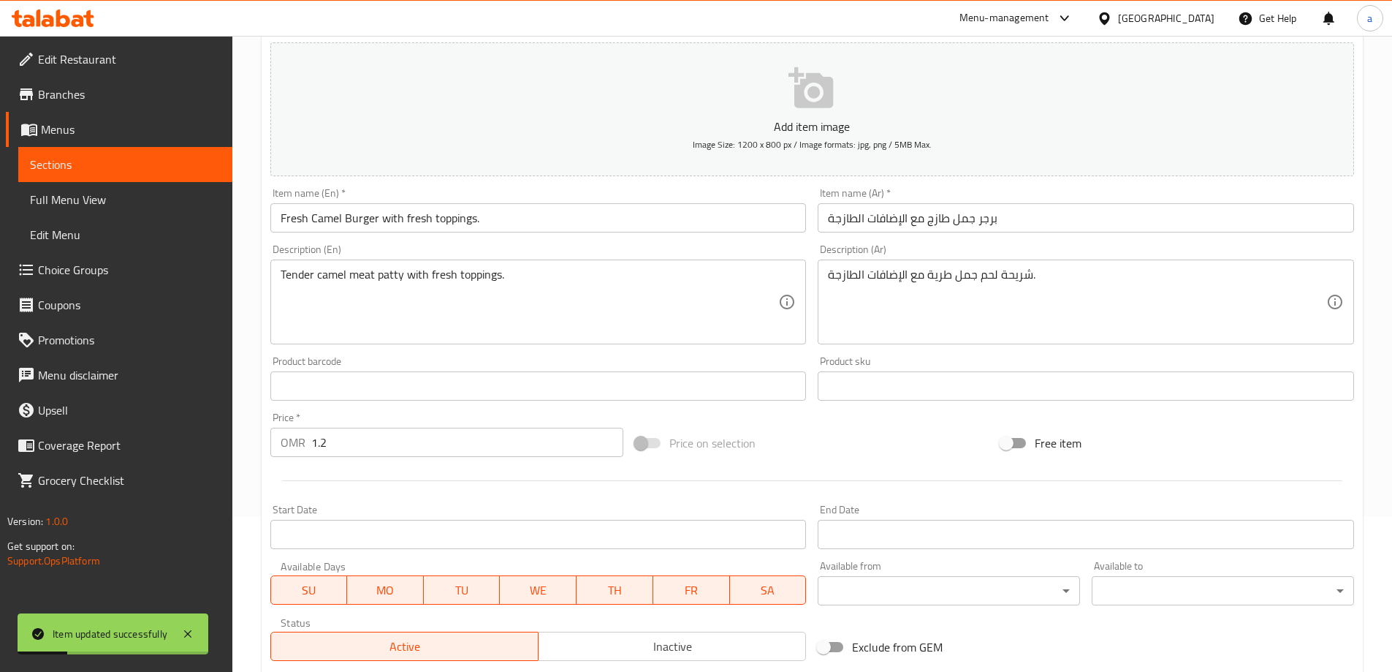
scroll to position [0, 0]
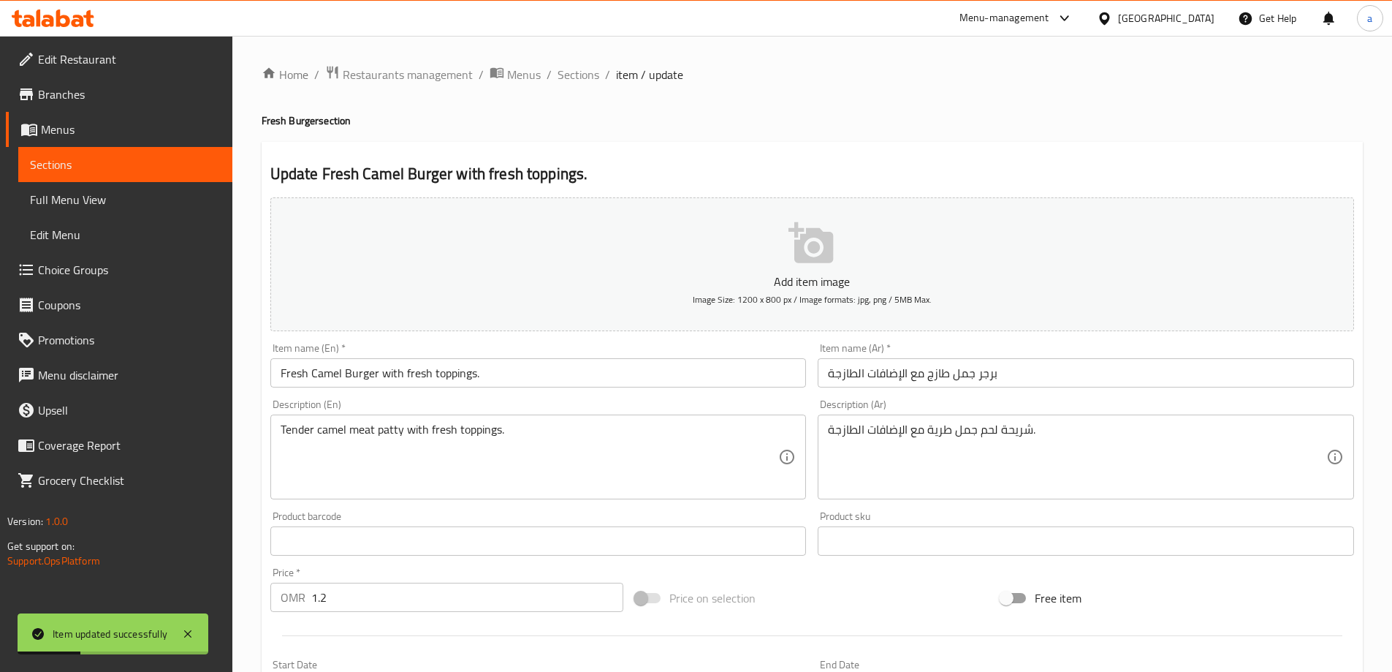
click at [582, 82] on span "Sections" at bounding box center [579, 75] width 42 height 18
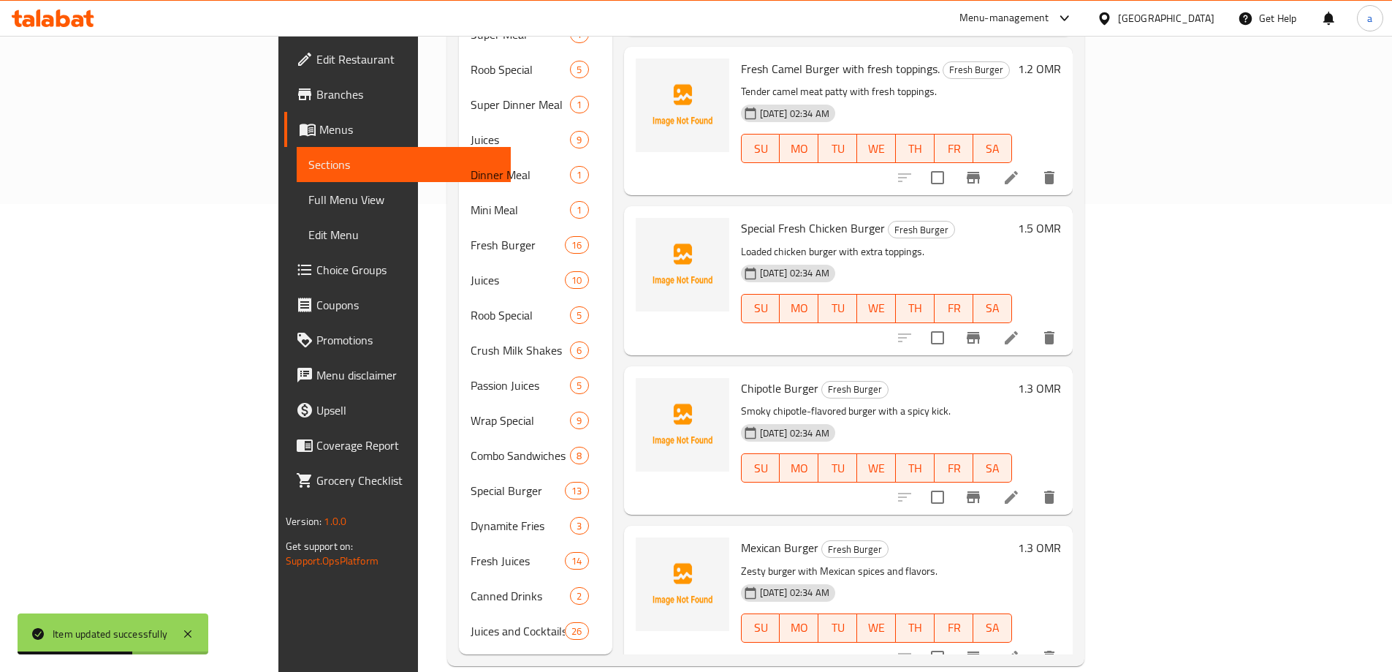
scroll to position [469, 0]
click at [1018, 330] on icon at bounding box center [1011, 336] width 13 height 13
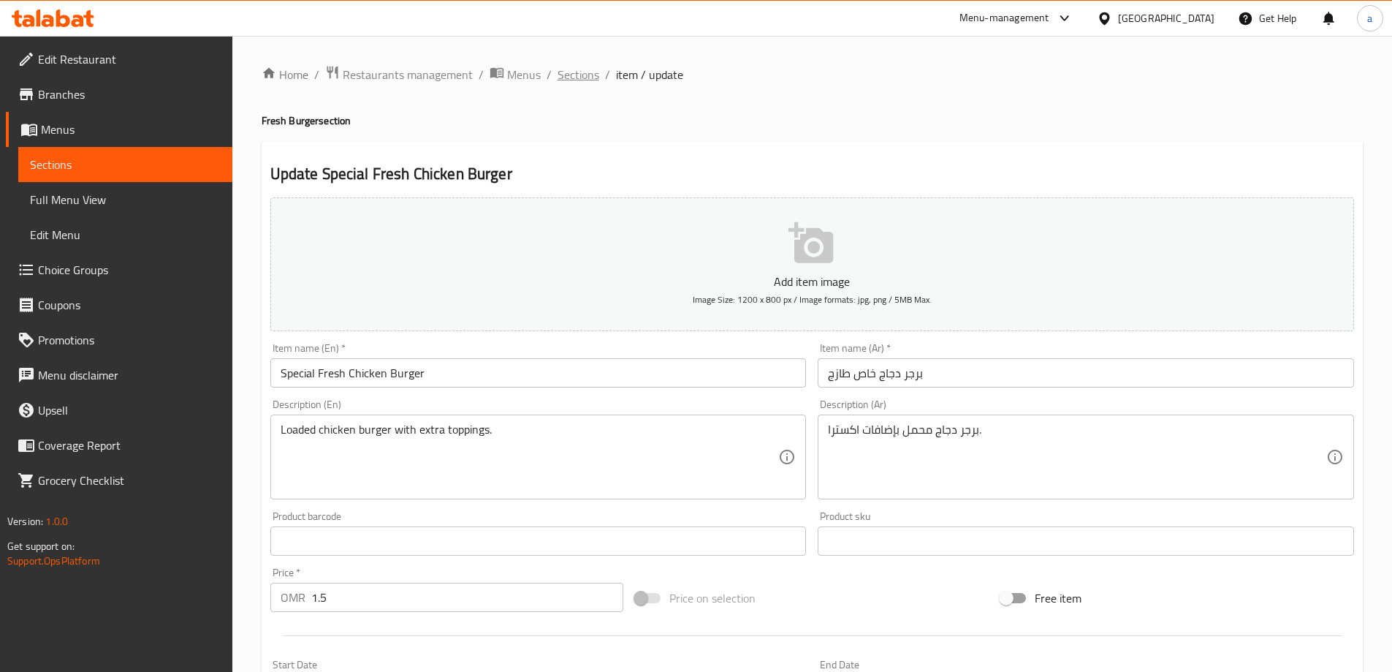
click at [582, 69] on span "Sections" at bounding box center [579, 75] width 42 height 18
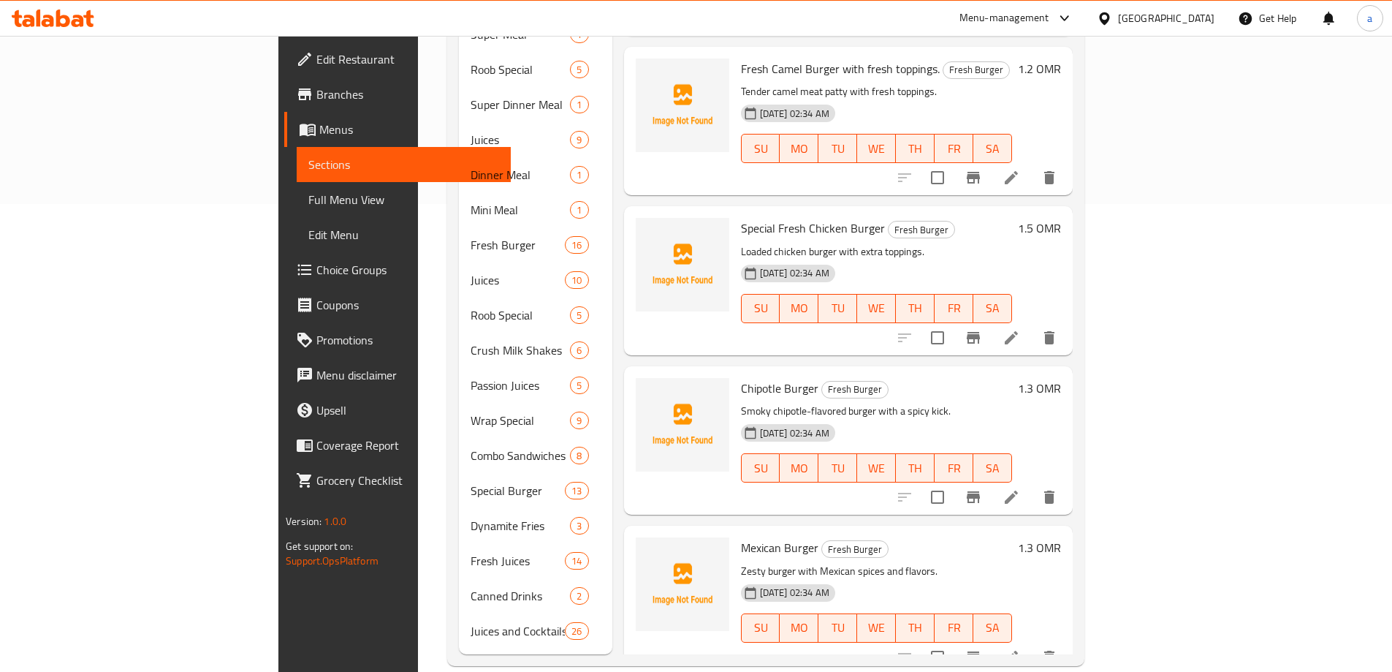
scroll to position [469, 0]
click at [1020, 487] on icon at bounding box center [1012, 496] width 18 height 18
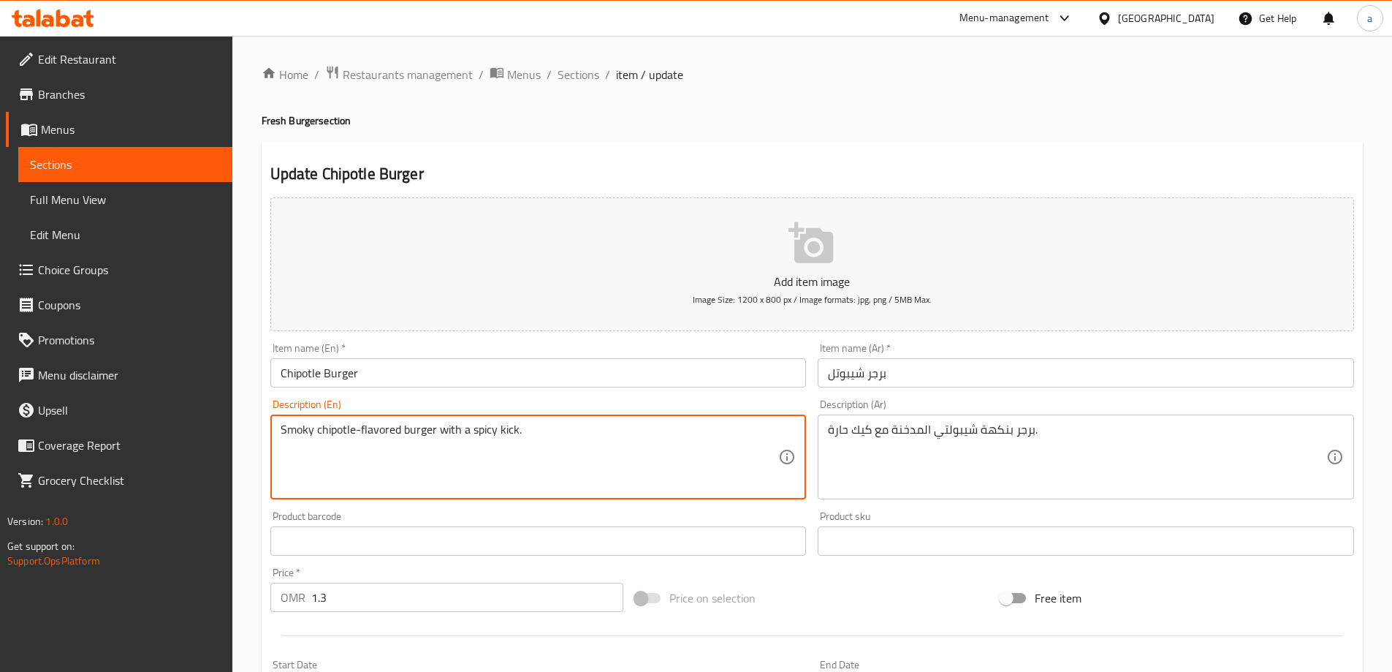
click at [302, 431] on textarea "Smoky chipotle-flavored burger with a spicy kick." at bounding box center [530, 456] width 499 height 69
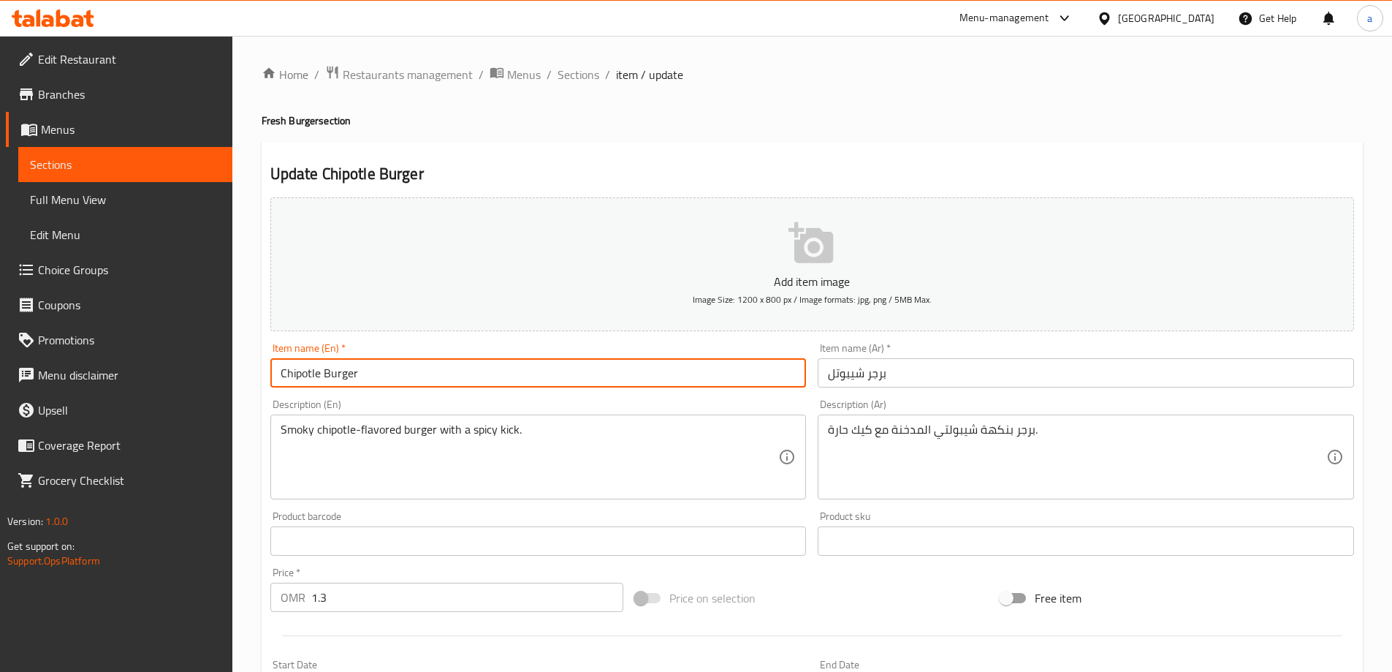
click at [281, 376] on input "Chipotle Burger" at bounding box center [538, 372] width 537 height 29
paste input "Smoky"
type input "Smoky Chipotle Burger"
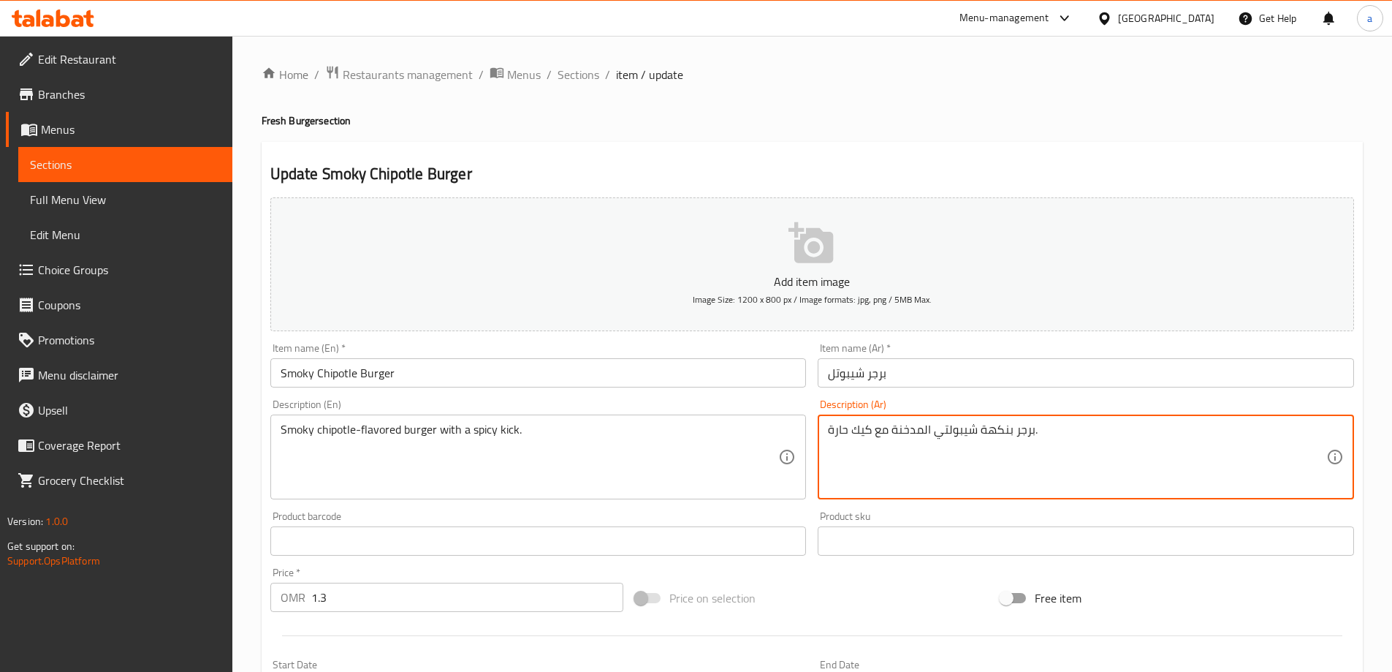
drag, startPoint x: 920, startPoint y: 431, endPoint x: 899, endPoint y: 435, distance: 20.8
drag, startPoint x: 905, startPoint y: 360, endPoint x: 918, endPoint y: 374, distance: 18.6
click at [909, 363] on input "برجر شيبوتل" at bounding box center [1086, 372] width 537 height 29
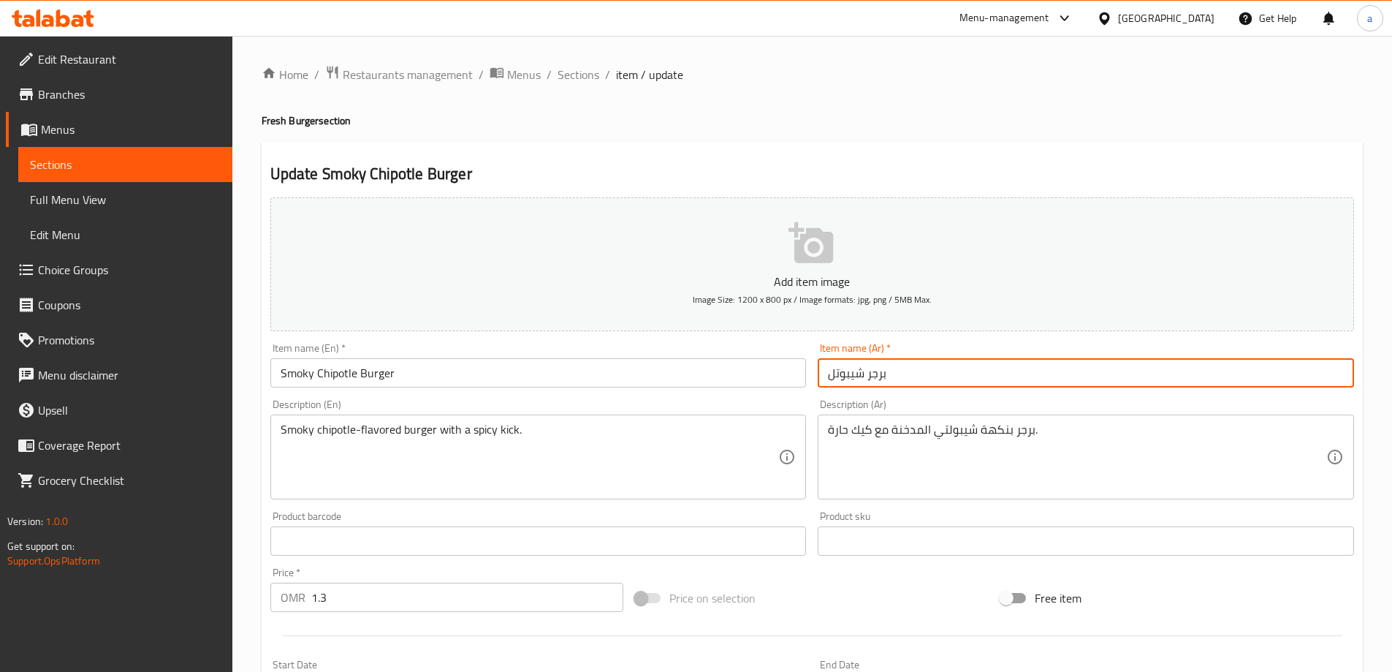
paste input "مدخن"
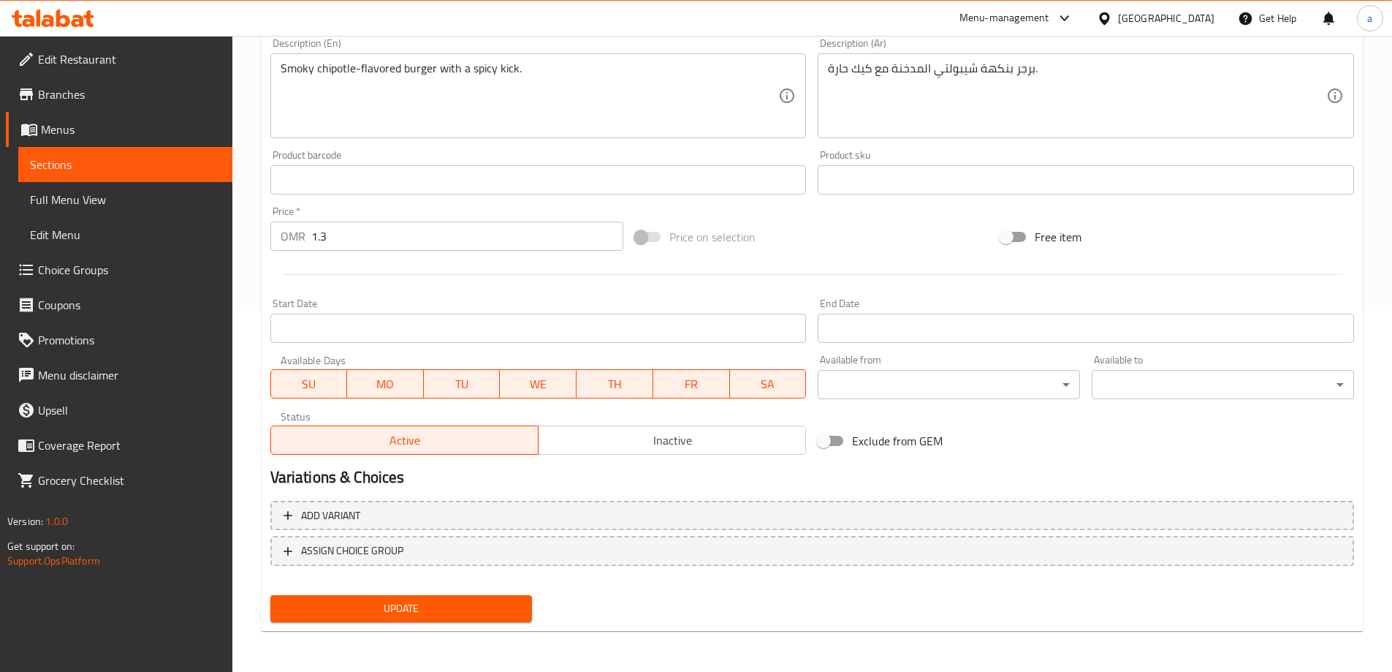
type input "برجر شيبوتل مدخن"
click at [495, 621] on button "Update" at bounding box center [401, 608] width 262 height 27
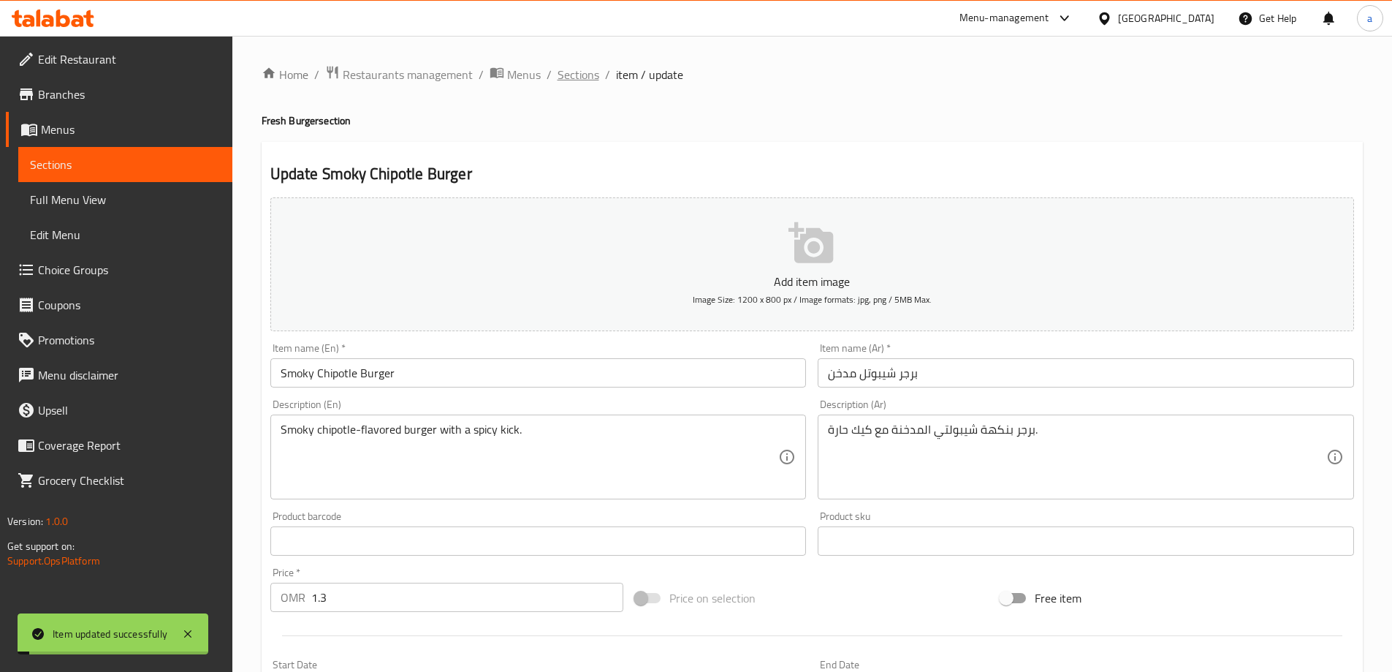
click at [595, 75] on span "Sections" at bounding box center [579, 75] width 42 height 18
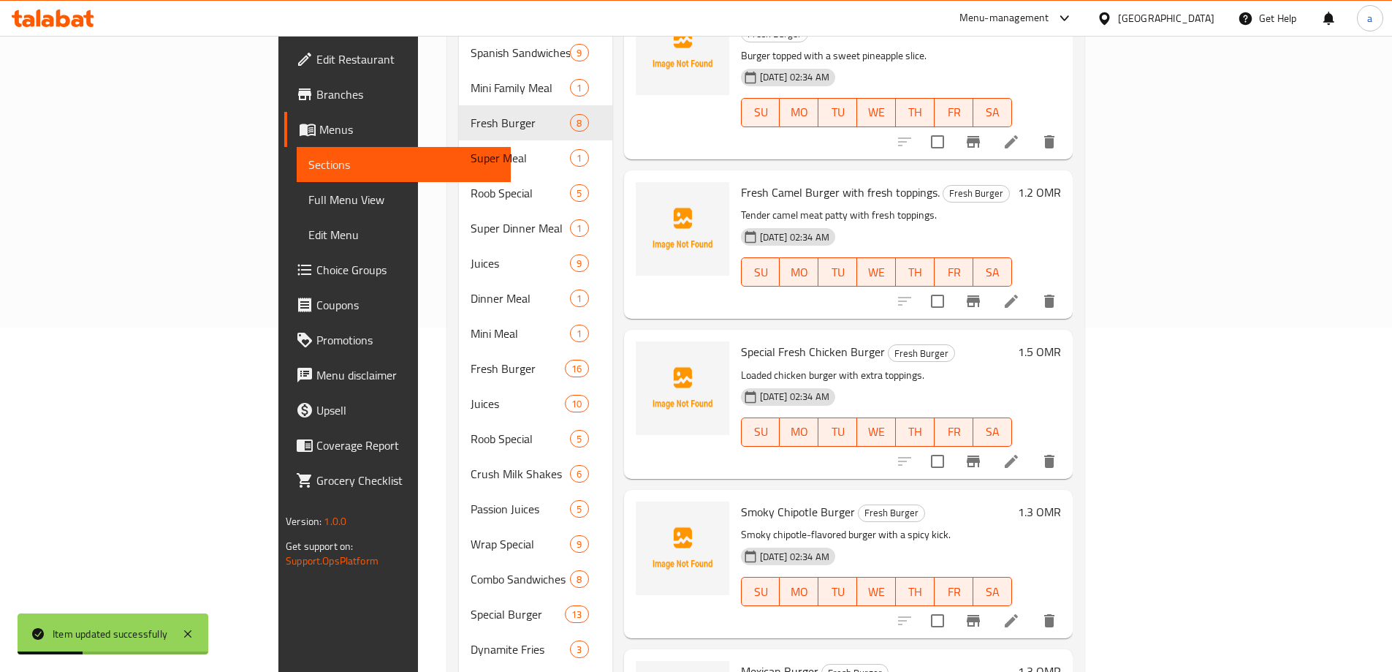
scroll to position [469, 0]
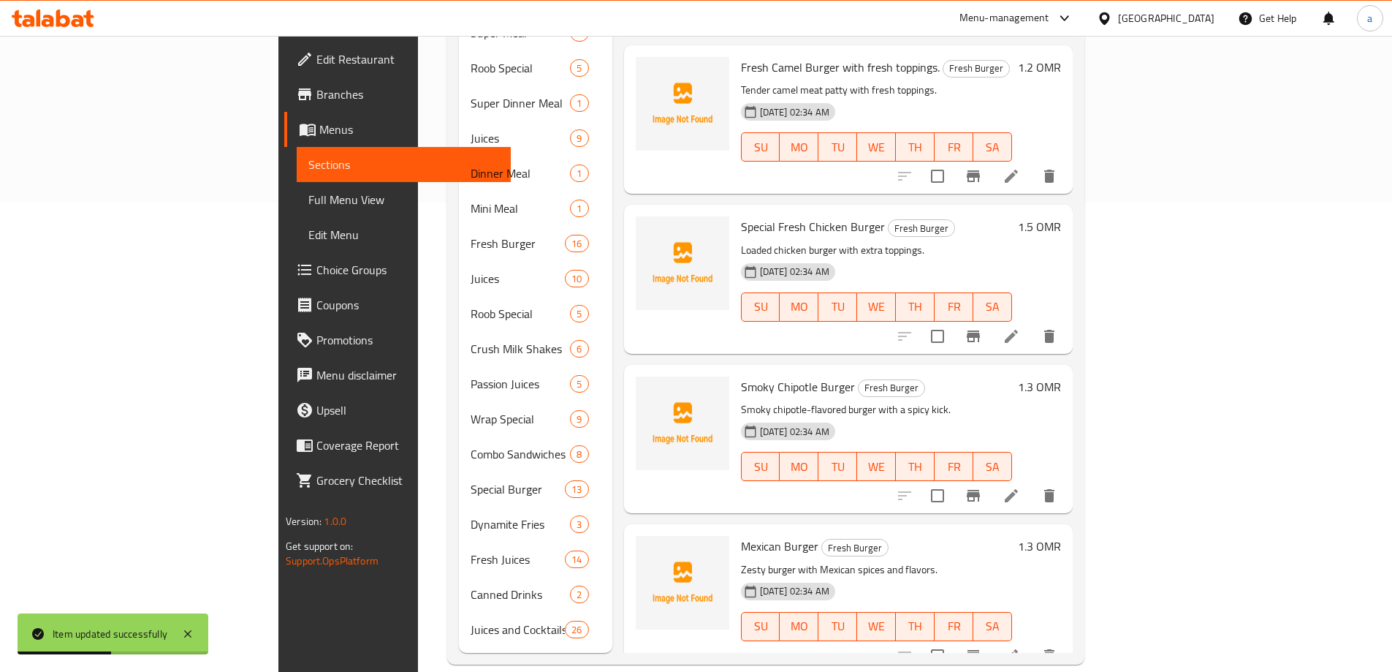
click at [1020, 647] on icon at bounding box center [1012, 656] width 18 height 18
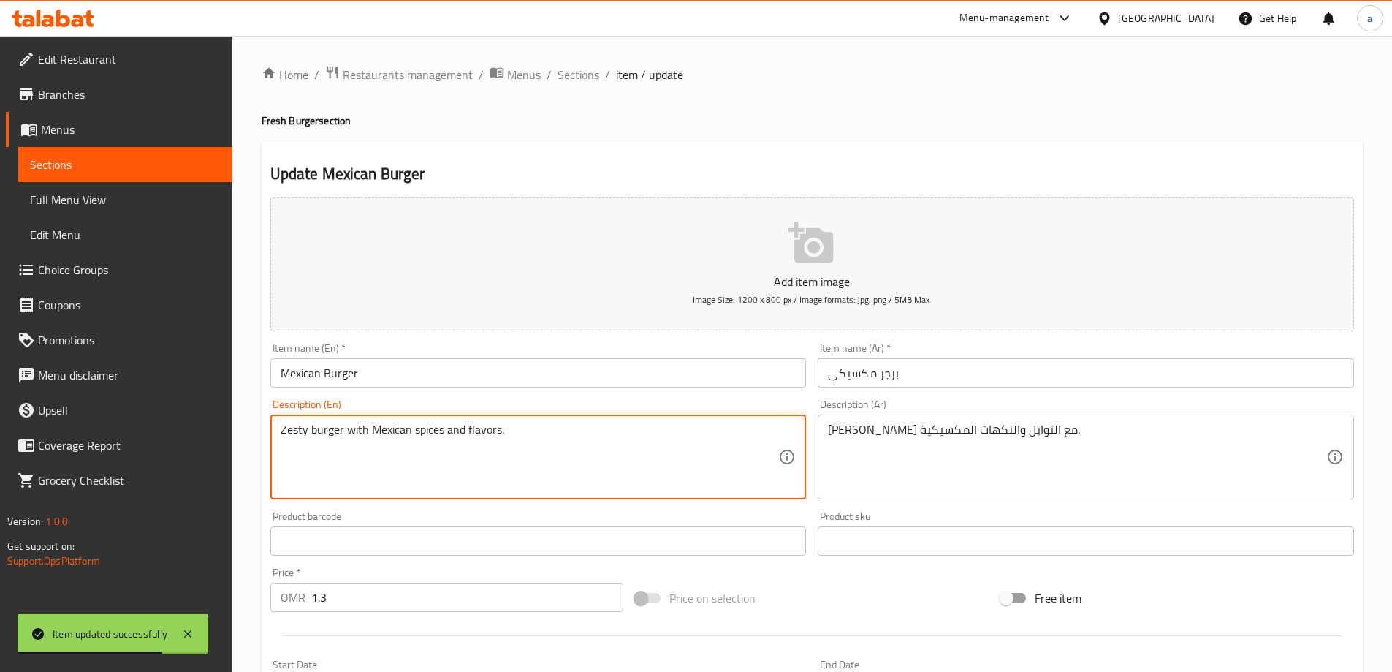
click at [291, 429] on textarea "Zesty burger with Mexican spices and flavors." at bounding box center [530, 456] width 499 height 69
click at [357, 433] on textarea "Zesty burger with Mexican spices and flavors." at bounding box center [530, 456] width 499 height 69
click at [420, 436] on textarea "Zesty burger with Mexican spices and flavors." at bounding box center [530, 456] width 499 height 69
click at [397, 381] on input "Mexican Burger" at bounding box center [538, 372] width 537 height 29
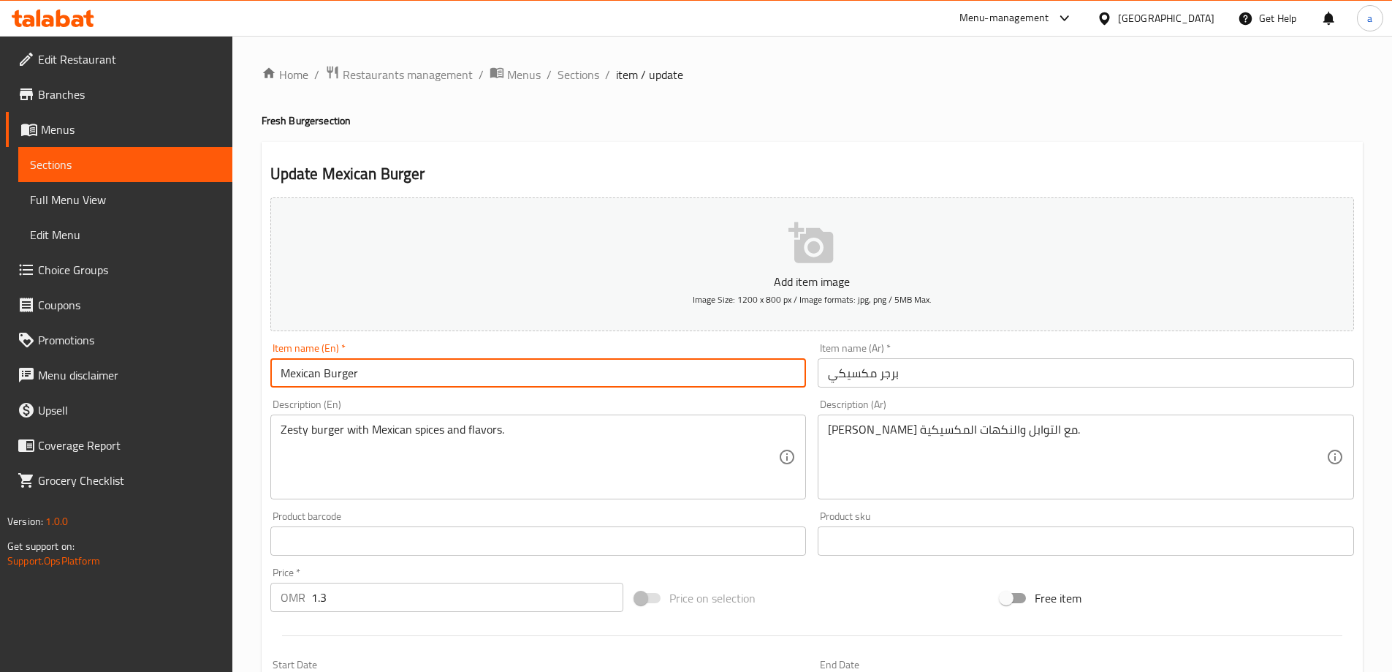
paste input "with Mexican spices"
type input "Mexican Burger with Mexican spices"
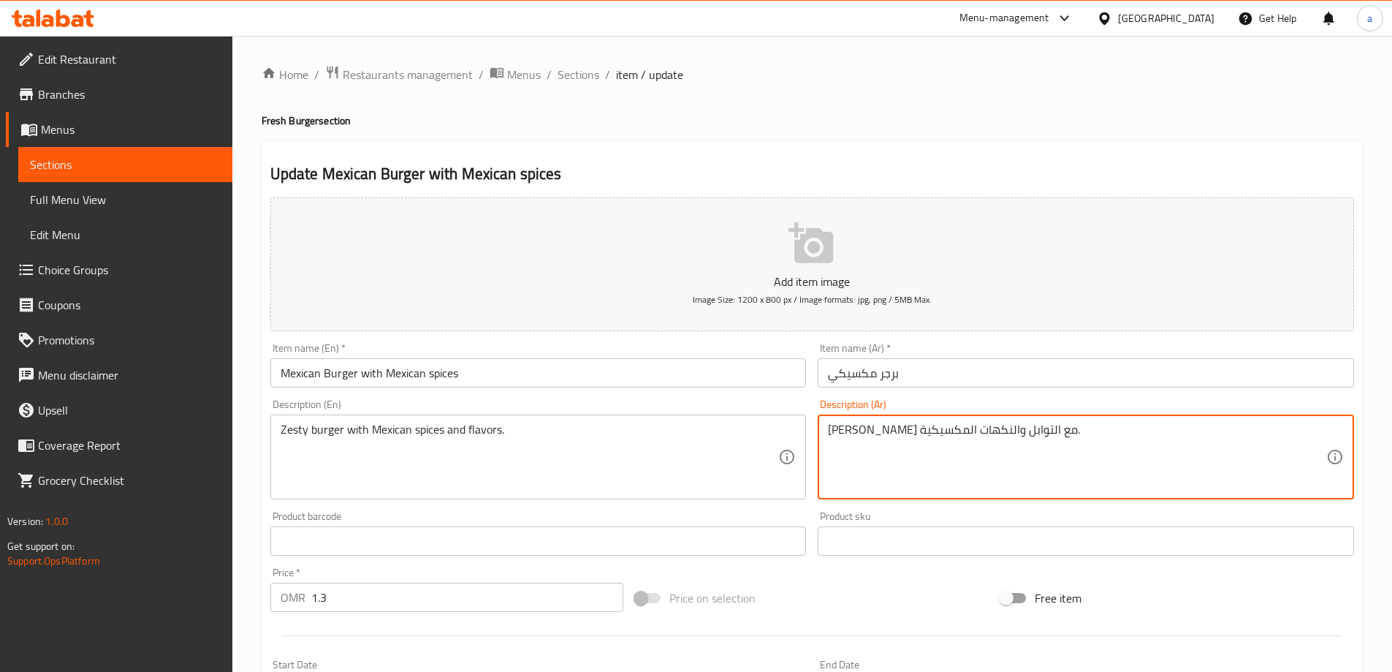
click at [976, 431] on textarea "برغر زيستي مع التوابل والنكهات المكسيكية." at bounding box center [1077, 456] width 499 height 69
click at [947, 431] on textarea "برغر زيستي مع التوابل والنكهات المكسيكية." at bounding box center [1077, 456] width 499 height 69
click at [1042, 364] on input "برجر مكسيكي" at bounding box center [1086, 372] width 537 height 29
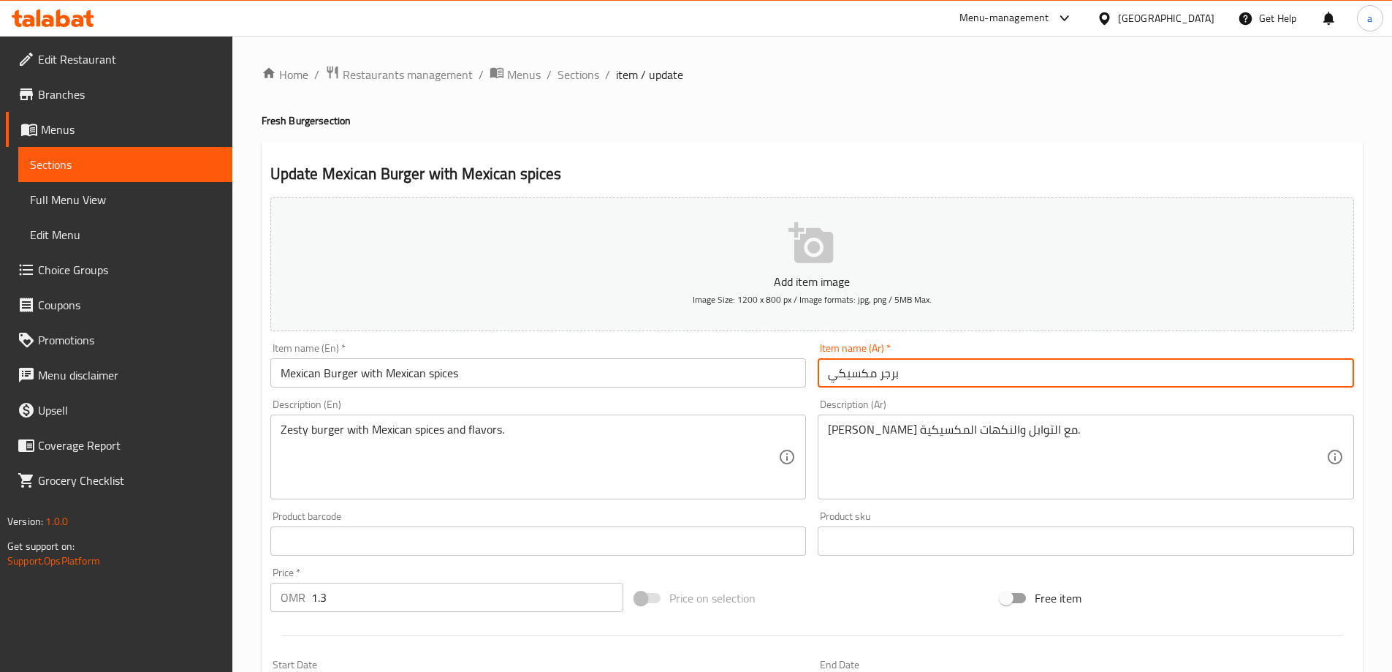
paste input "مع التوابل"
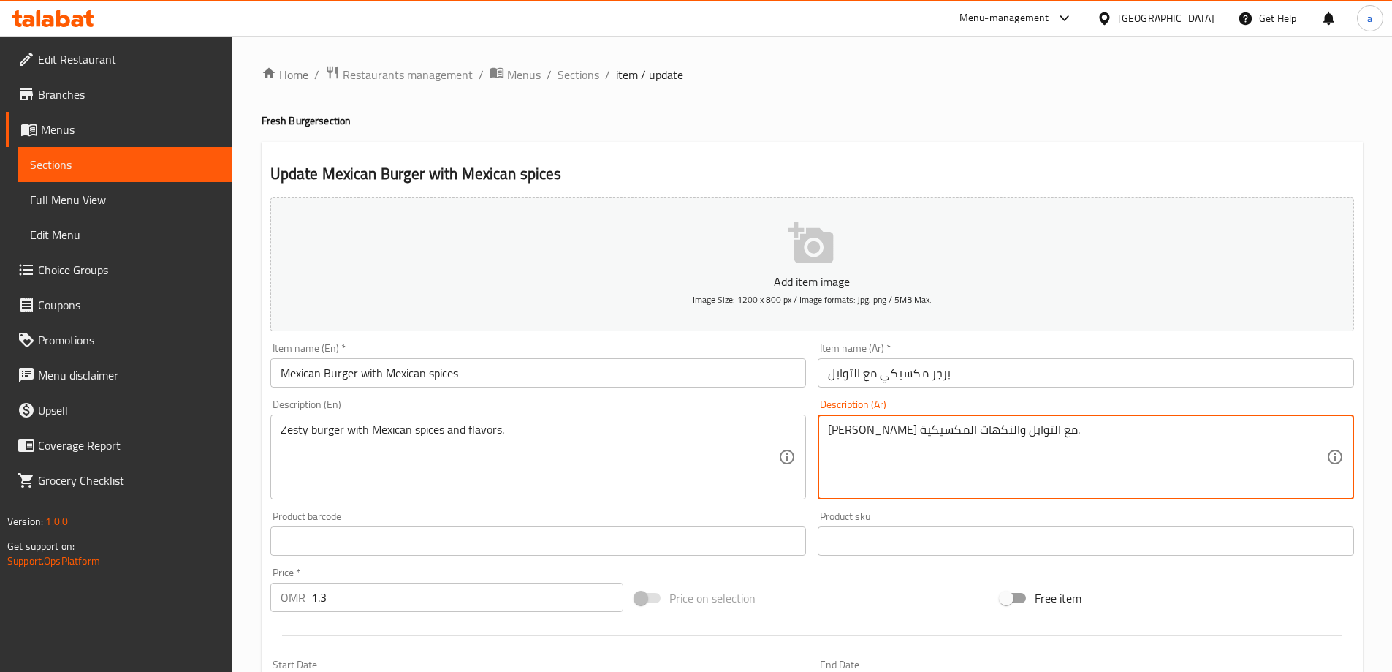
click at [858, 433] on textarea "برغر زيستي مع التوابل والنكهات المكسيكية." at bounding box center [1077, 456] width 499 height 69
click at [1123, 363] on input "برجر مكسيكي مع التوابل" at bounding box center [1086, 372] width 537 height 29
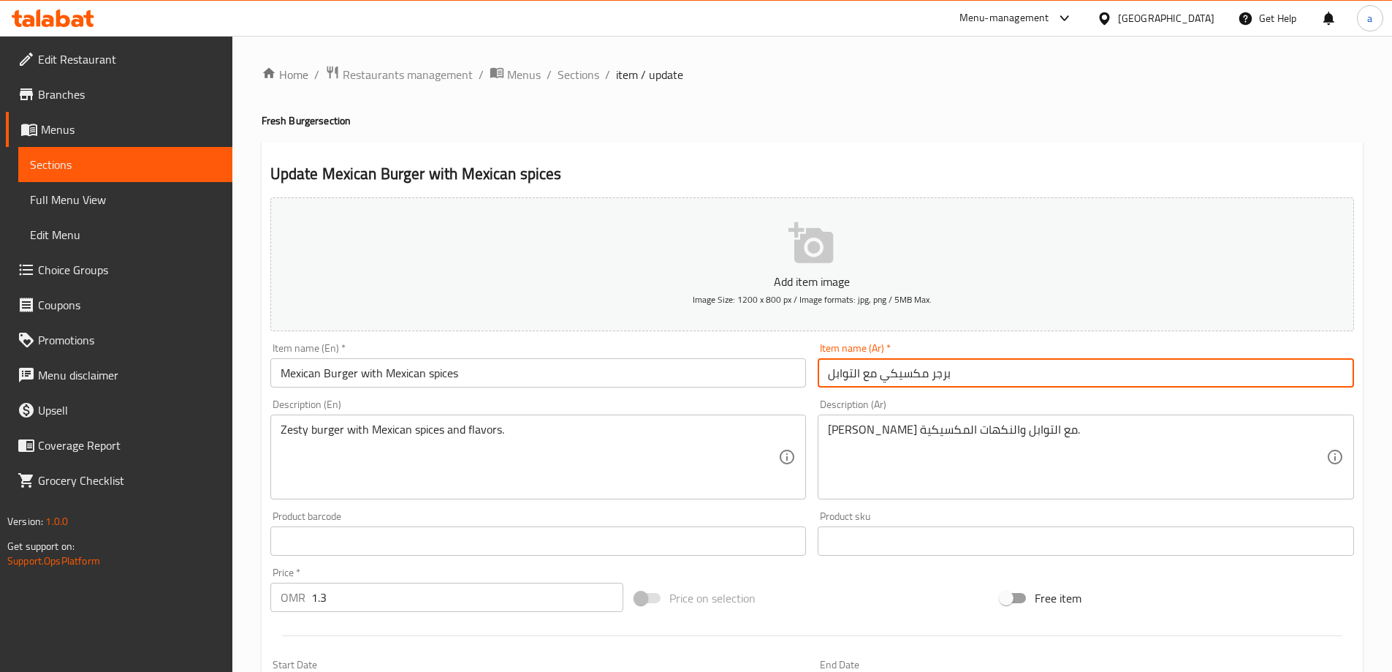
paste input "المكسيكية"
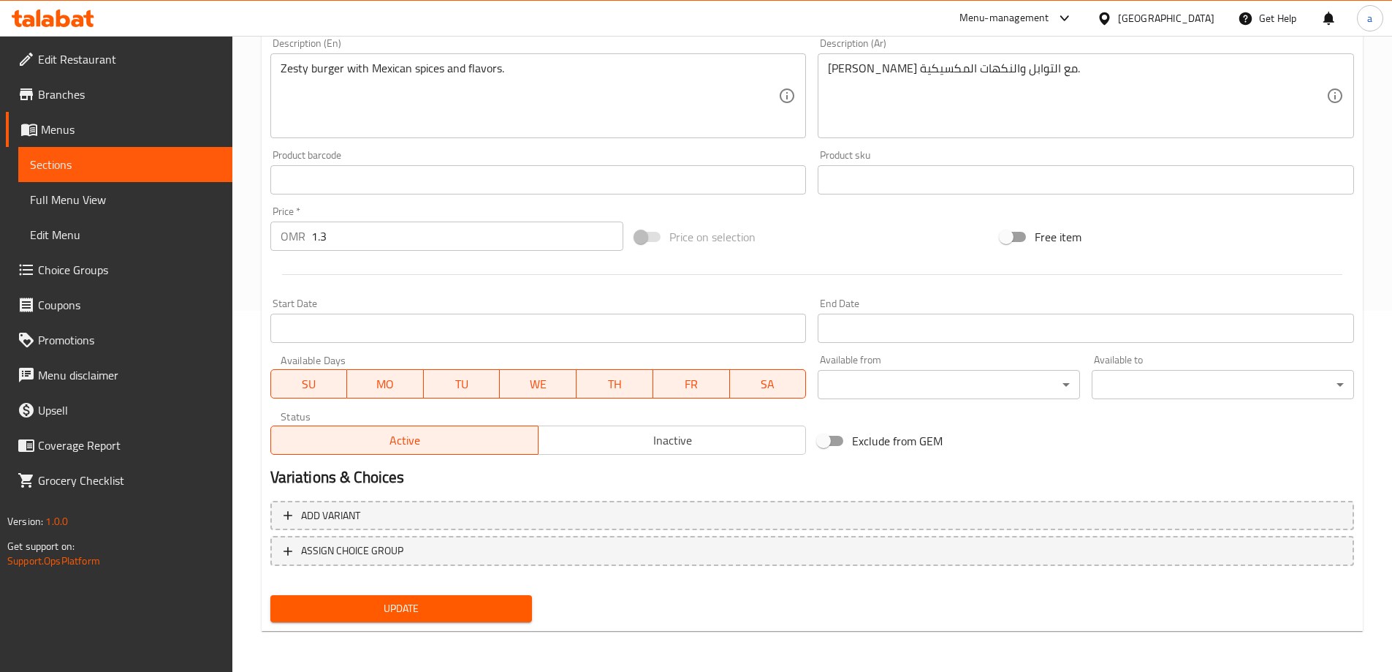
type input "برجر مكسيكي مع التوابل المكسيكية"
click at [463, 605] on span "Update" at bounding box center [401, 608] width 239 height 18
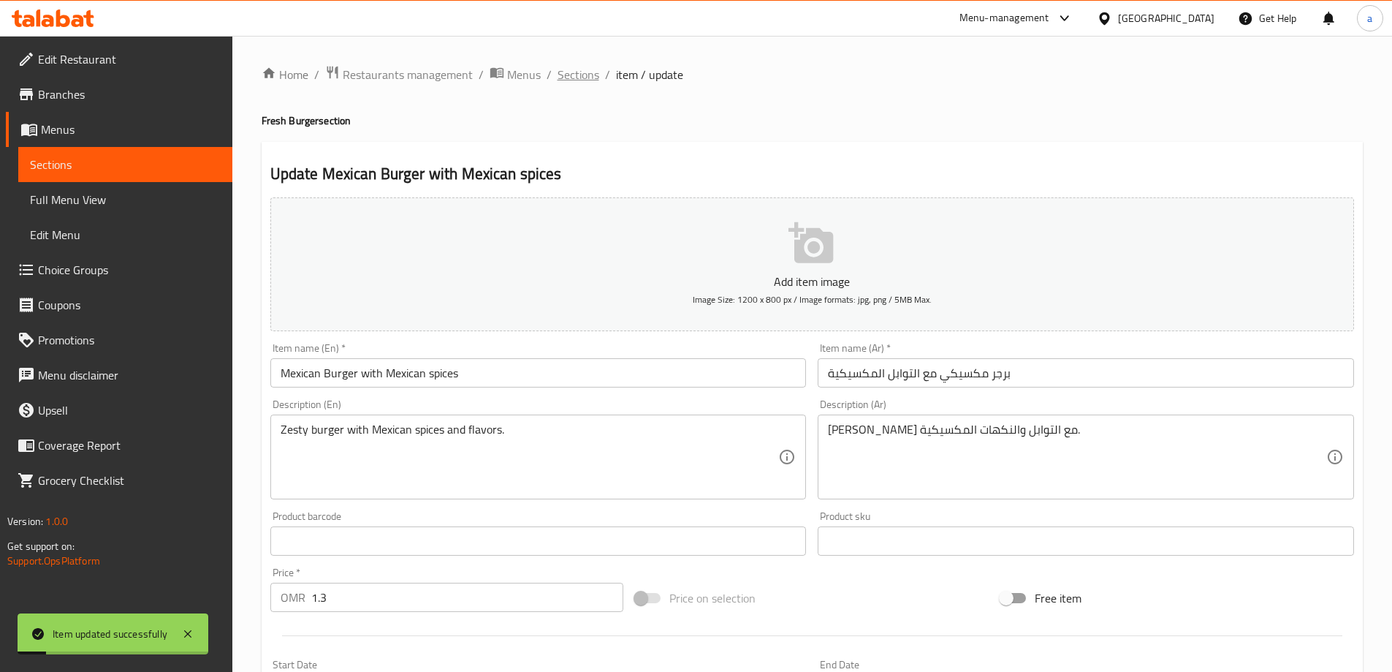
click at [586, 70] on span "Sections" at bounding box center [579, 75] width 42 height 18
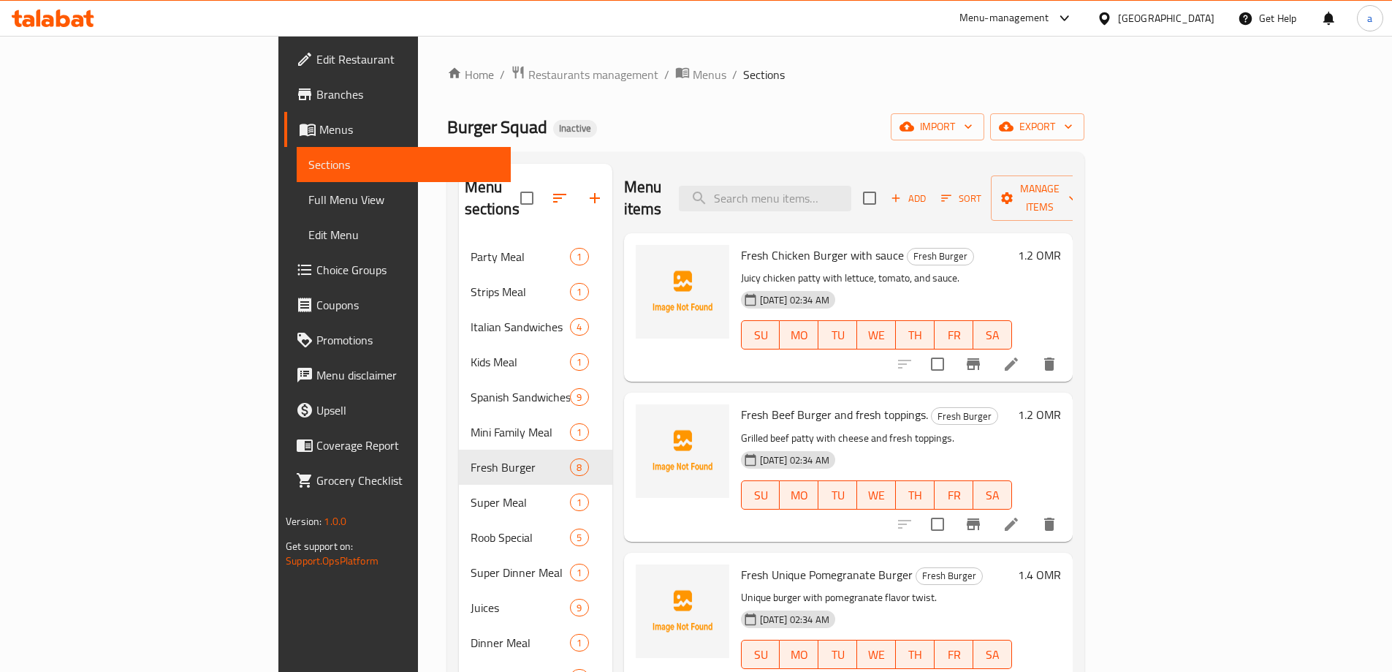
click at [308, 193] on span "Full Menu View" at bounding box center [403, 200] width 191 height 18
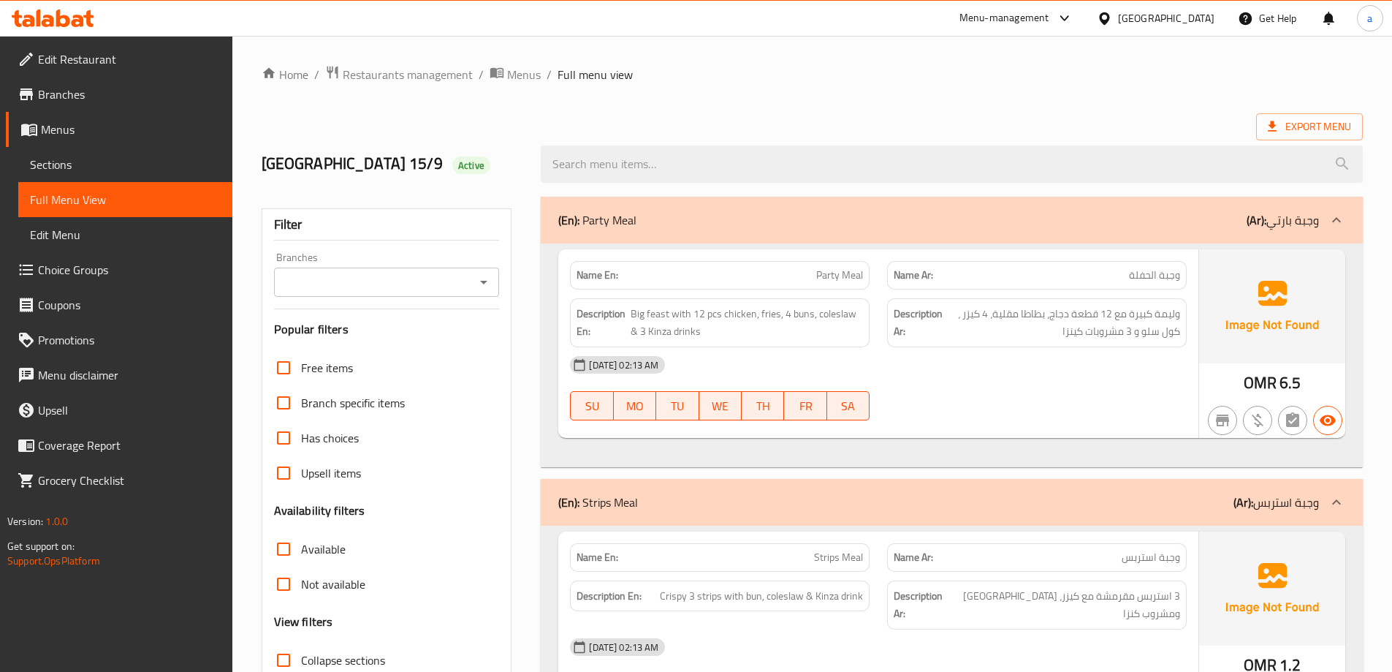
click at [101, 192] on span "Full Menu View" at bounding box center [125, 200] width 191 height 18
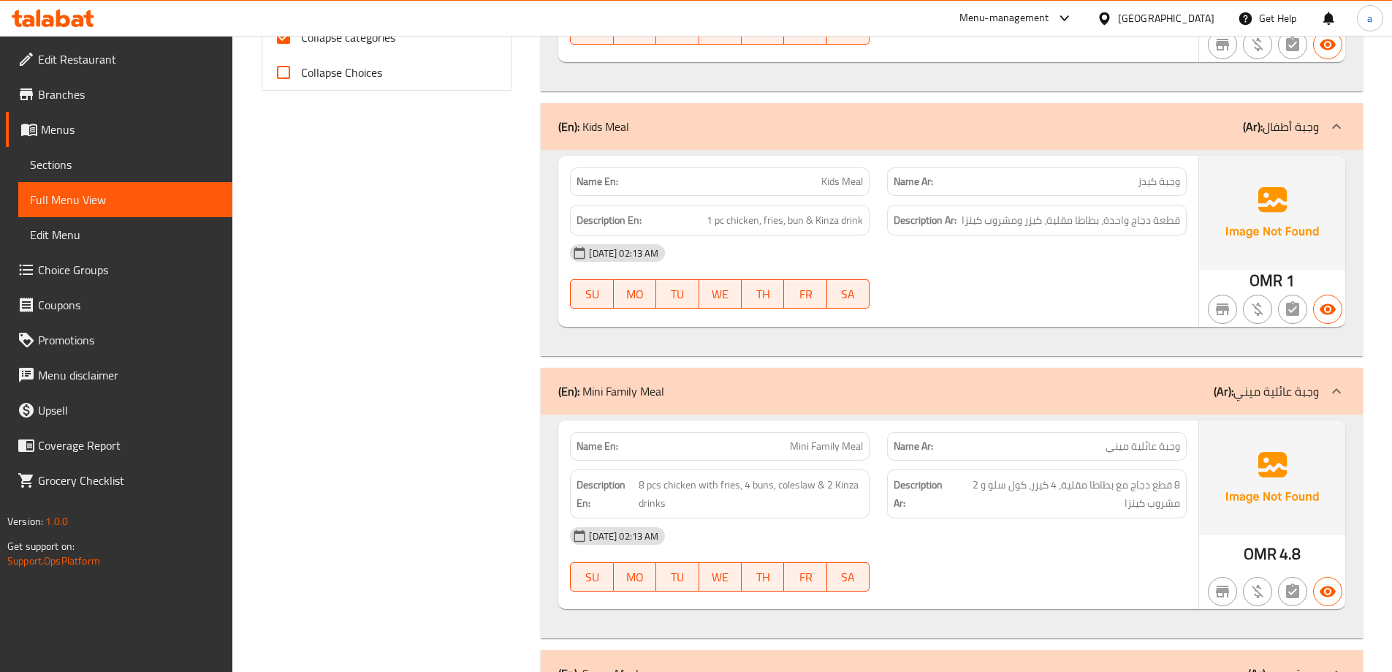
click at [277, 43] on input "Collapse categories" at bounding box center [283, 37] width 35 height 35
checkbox input "false"
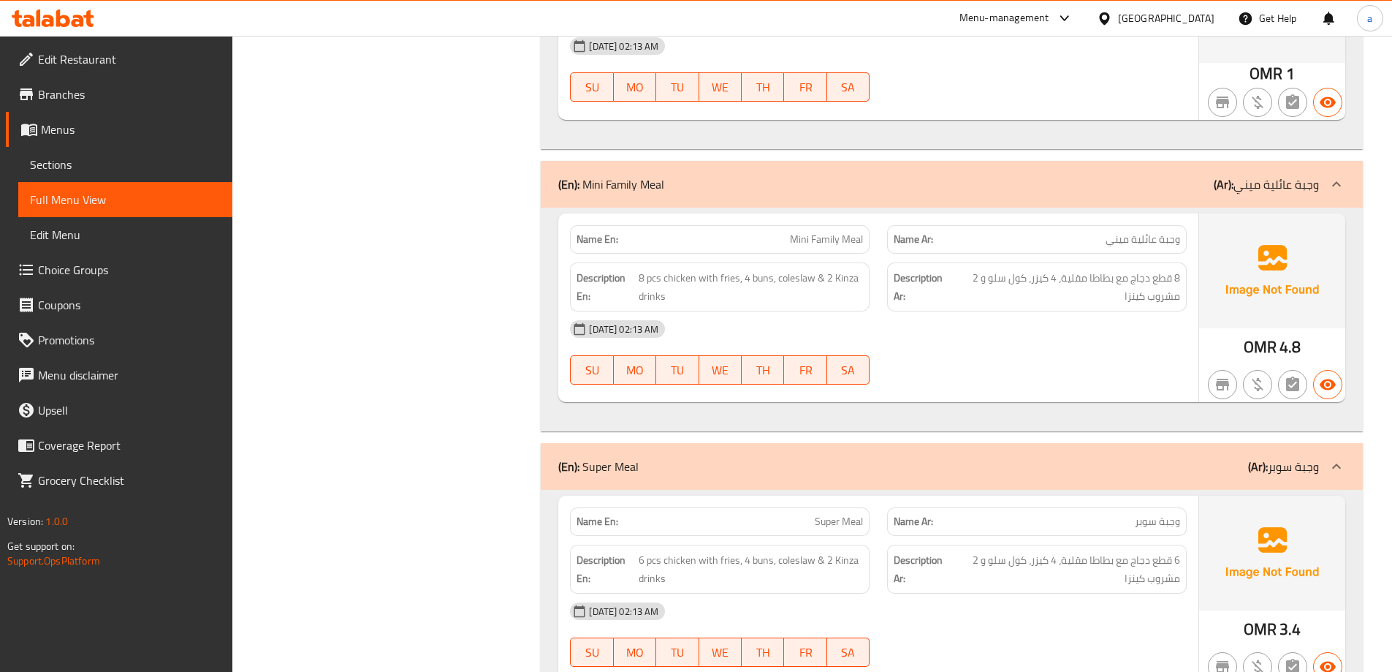
scroll to position [80, 0]
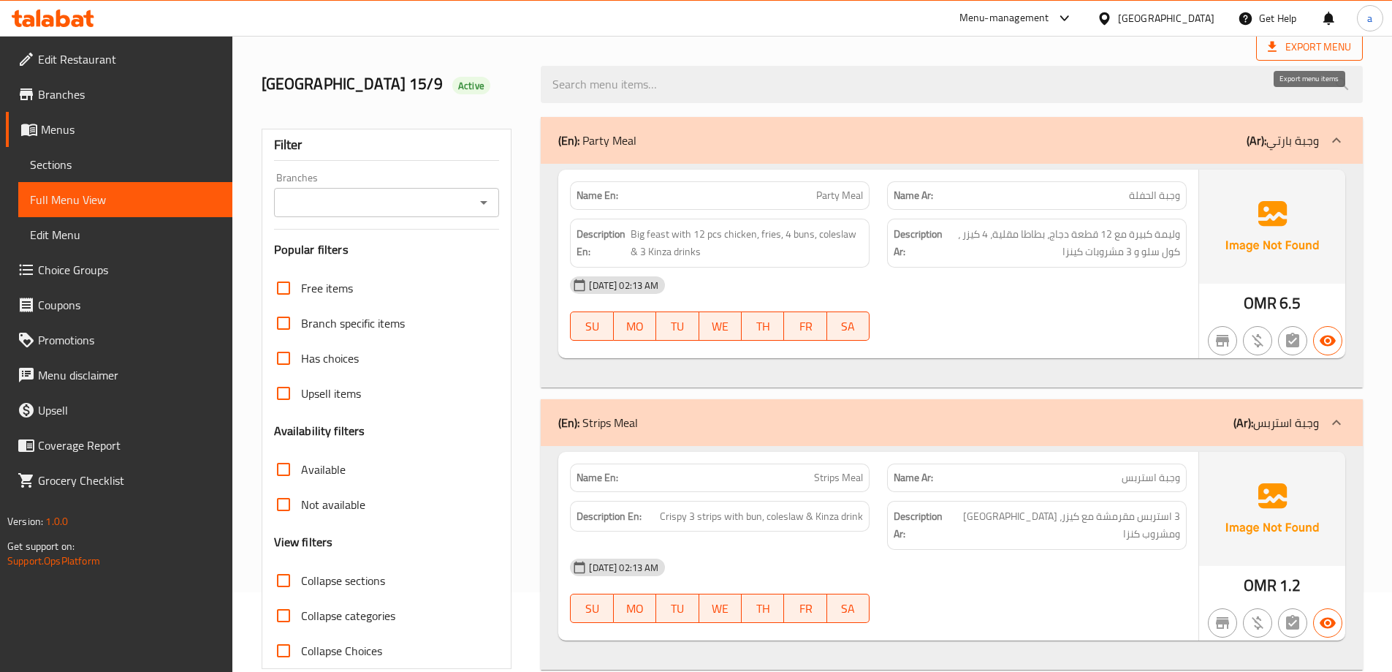
click at [1324, 49] on span "Export Menu" at bounding box center [1309, 47] width 83 height 18
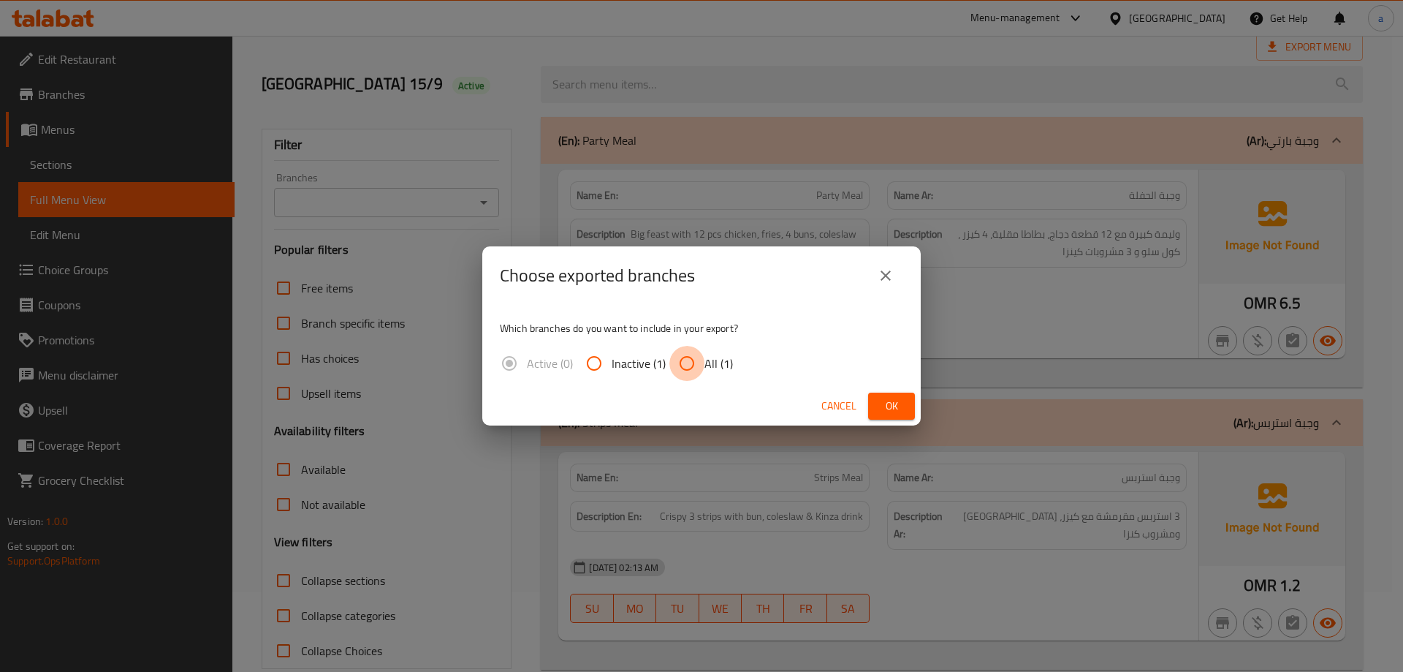
click at [693, 378] on input "All (1)" at bounding box center [687, 363] width 35 height 35
radio input "true"
click at [882, 403] on span "Ok" at bounding box center [891, 406] width 23 height 18
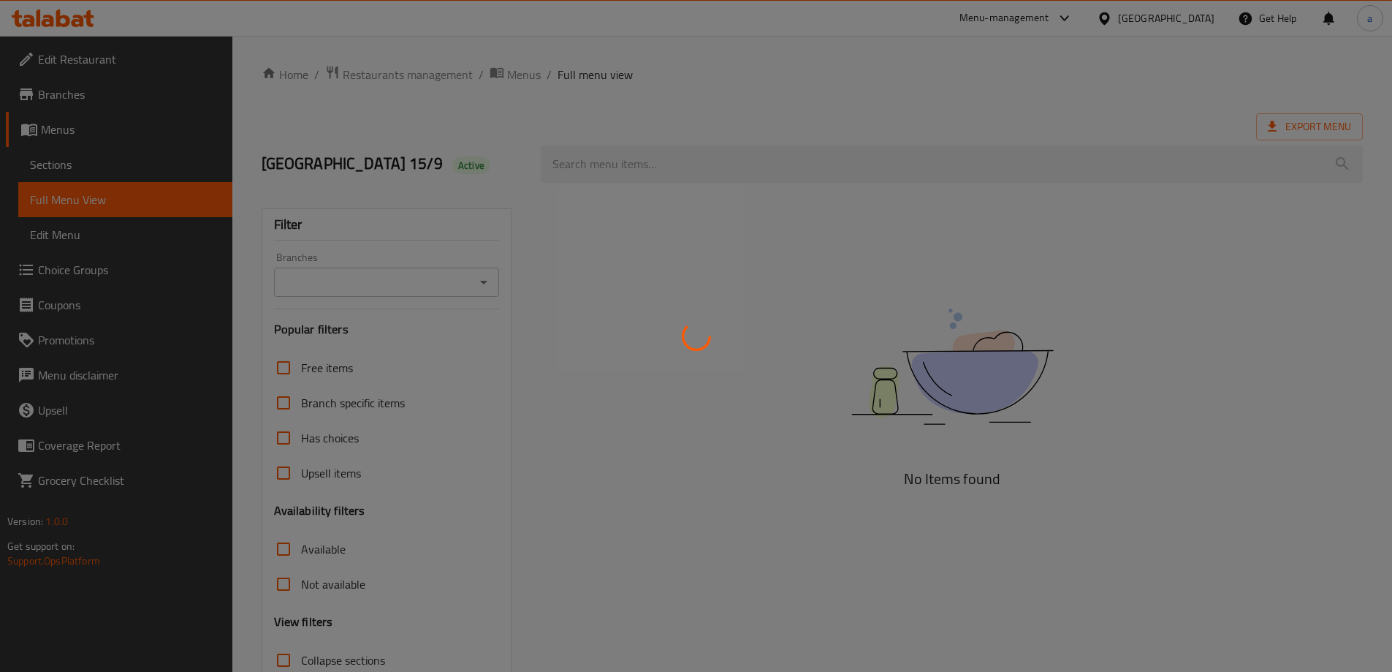
click at [305, 259] on div at bounding box center [696, 336] width 1392 height 672
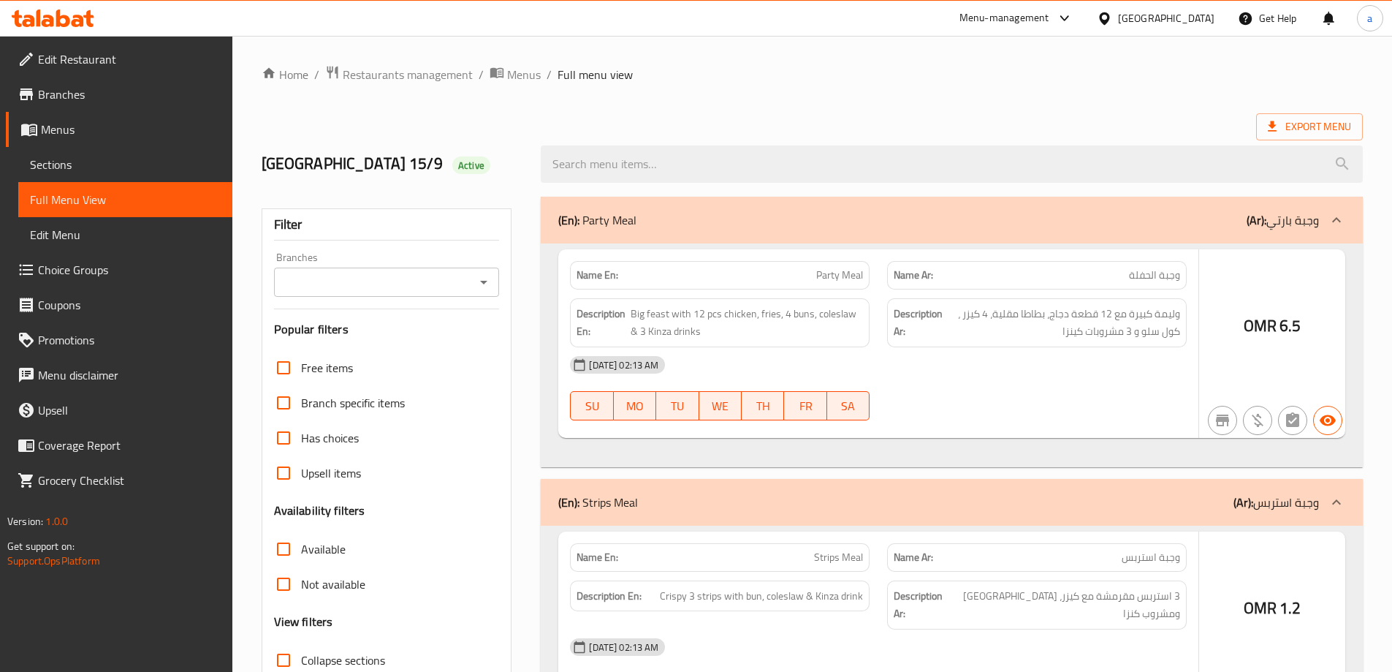
scroll to position [439, 0]
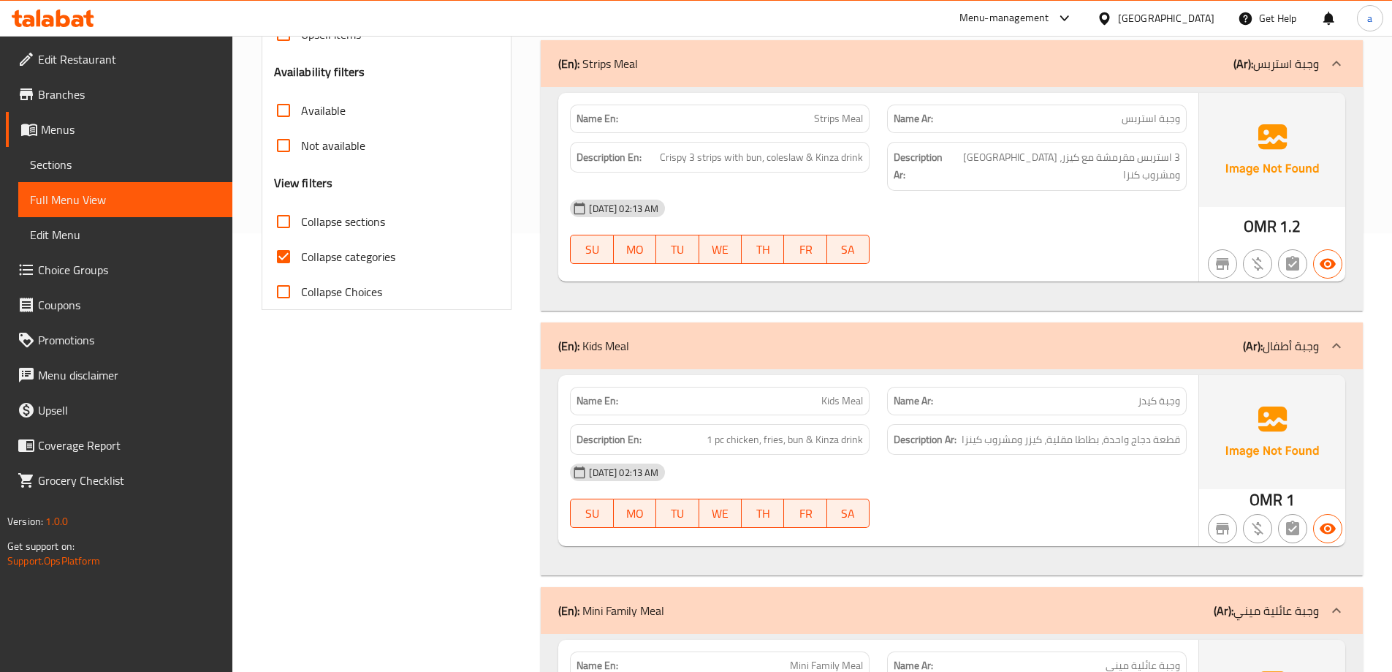
click at [278, 246] on input "Collapse categories" at bounding box center [283, 256] width 35 height 35
checkbox input "false"
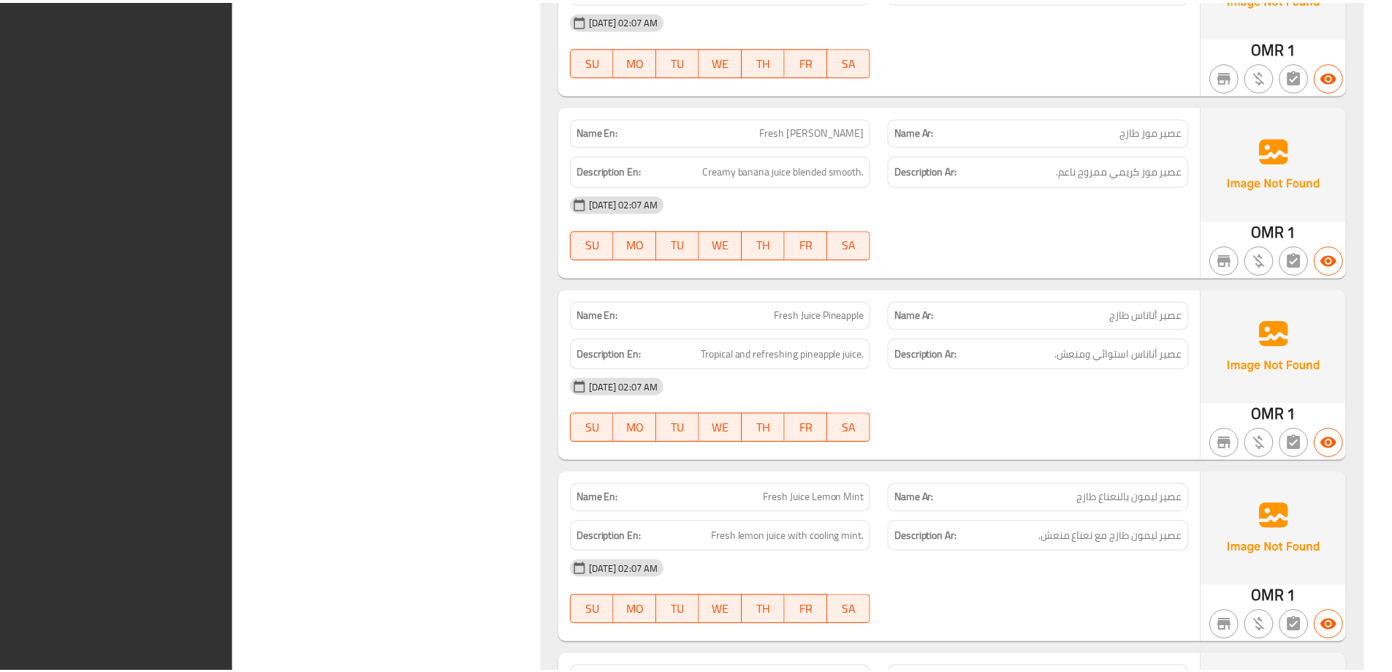
scroll to position [37624, 0]
